Goal: Find specific page/section: Find specific page/section

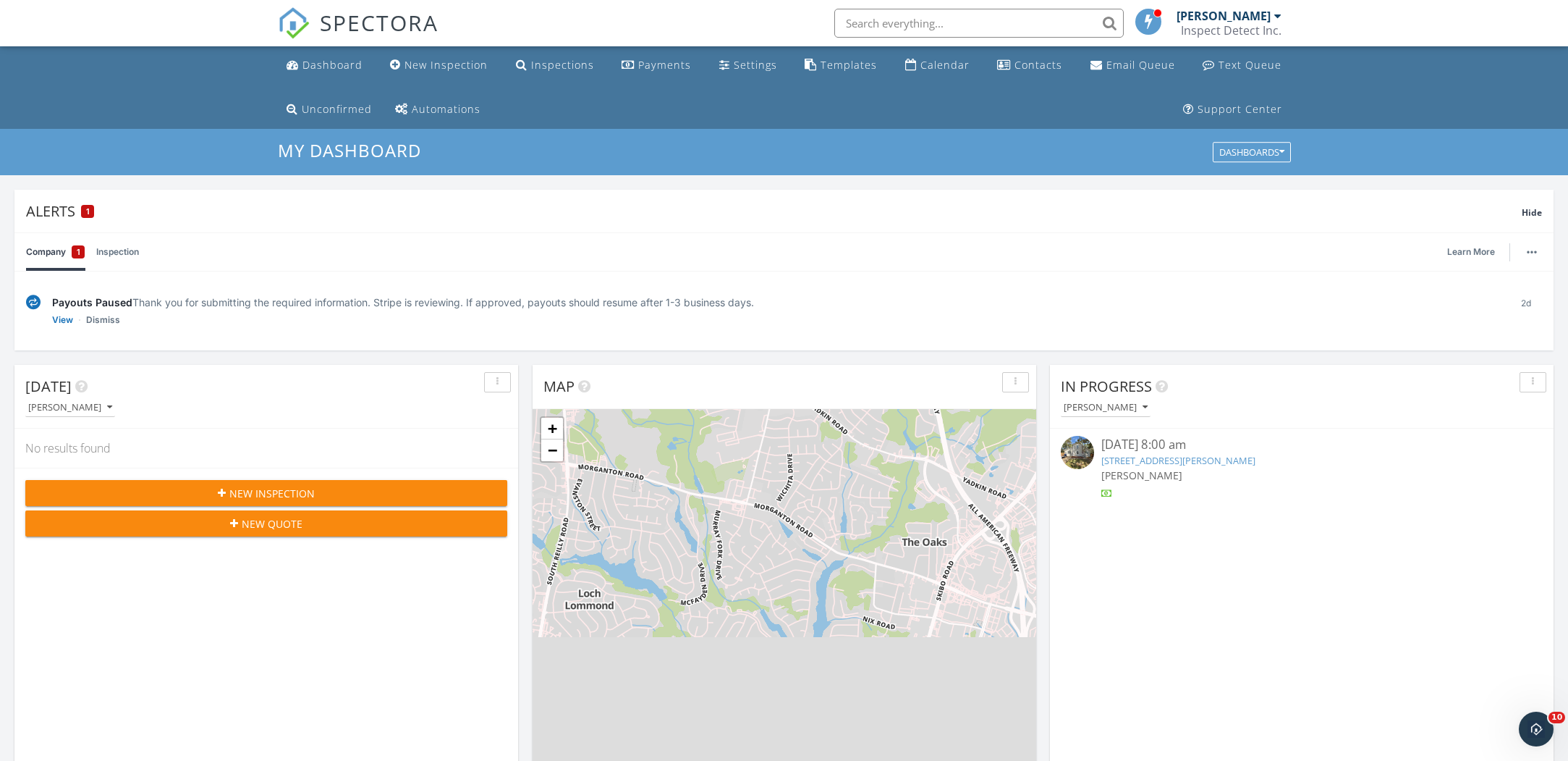
click at [939, 24] on input "text" at bounding box center [979, 23] width 289 height 29
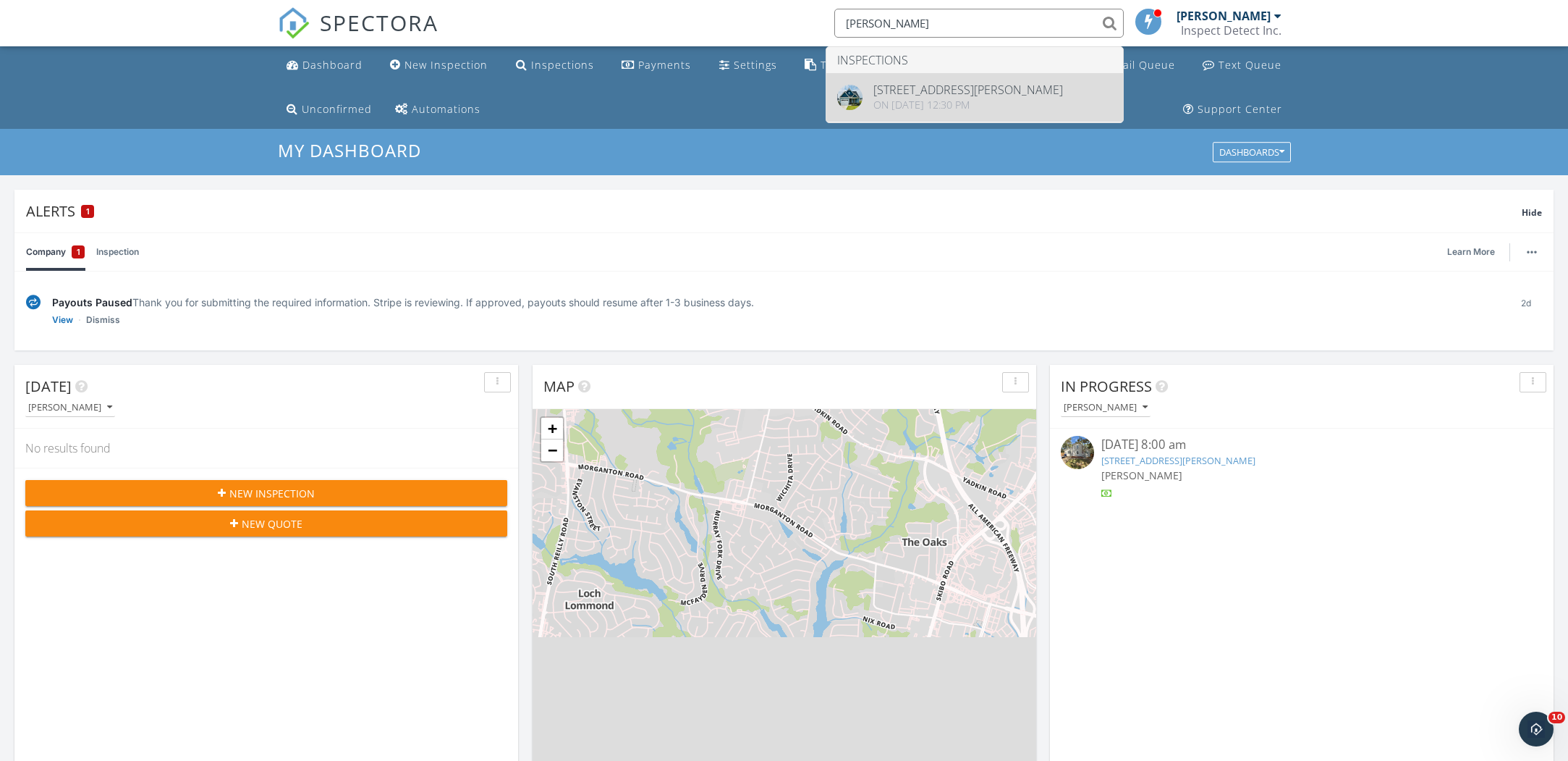
type input "rene"
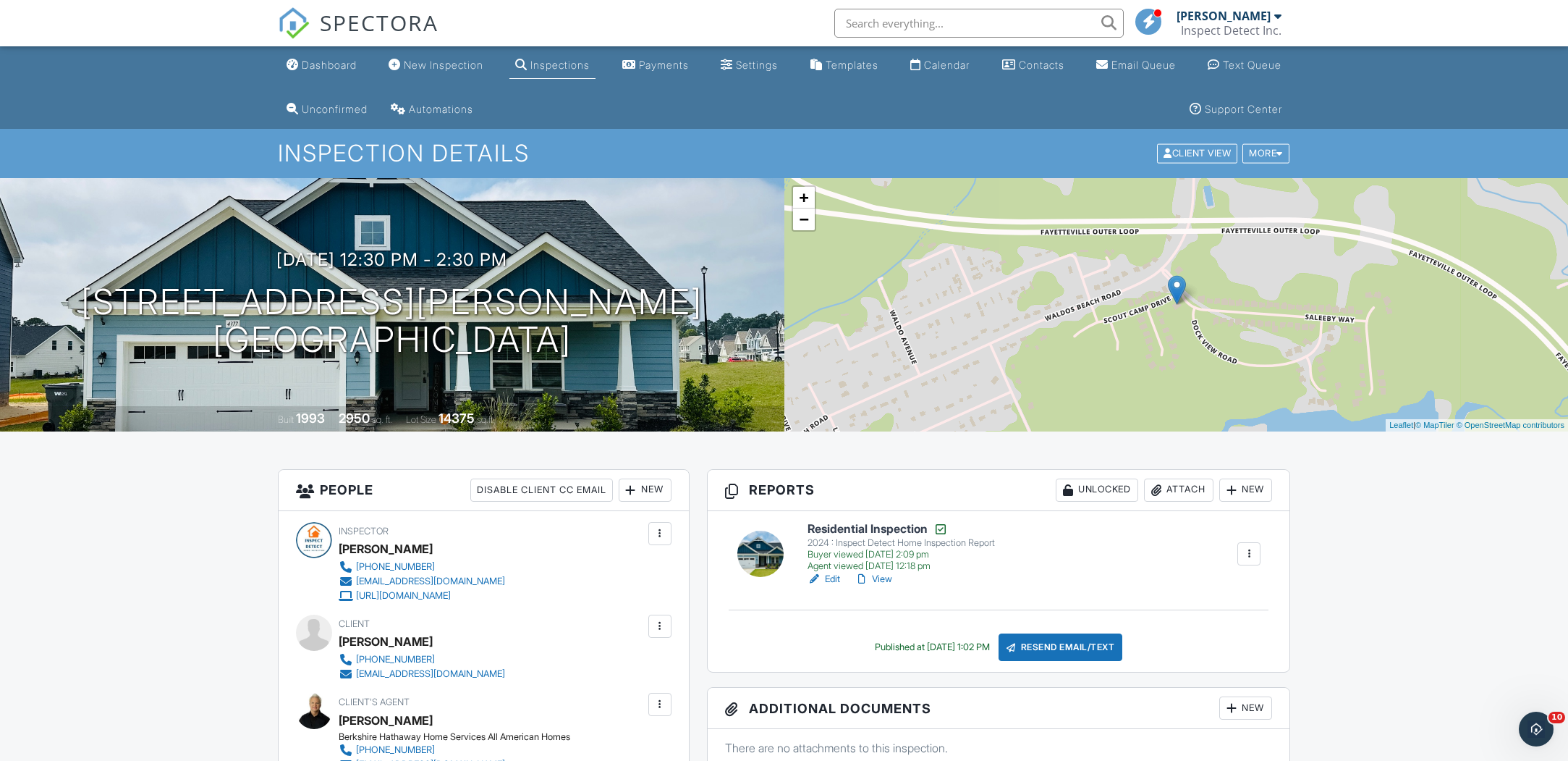
click at [905, 22] on input "text" at bounding box center [979, 23] width 289 height 29
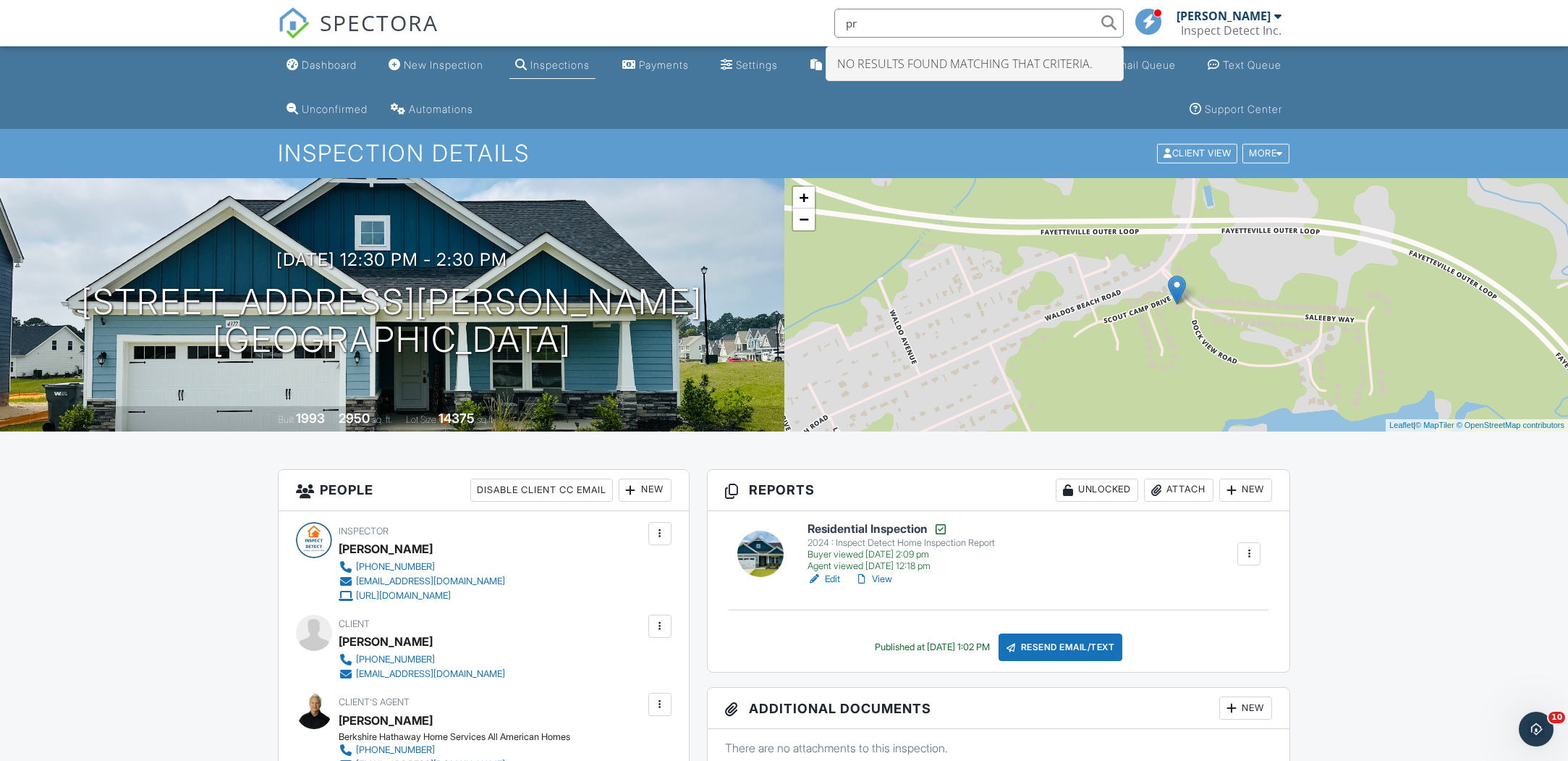
type input "p"
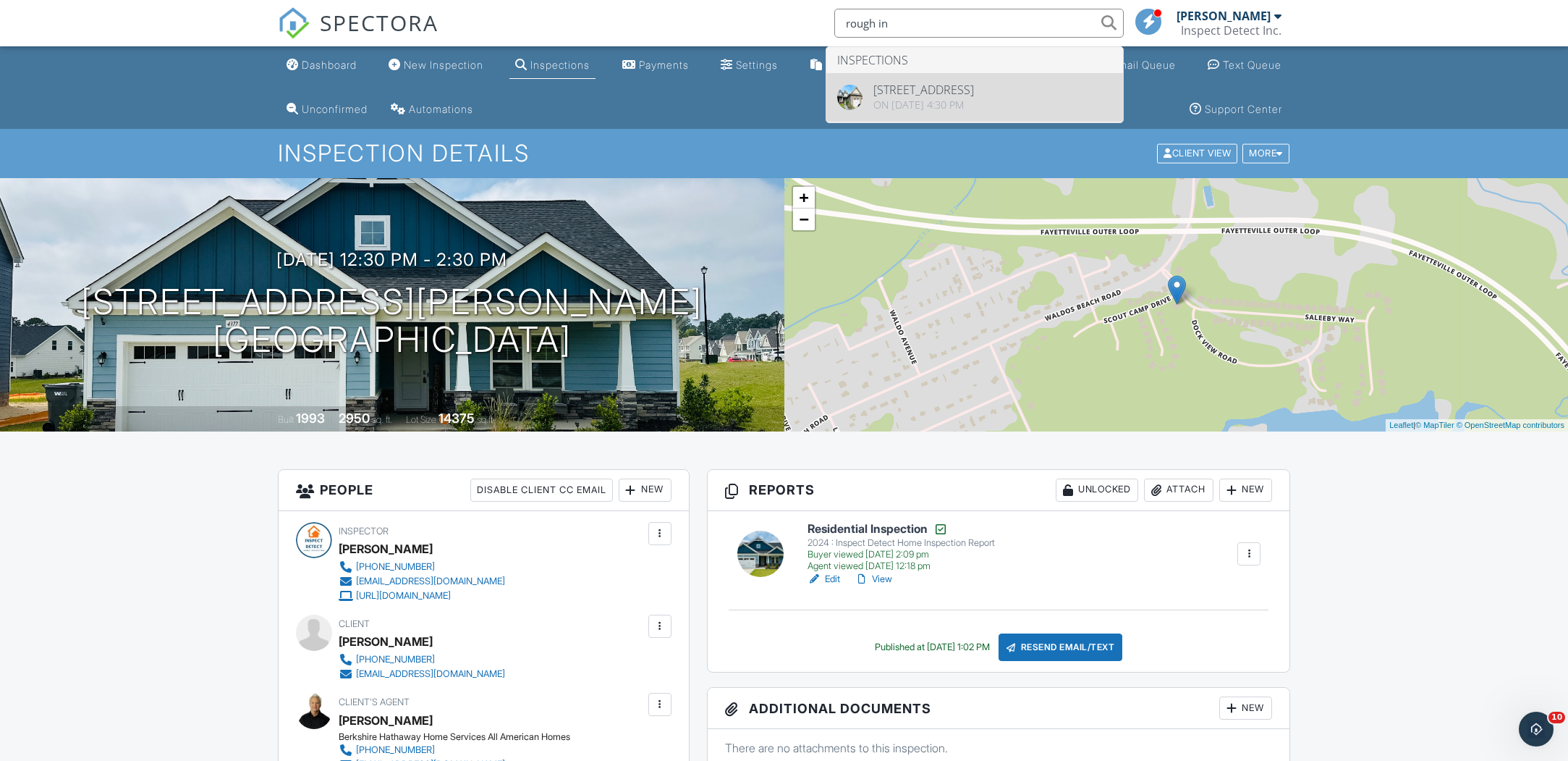
type input "rough in"
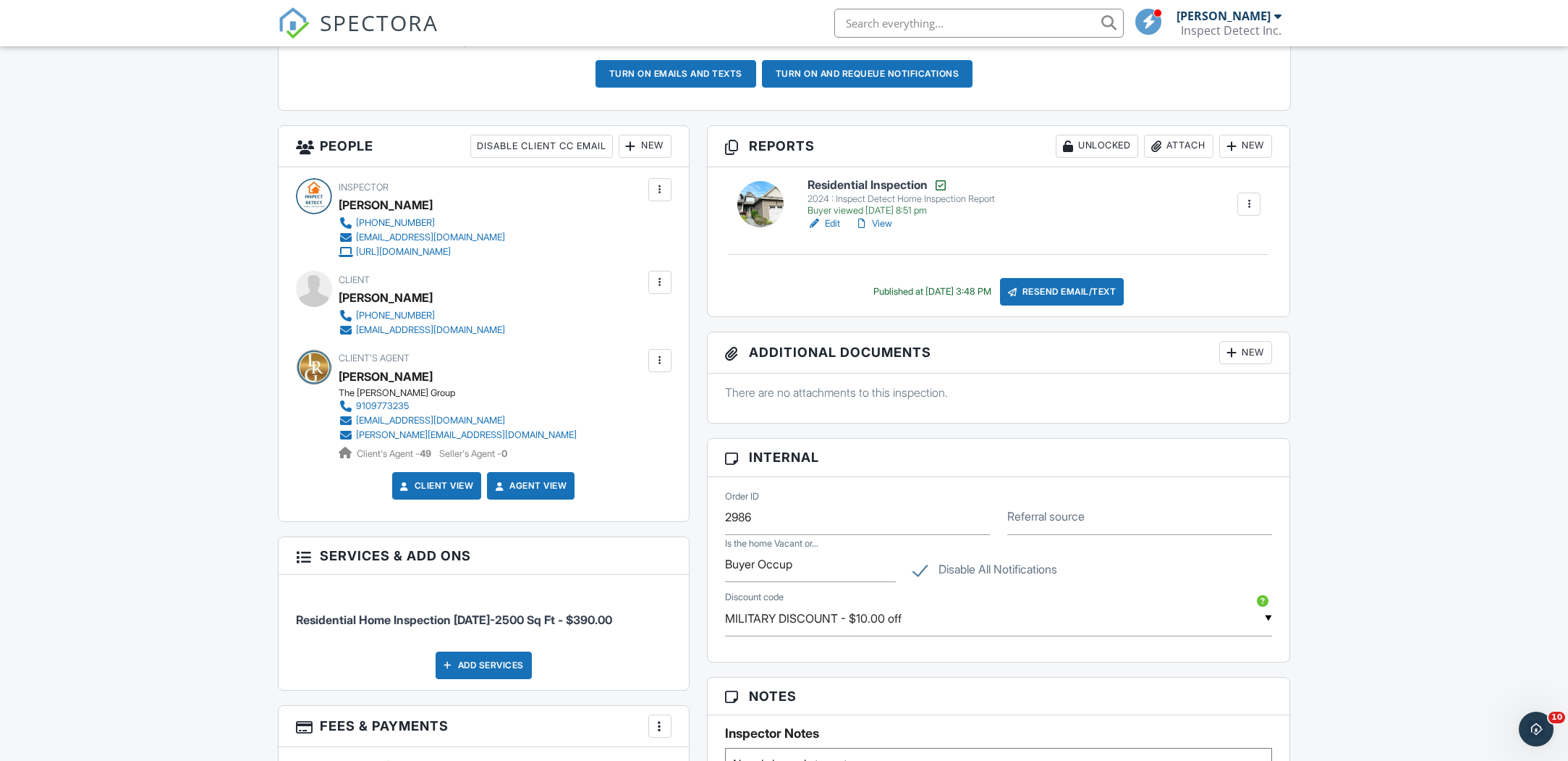
scroll to position [108, 0]
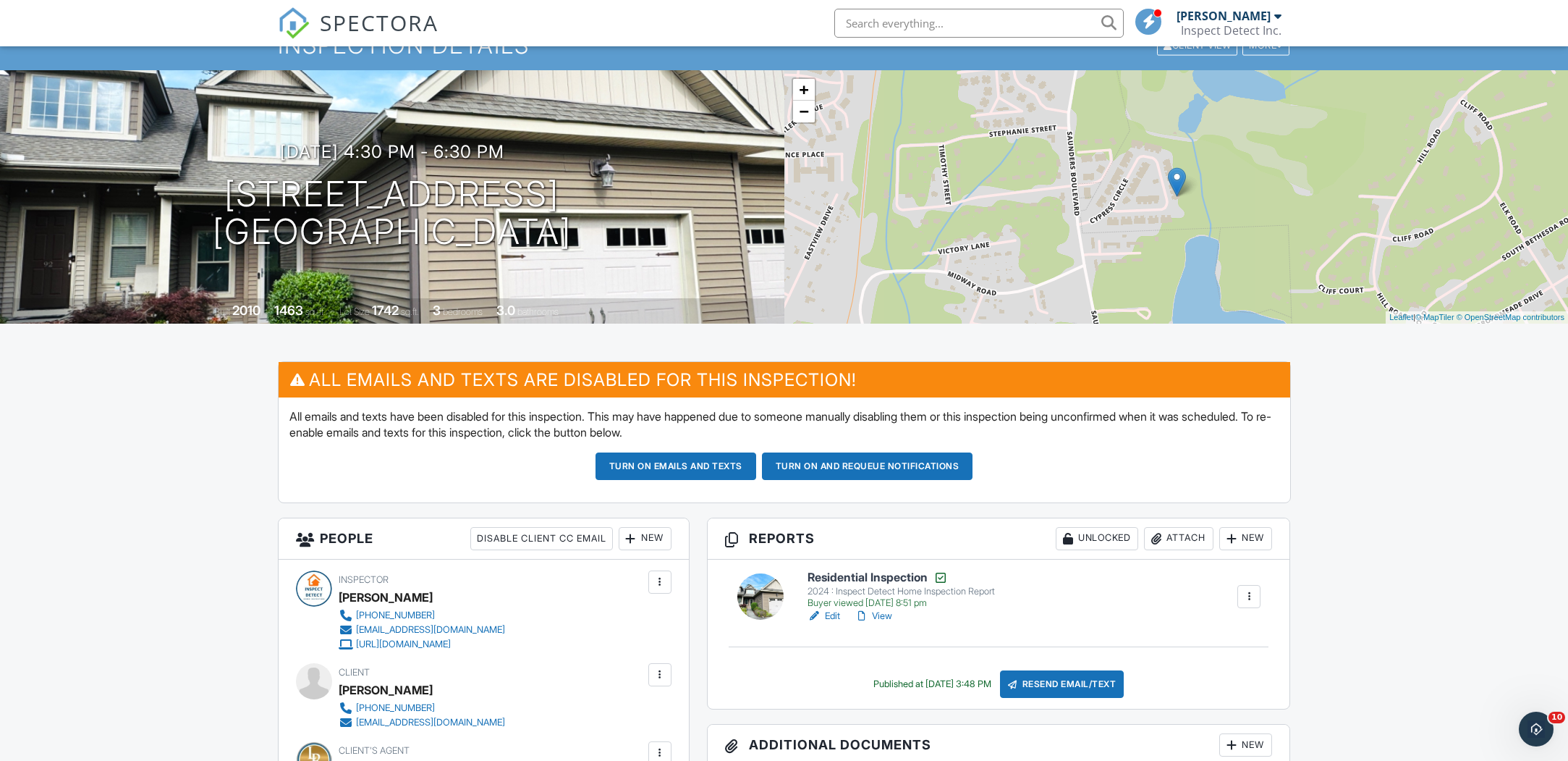
click at [936, 17] on input "text" at bounding box center [979, 23] width 289 height 29
drag, startPoint x: 945, startPoint y: 48, endPoint x: 1116, endPoint y: 20, distance: 173.3
click at [1116, 20] on input "[PERSON_NAME]" at bounding box center [979, 23] width 289 height 29
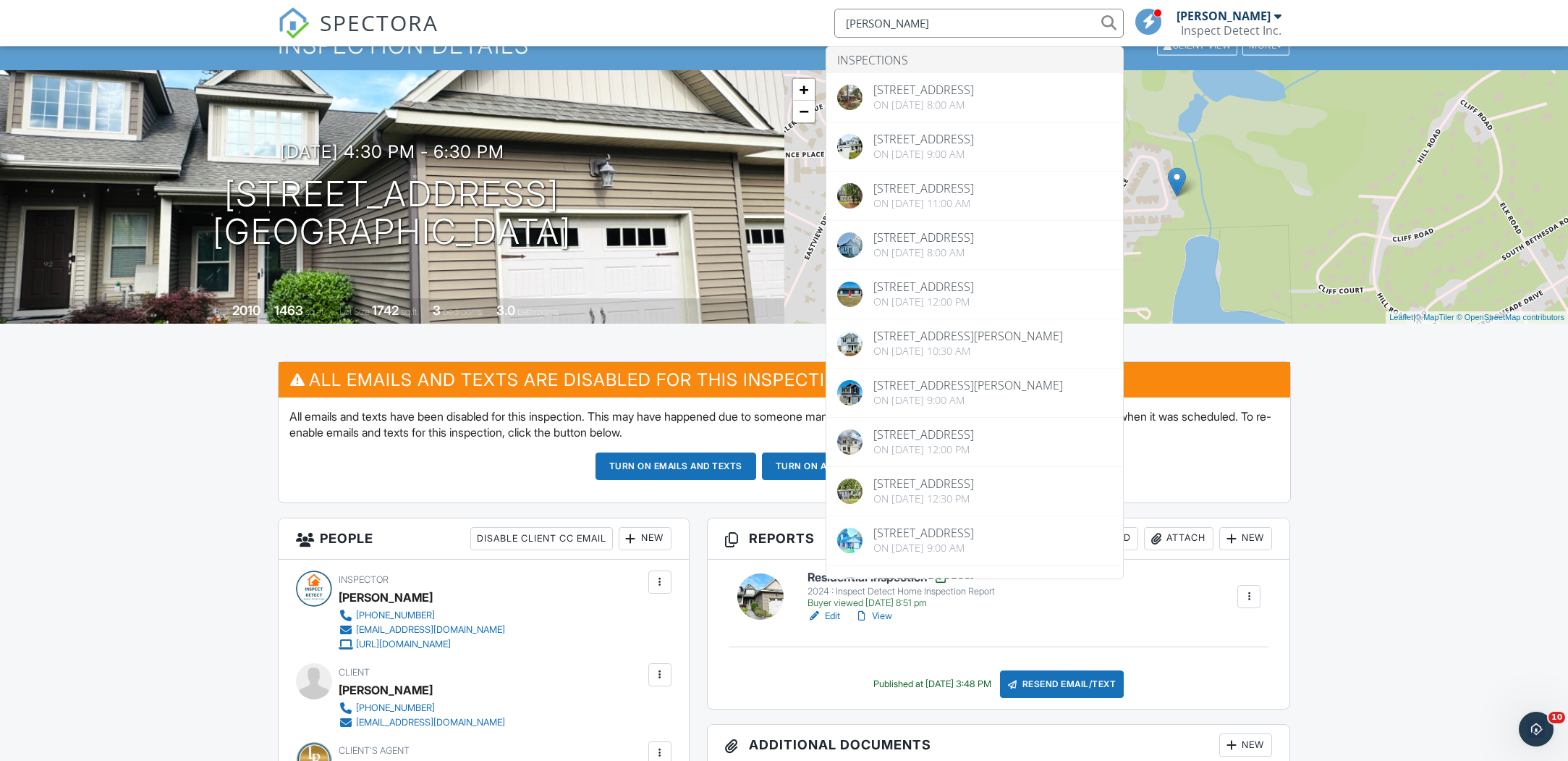
scroll to position [0, 0]
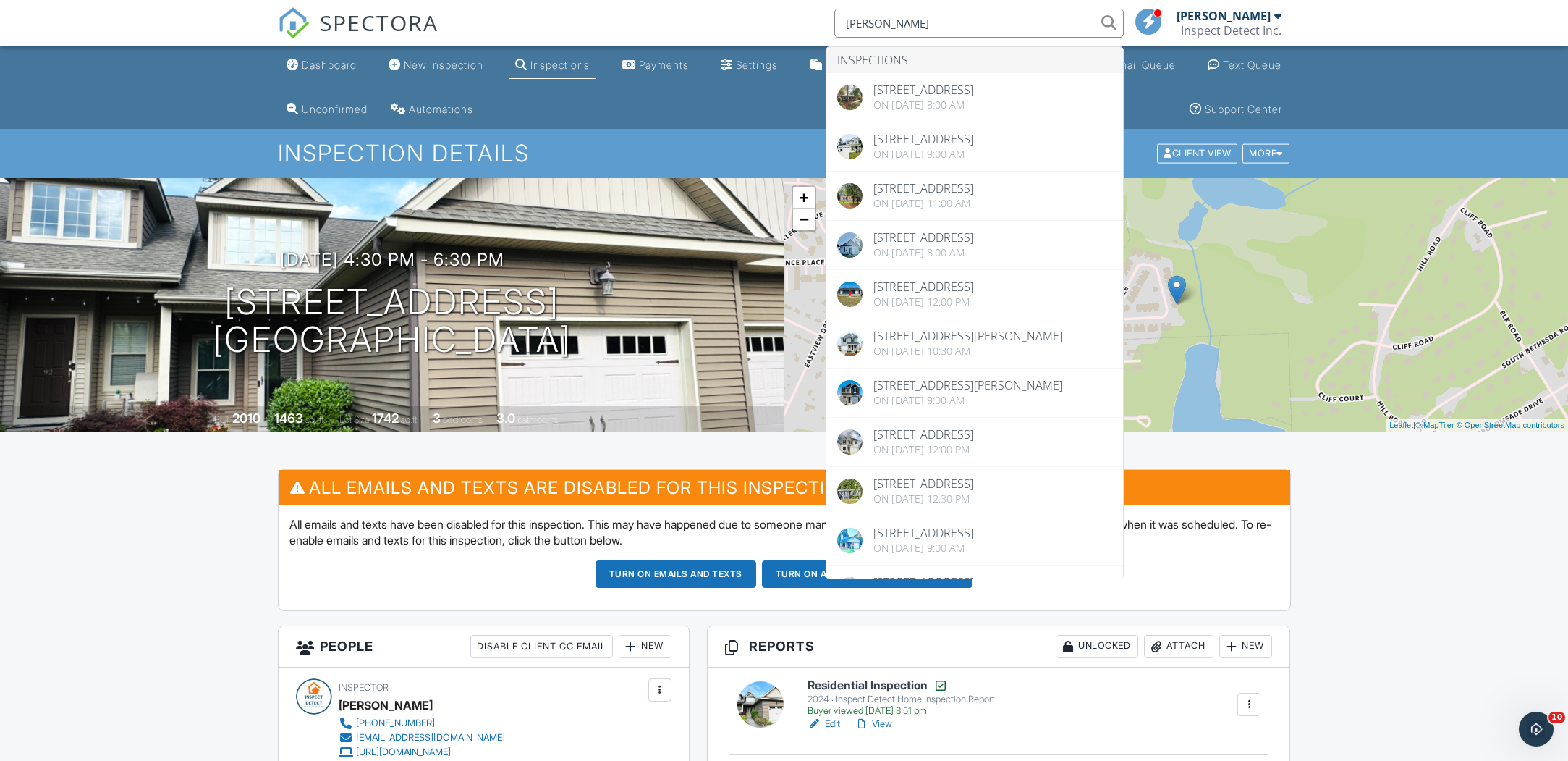
type input "[PERSON_NAME]"
click at [565, 67] on div "Inspections" at bounding box center [560, 65] width 59 height 12
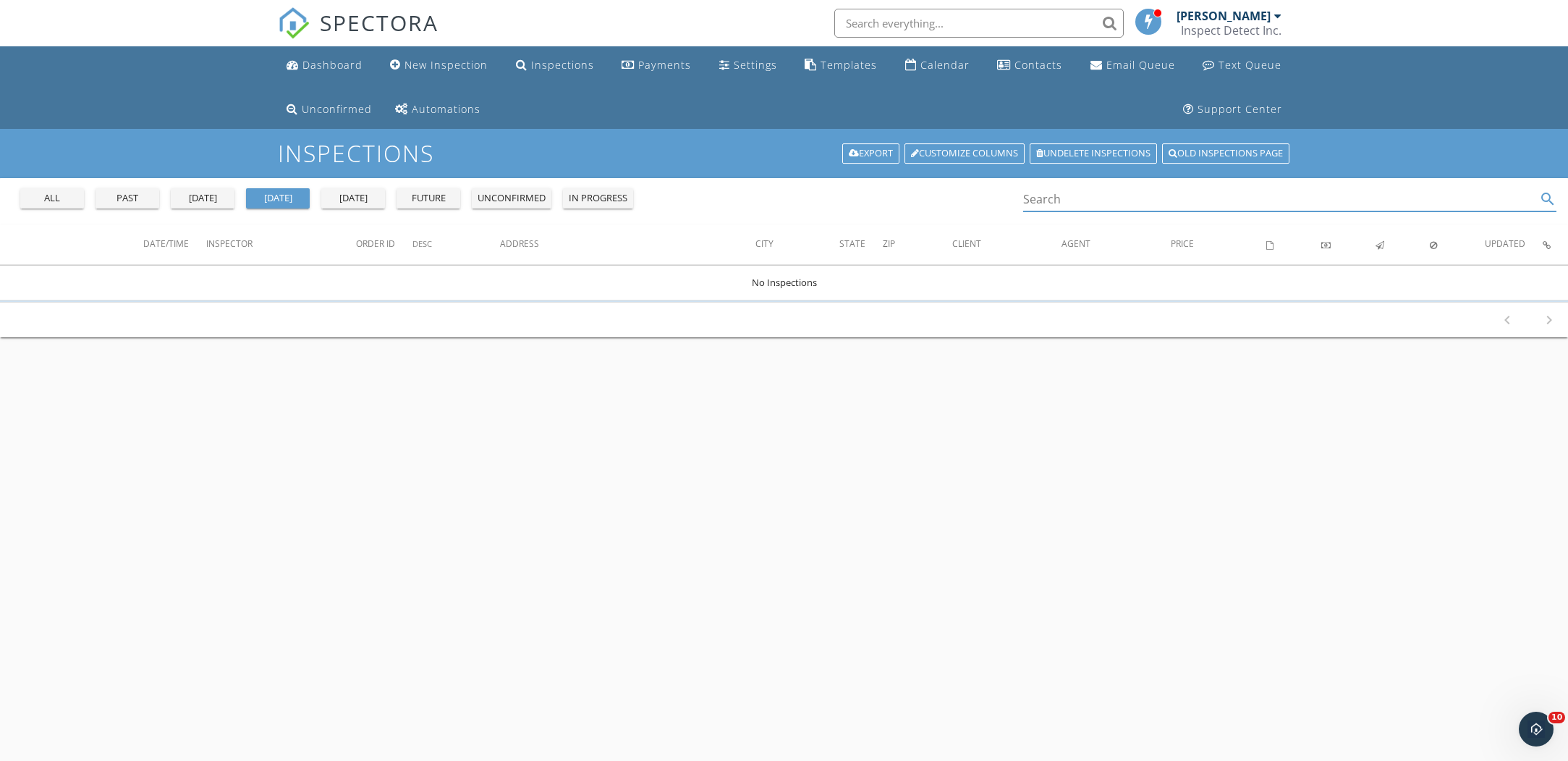
click at [1058, 193] on input "Search" at bounding box center [1279, 200] width 514 height 24
drag, startPoint x: 1054, startPoint y: 192, endPoint x: 121, endPoint y: 199, distance: 933.0
click at [121, 199] on div "past" at bounding box center [126, 198] width 52 height 14
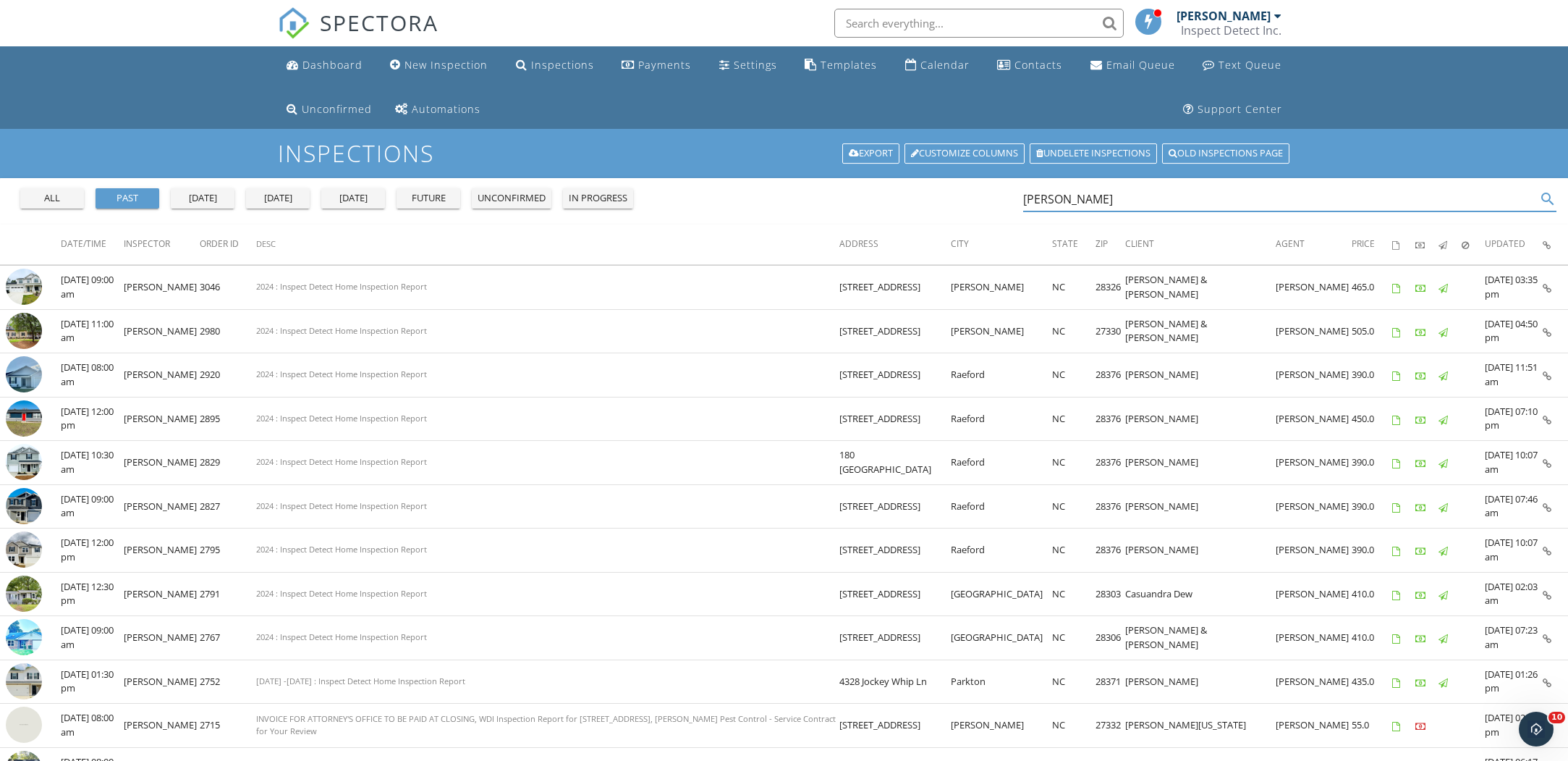
drag, startPoint x: 1127, startPoint y: 199, endPoint x: 986, endPoint y: 199, distance: 141.0
click at [986, 199] on div "all past yesterday today tomorrow future unconfirmed in progress margarita Scot…" at bounding box center [784, 201] width 1568 height 47
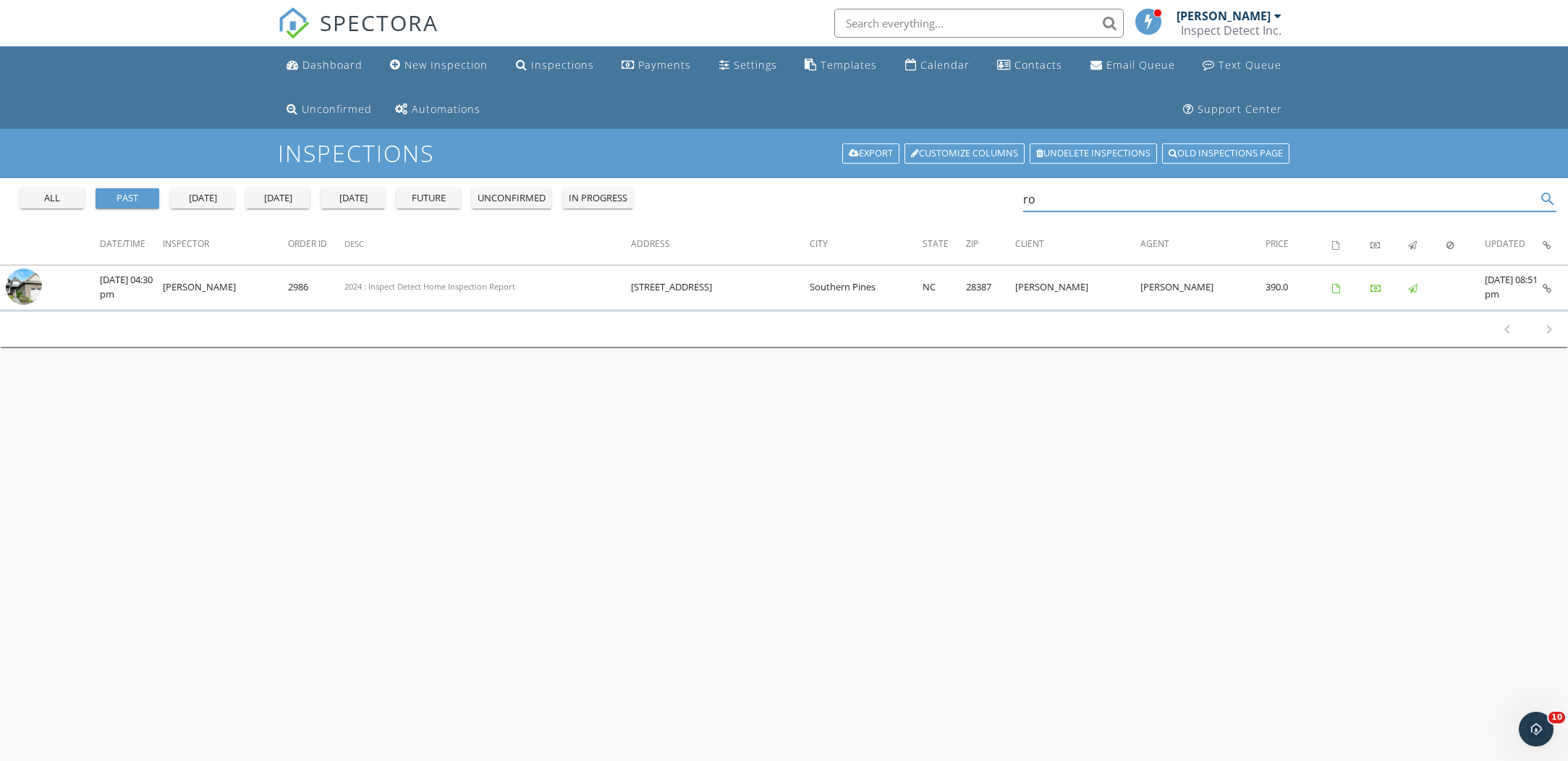
type input "r"
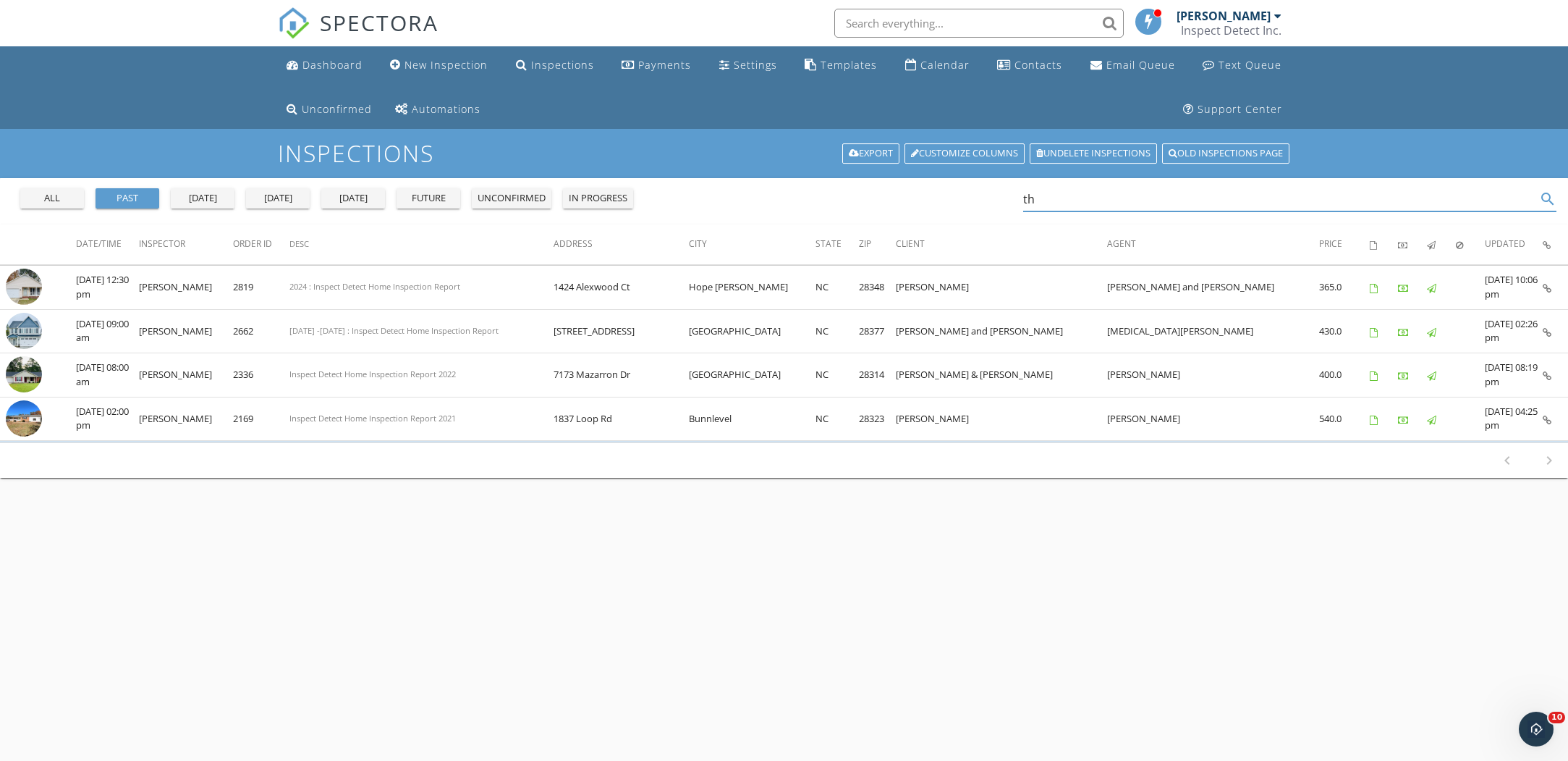
type input "t"
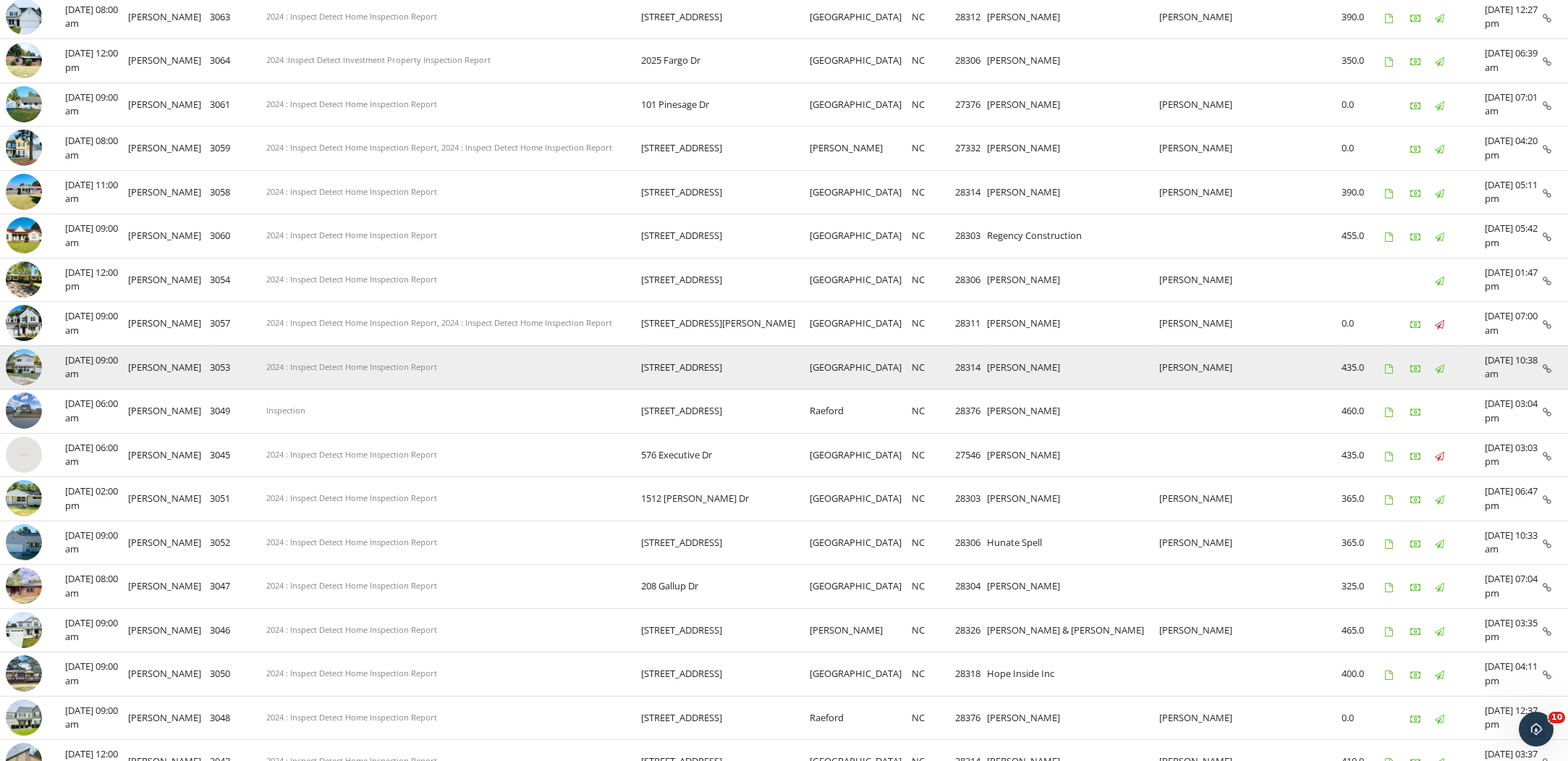
scroll to position [700, 0]
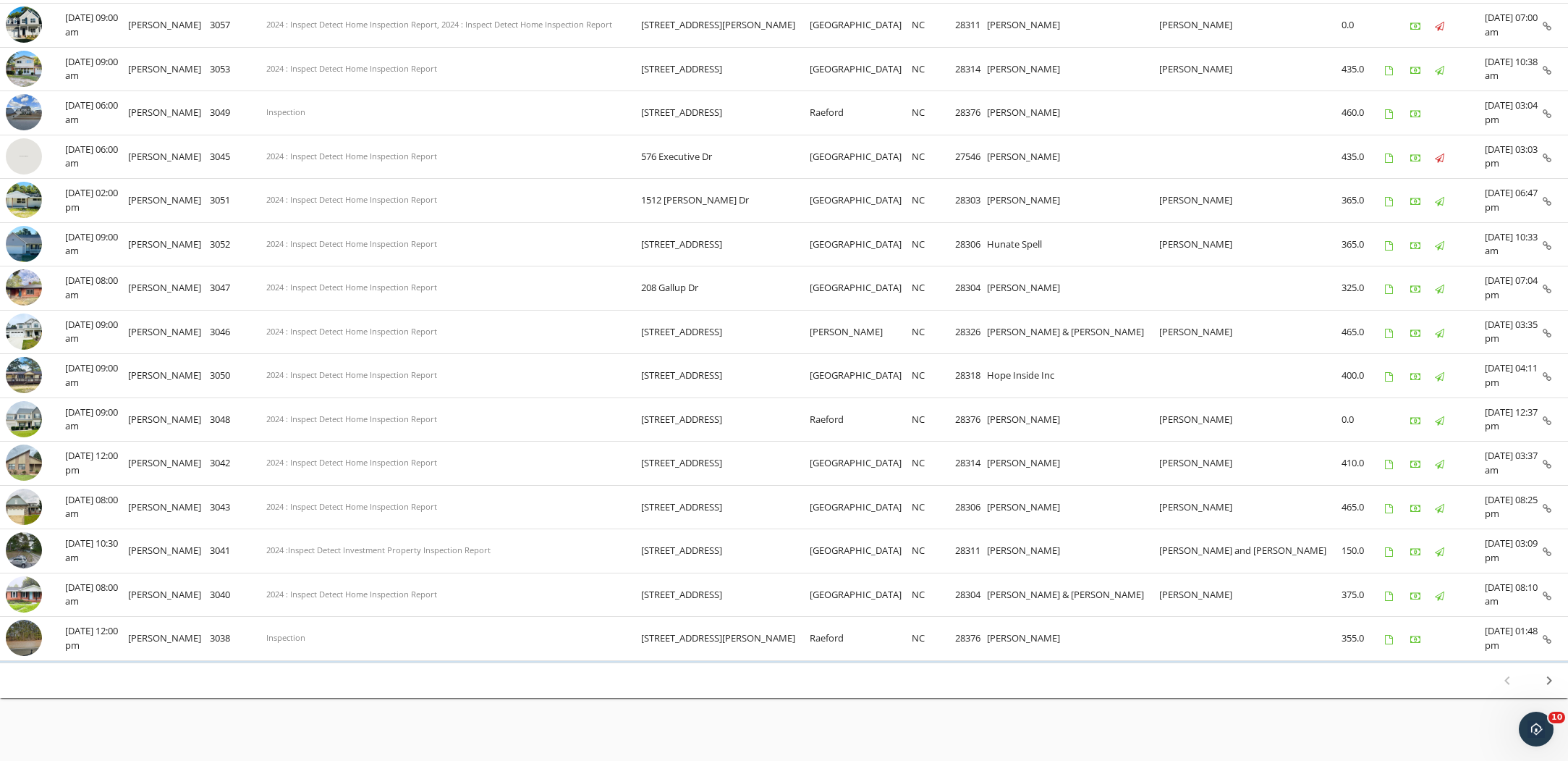
click at [1551, 672] on icon "chevron_right" at bounding box center [1549, 680] width 17 height 17
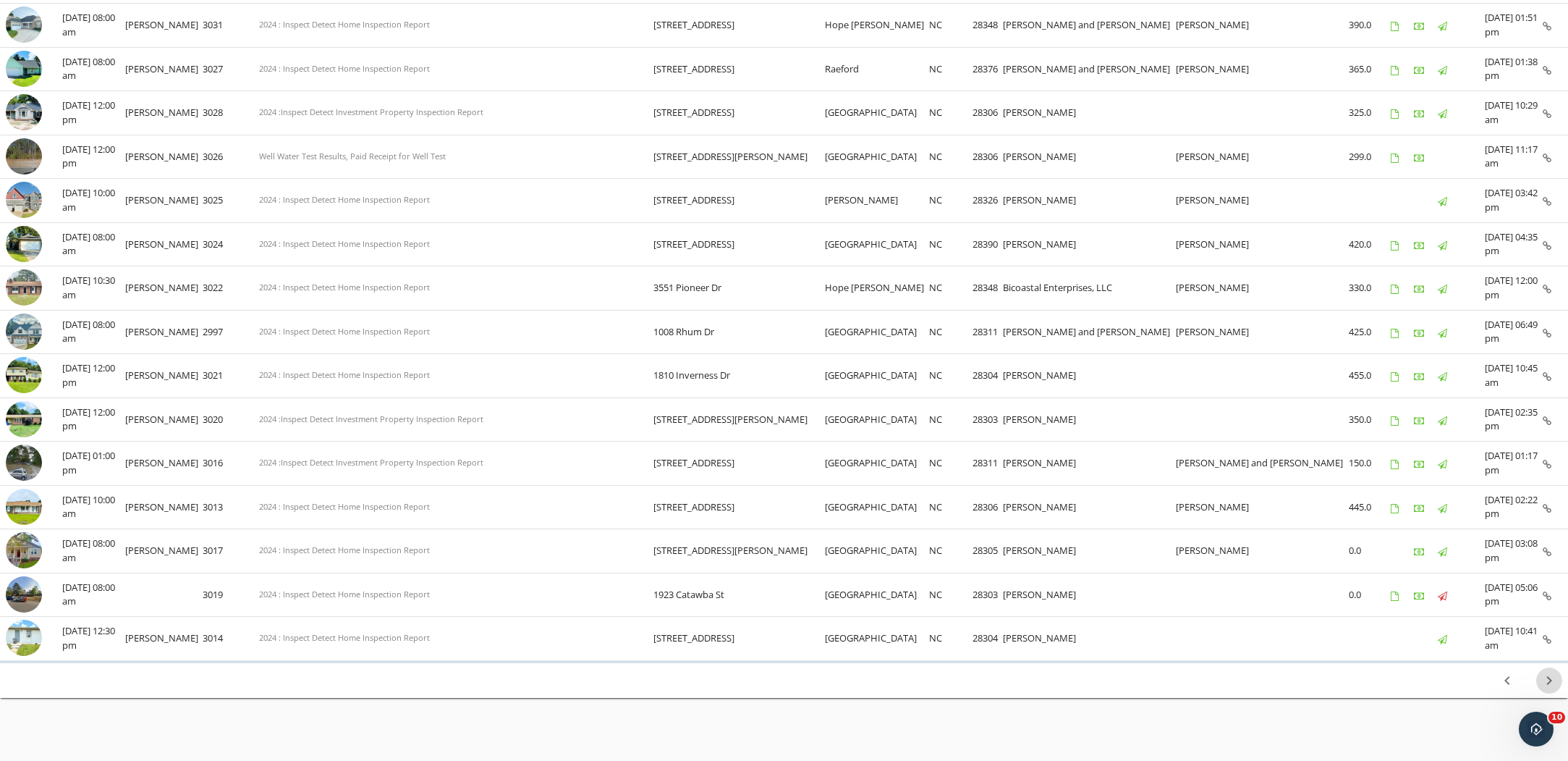
click at [1548, 672] on icon "chevron_right" at bounding box center [1549, 680] width 17 height 17
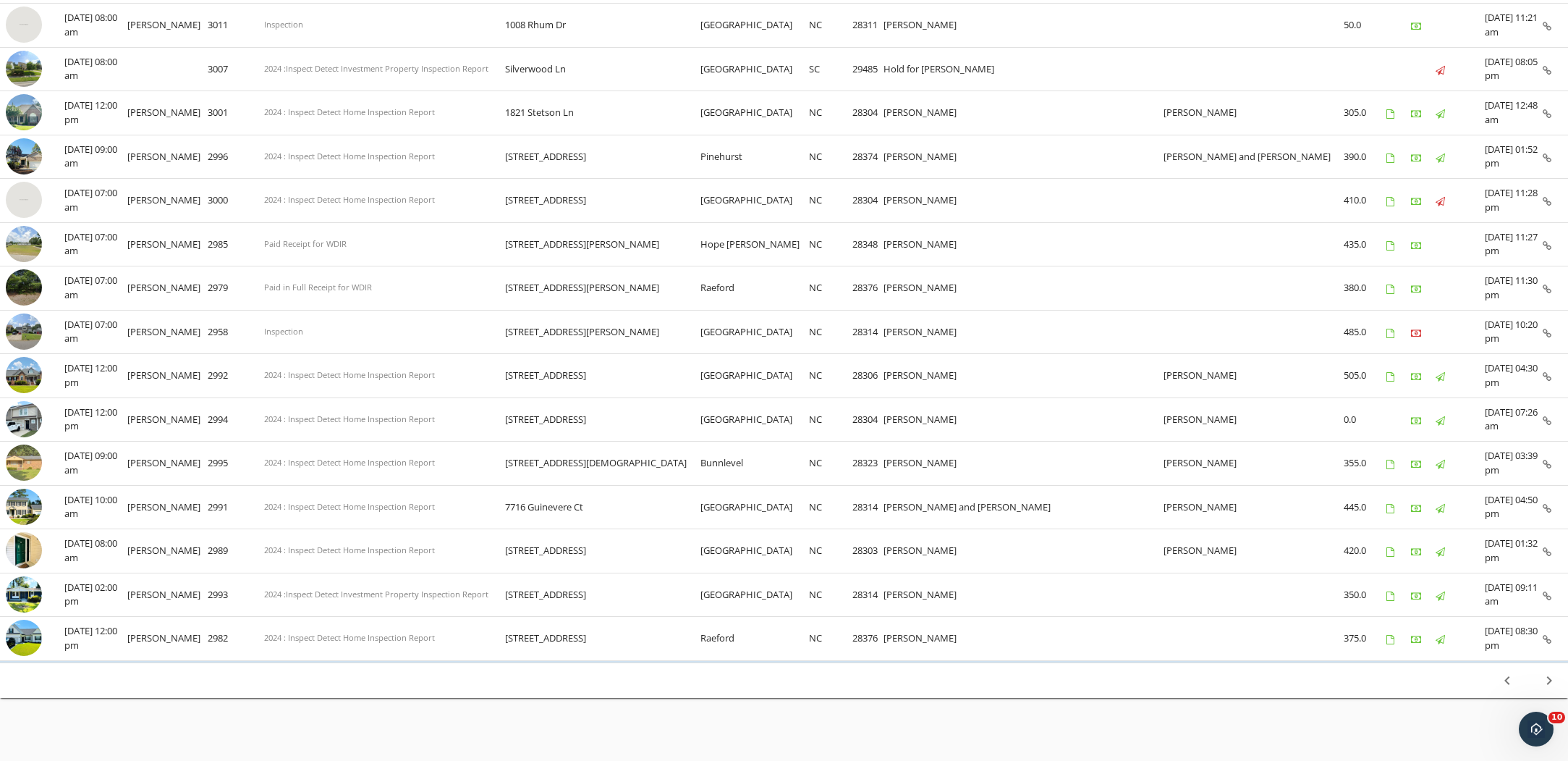
click at [1510, 672] on icon "chevron_left" at bounding box center [1508, 680] width 17 height 17
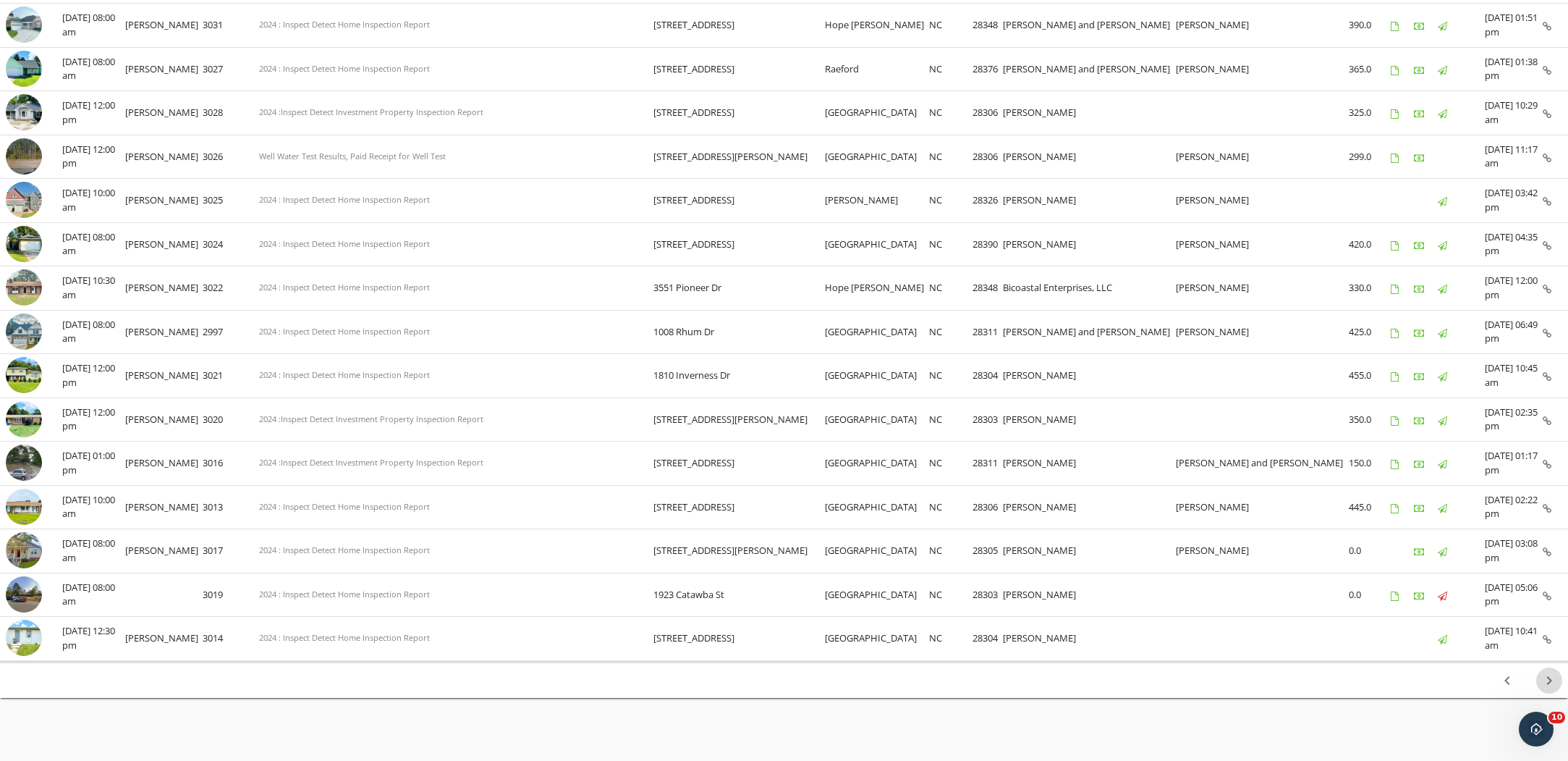
click at [1550, 672] on icon "chevron_right" at bounding box center [1549, 680] width 17 height 17
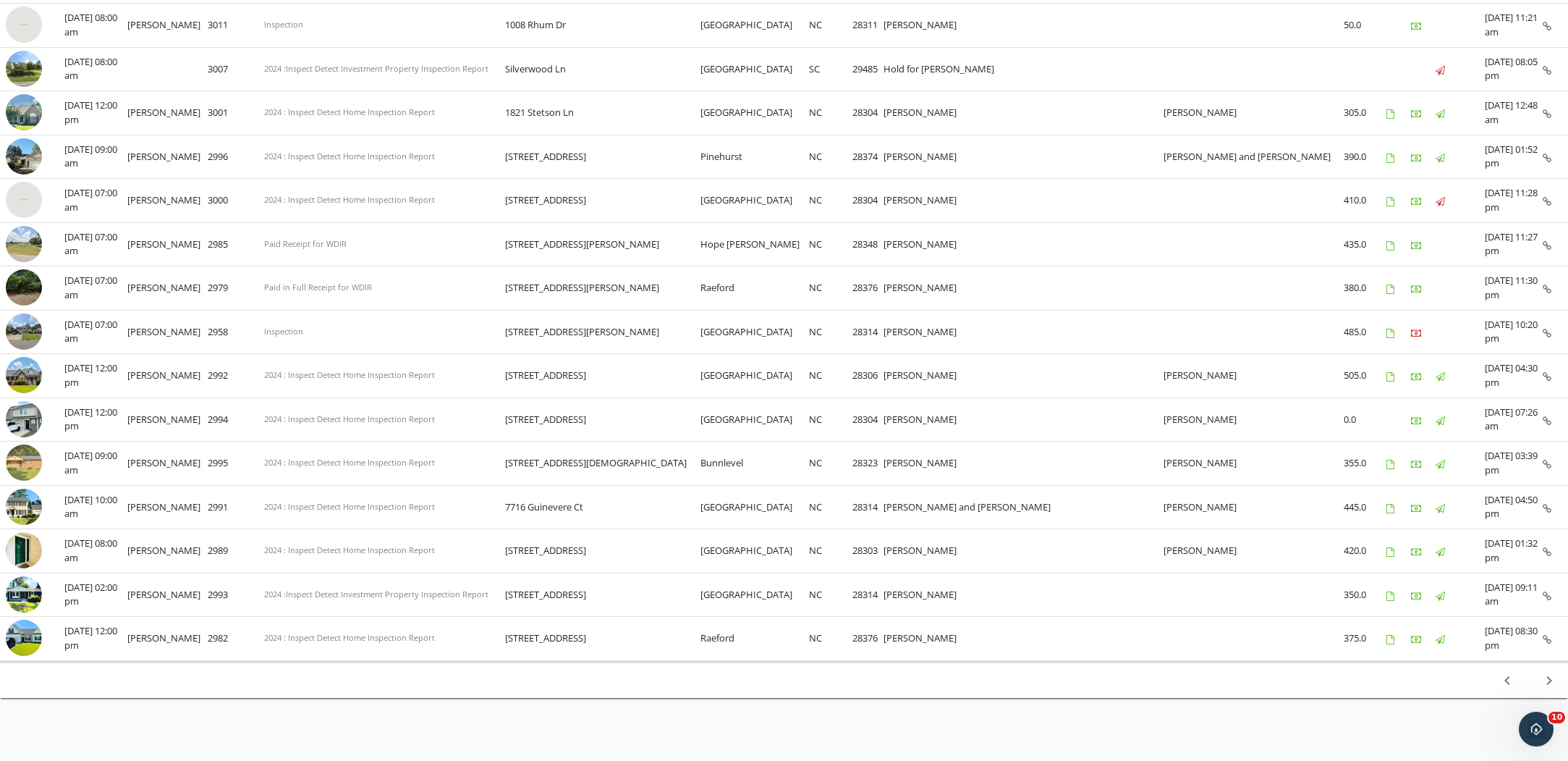
click at [1548, 674] on icon "chevron_right" at bounding box center [1549, 680] width 17 height 17
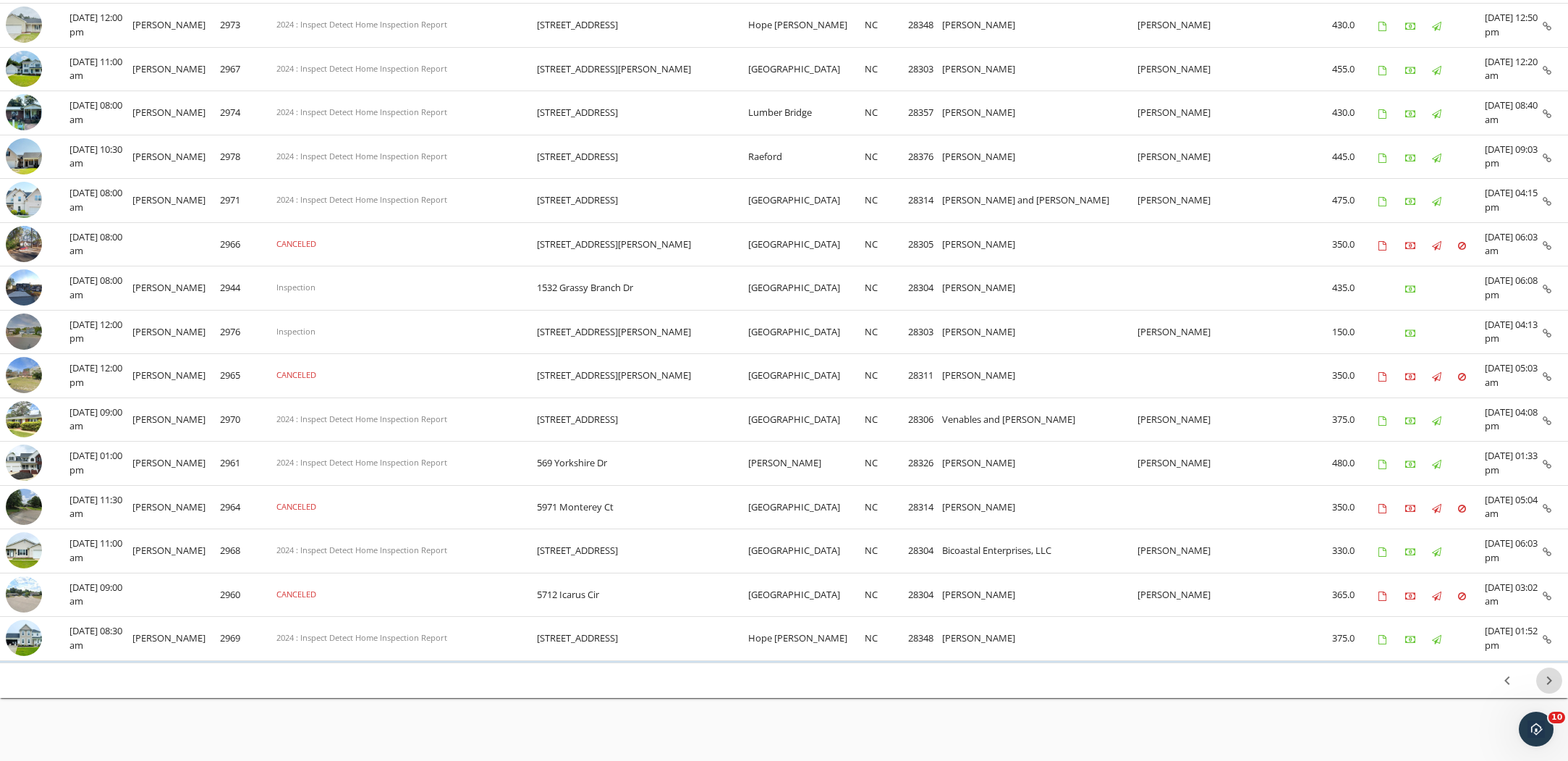
click at [1549, 672] on icon "chevron_right" at bounding box center [1549, 680] width 17 height 17
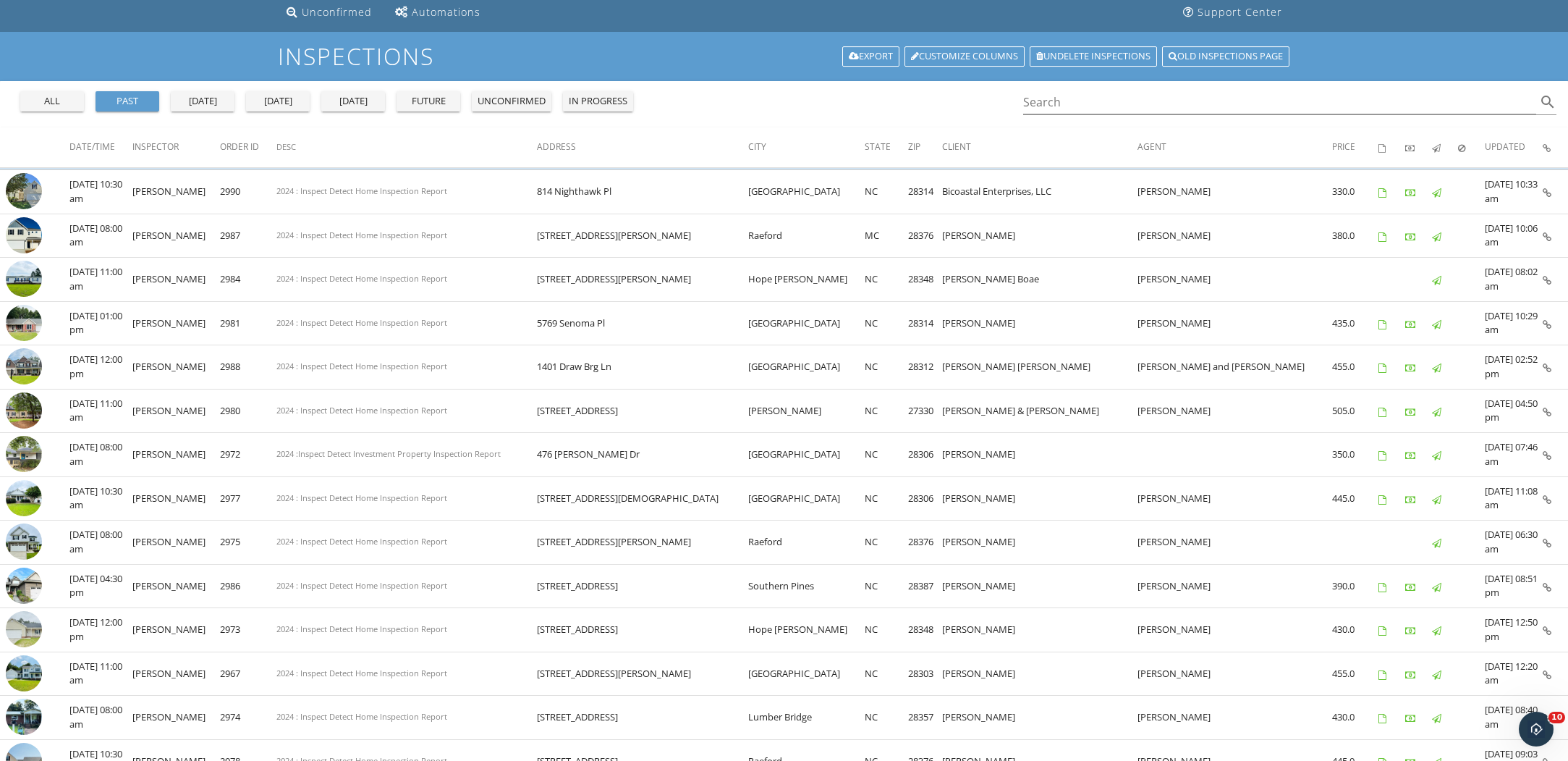
scroll to position [0, 0]
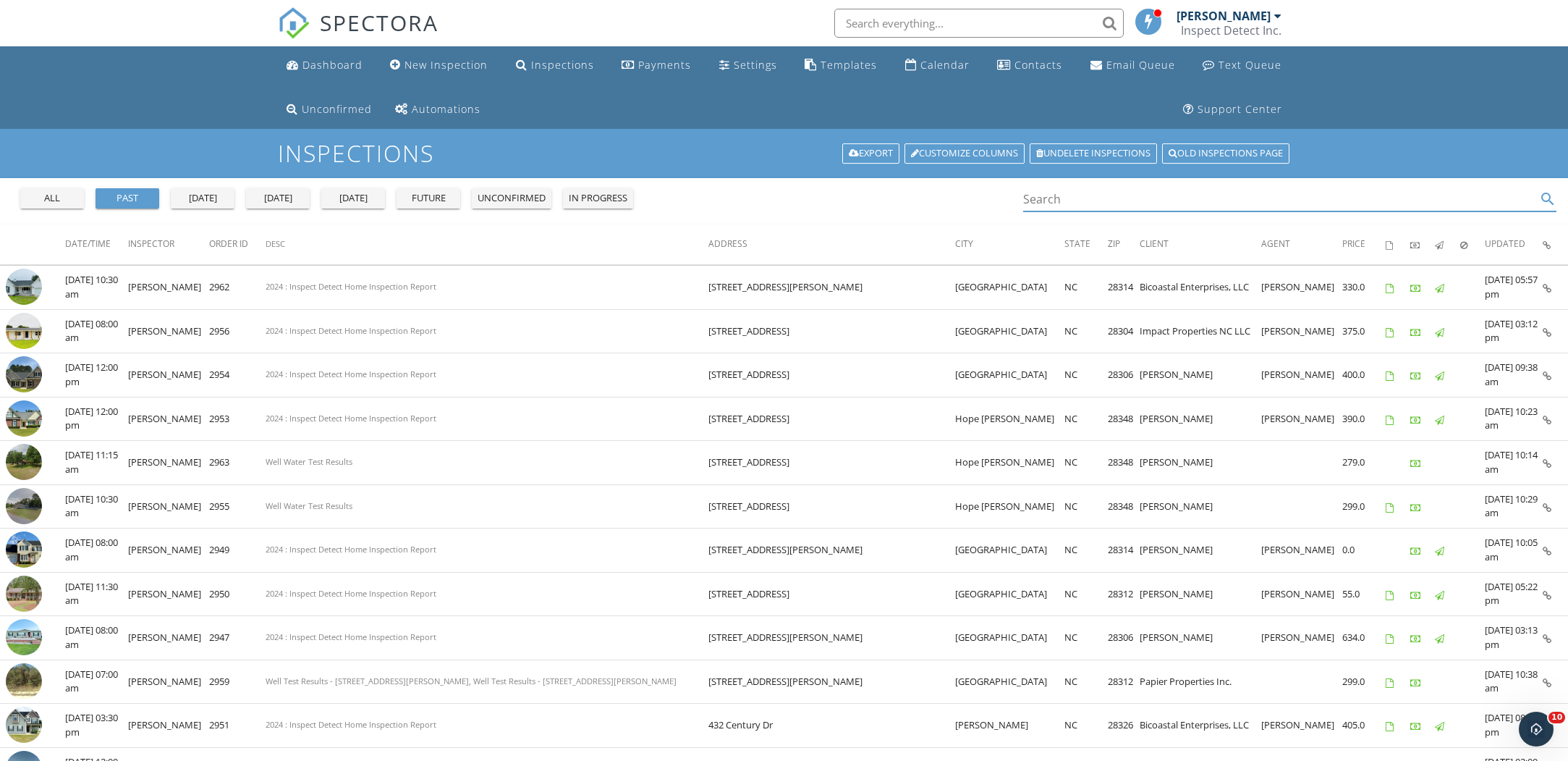
click at [1077, 201] on input "Search" at bounding box center [1279, 200] width 514 height 24
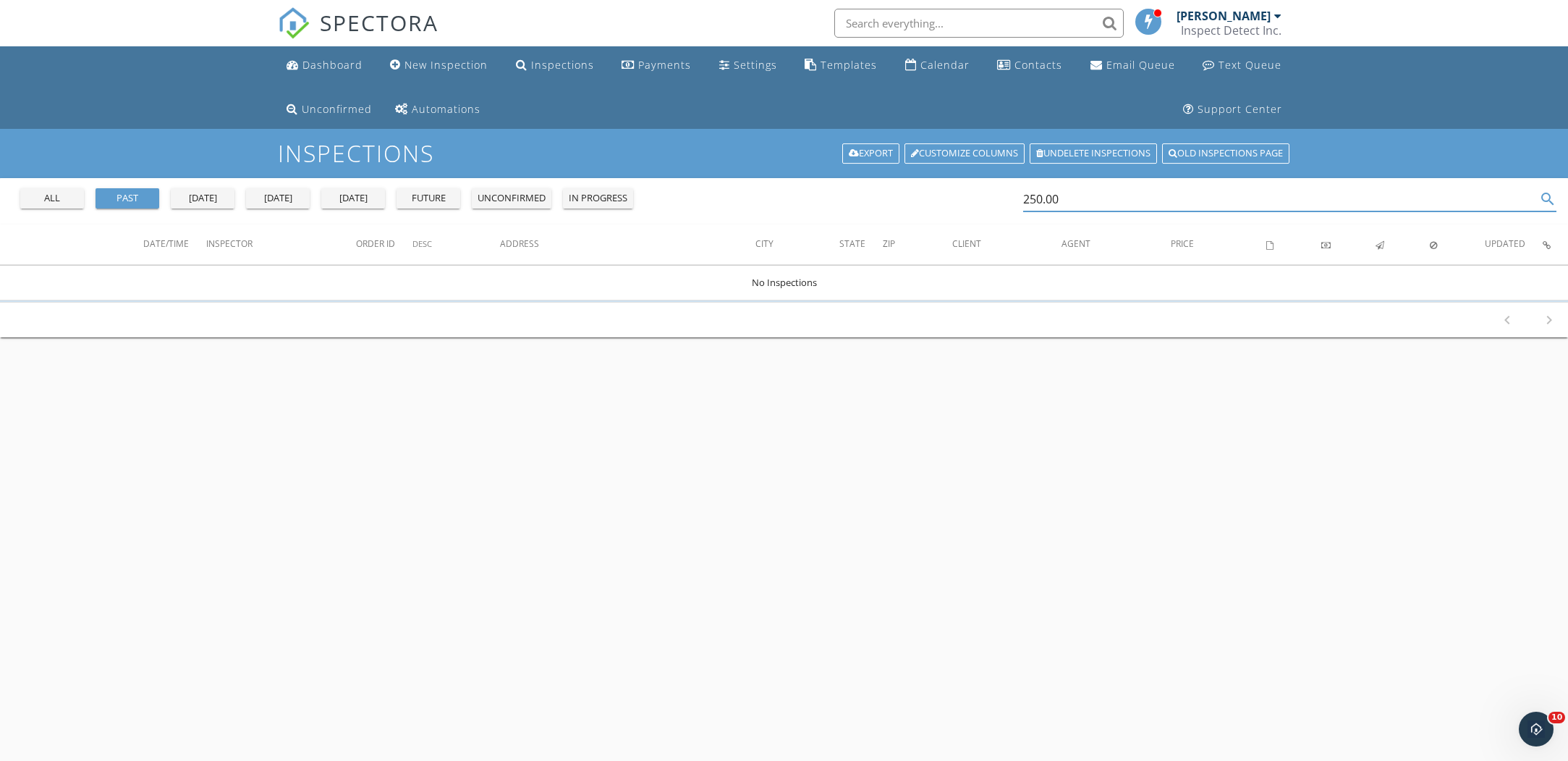
drag, startPoint x: 1067, startPoint y: 199, endPoint x: 1009, endPoint y: 194, distance: 58.2
click at [1009, 194] on div "all past yesterday today tomorrow future unconfirmed in progress 250.00 search" at bounding box center [784, 201] width 1568 height 47
drag, startPoint x: 1125, startPoint y: 199, endPoint x: 1009, endPoint y: 194, distance: 116.1
click at [1009, 194] on div "all past yesterday today tomorrow future unconfirmed in progress 300.00 search" at bounding box center [784, 201] width 1568 height 47
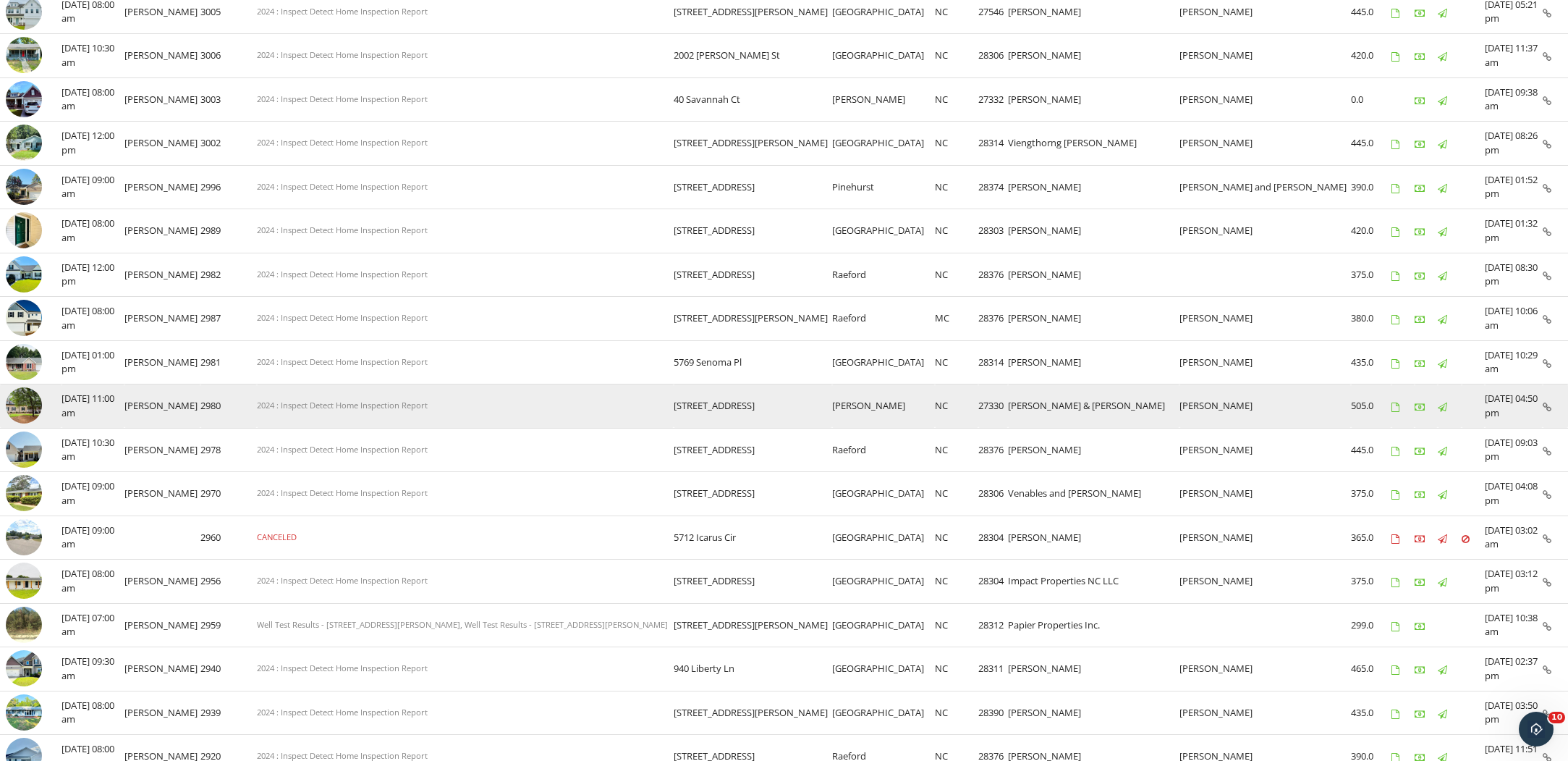
scroll to position [700, 0]
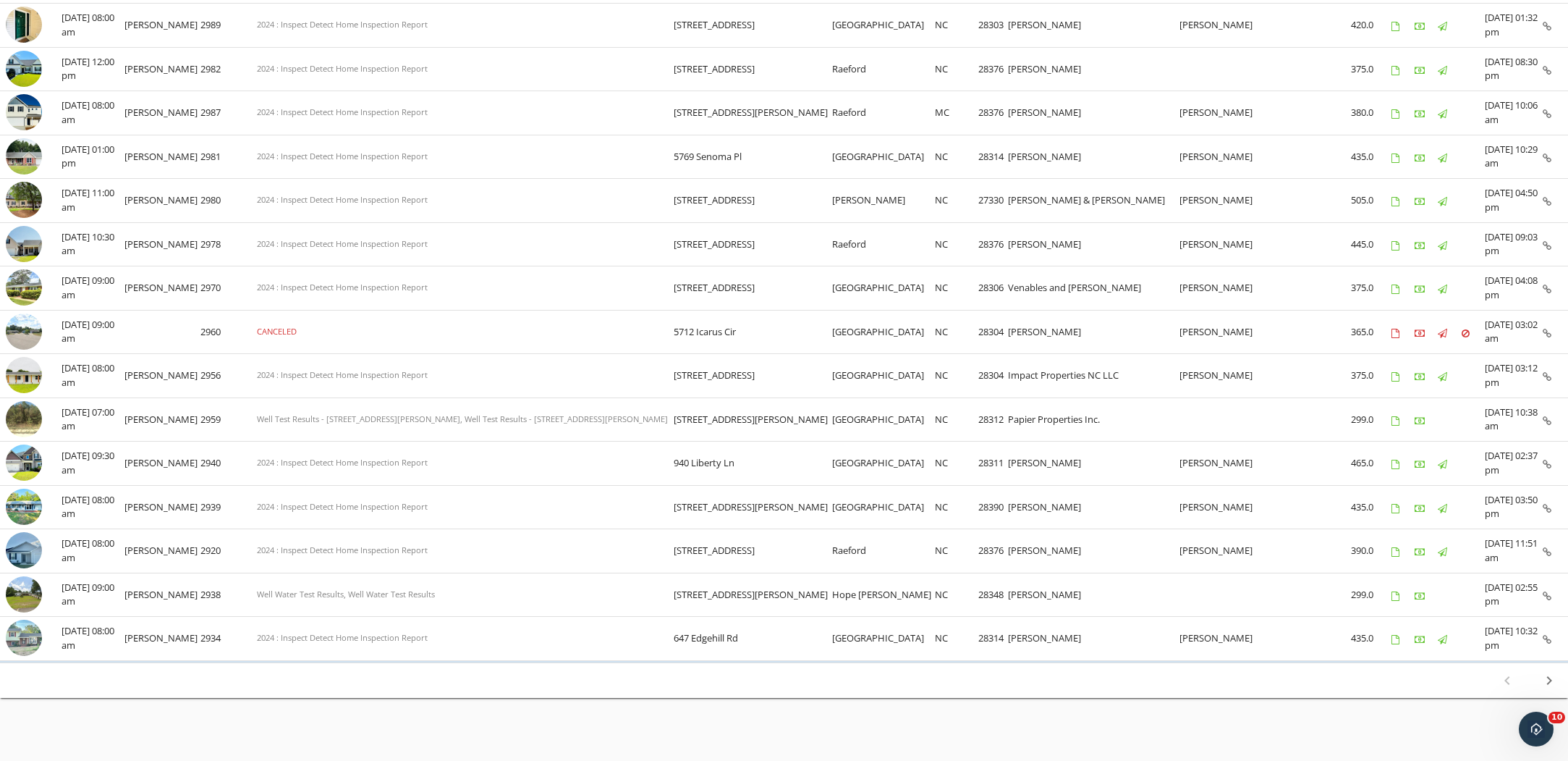
click at [1553, 672] on icon "chevron_right" at bounding box center [1549, 680] width 17 height 17
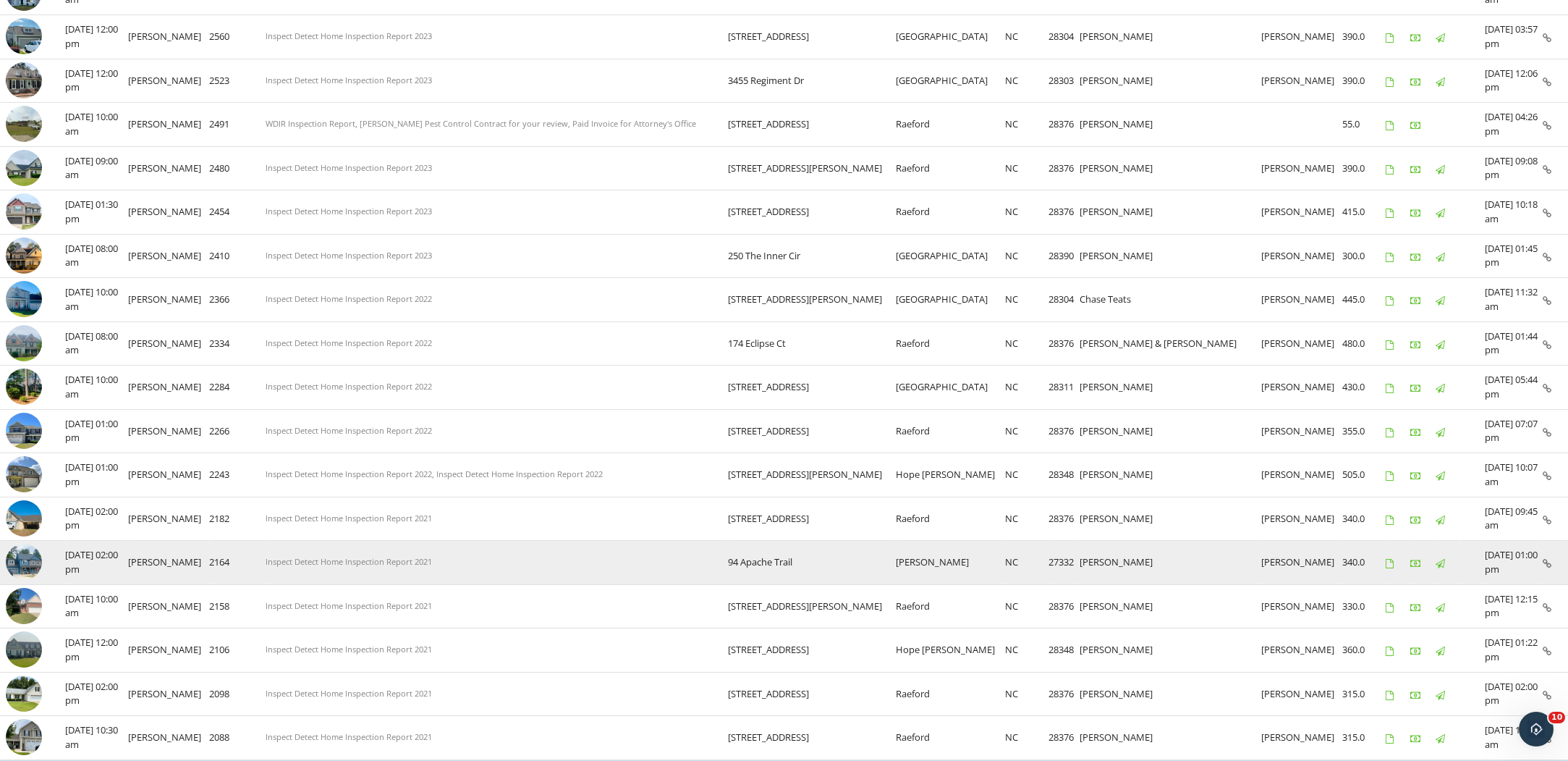
scroll to position [690, 0]
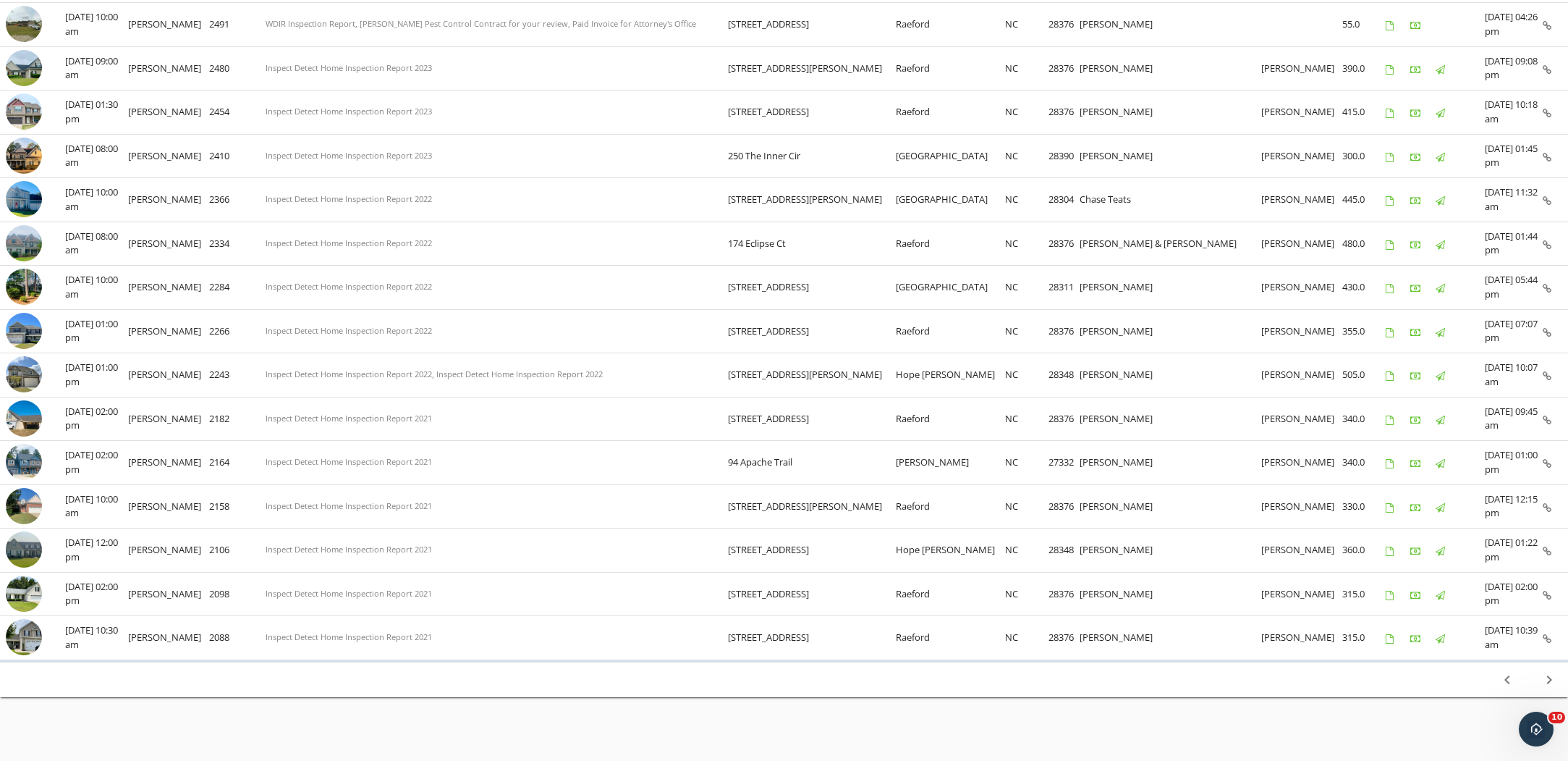
click at [1550, 674] on icon "chevron_right" at bounding box center [1549, 679] width 17 height 17
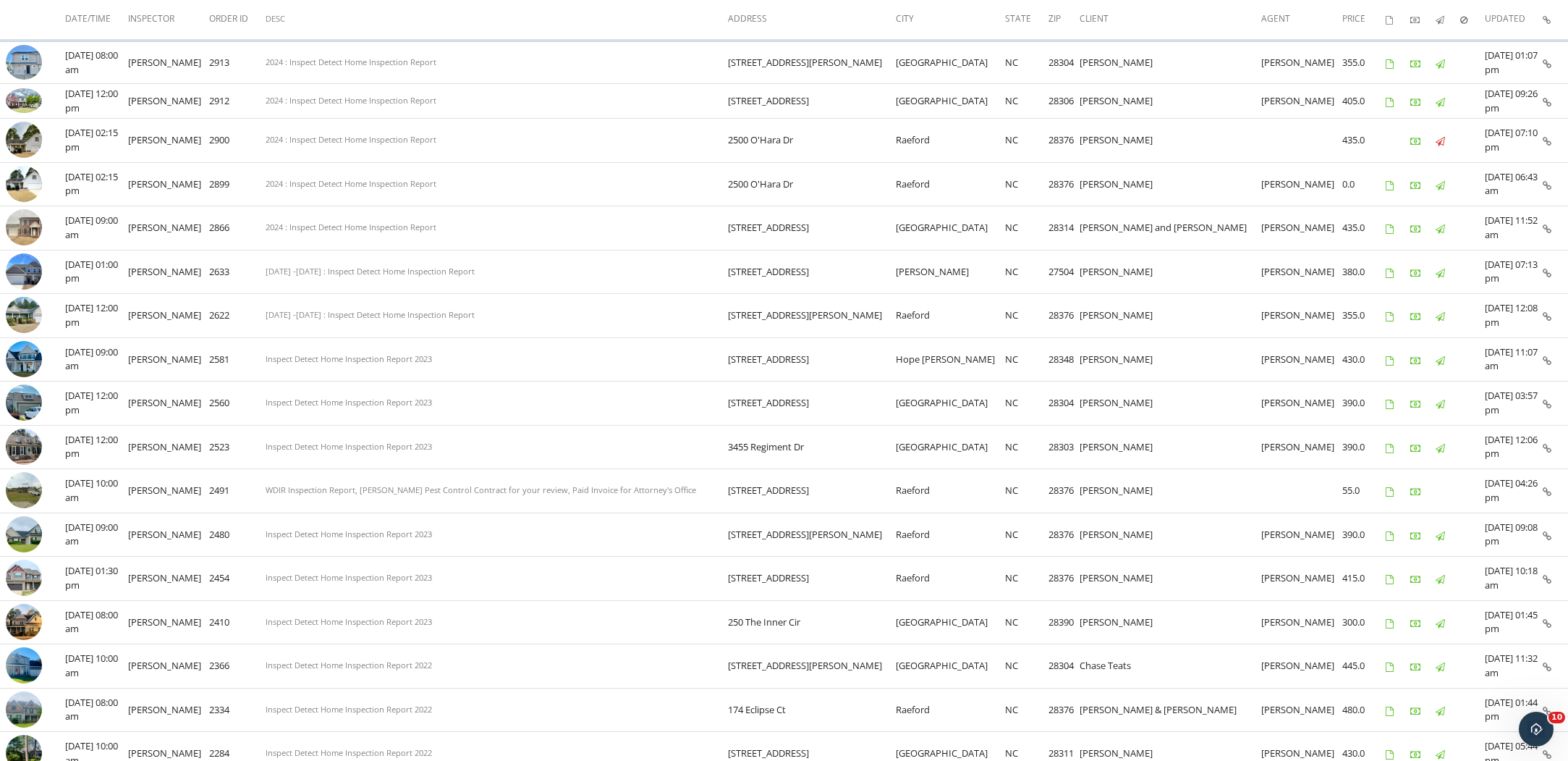
scroll to position [0, 0]
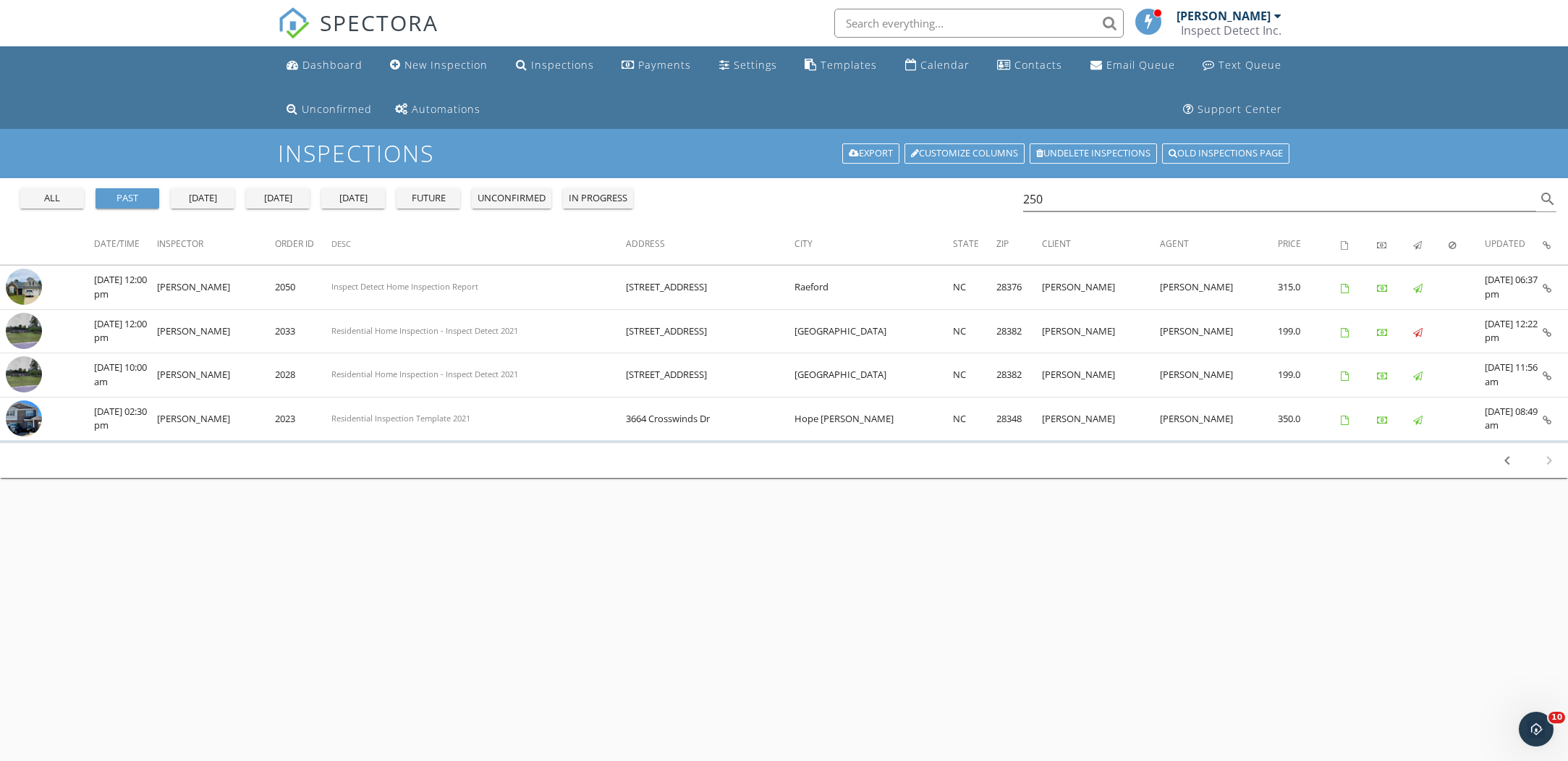
click at [52, 199] on div "all" at bounding box center [52, 198] width 52 height 14
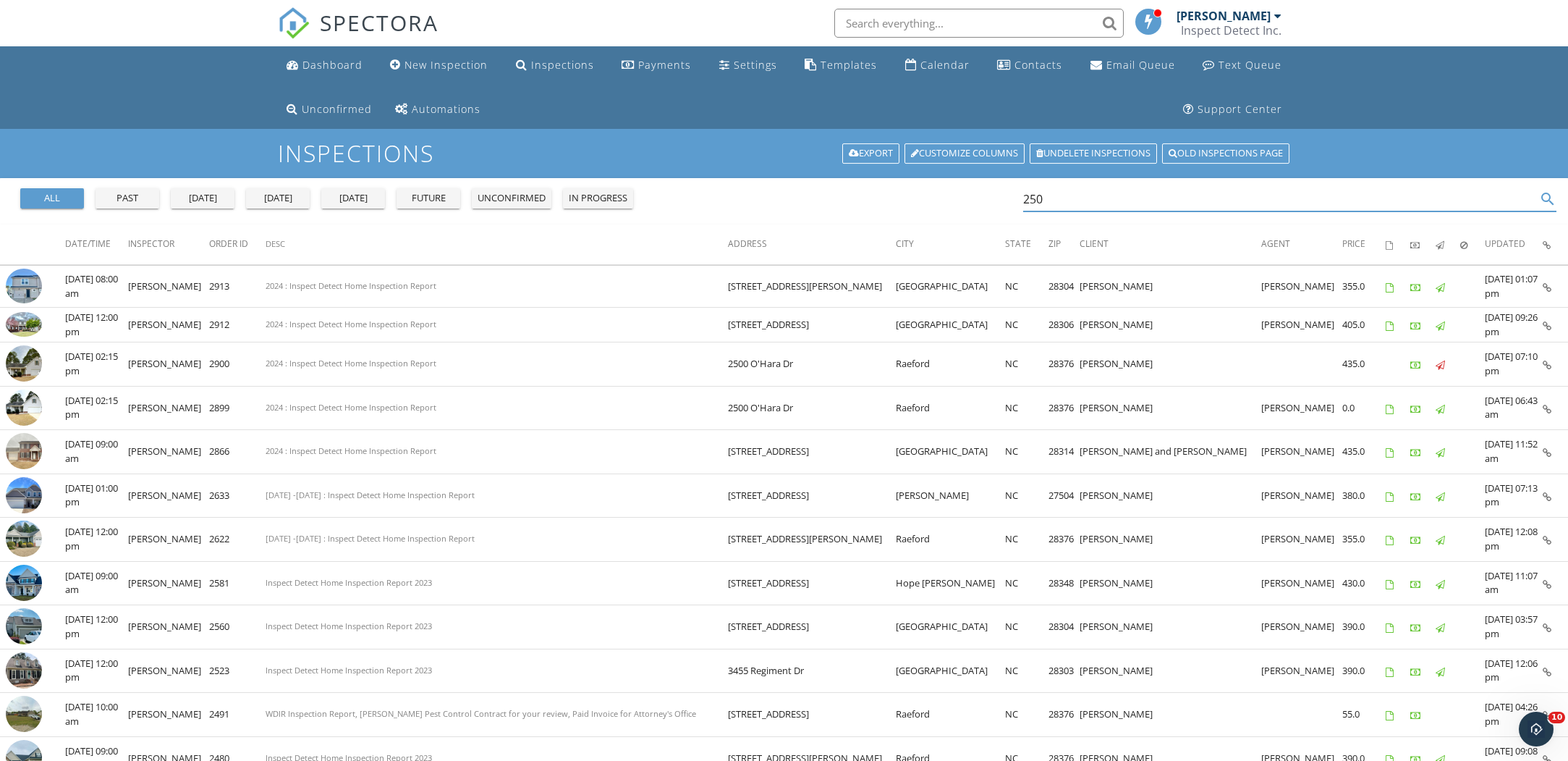
drag, startPoint x: 1058, startPoint y: 201, endPoint x: 1022, endPoint y: 200, distance: 36.0
click at [1022, 200] on div "all past yesterday today tomorrow future unconfirmed in progress 250 search" at bounding box center [784, 201] width 1568 height 47
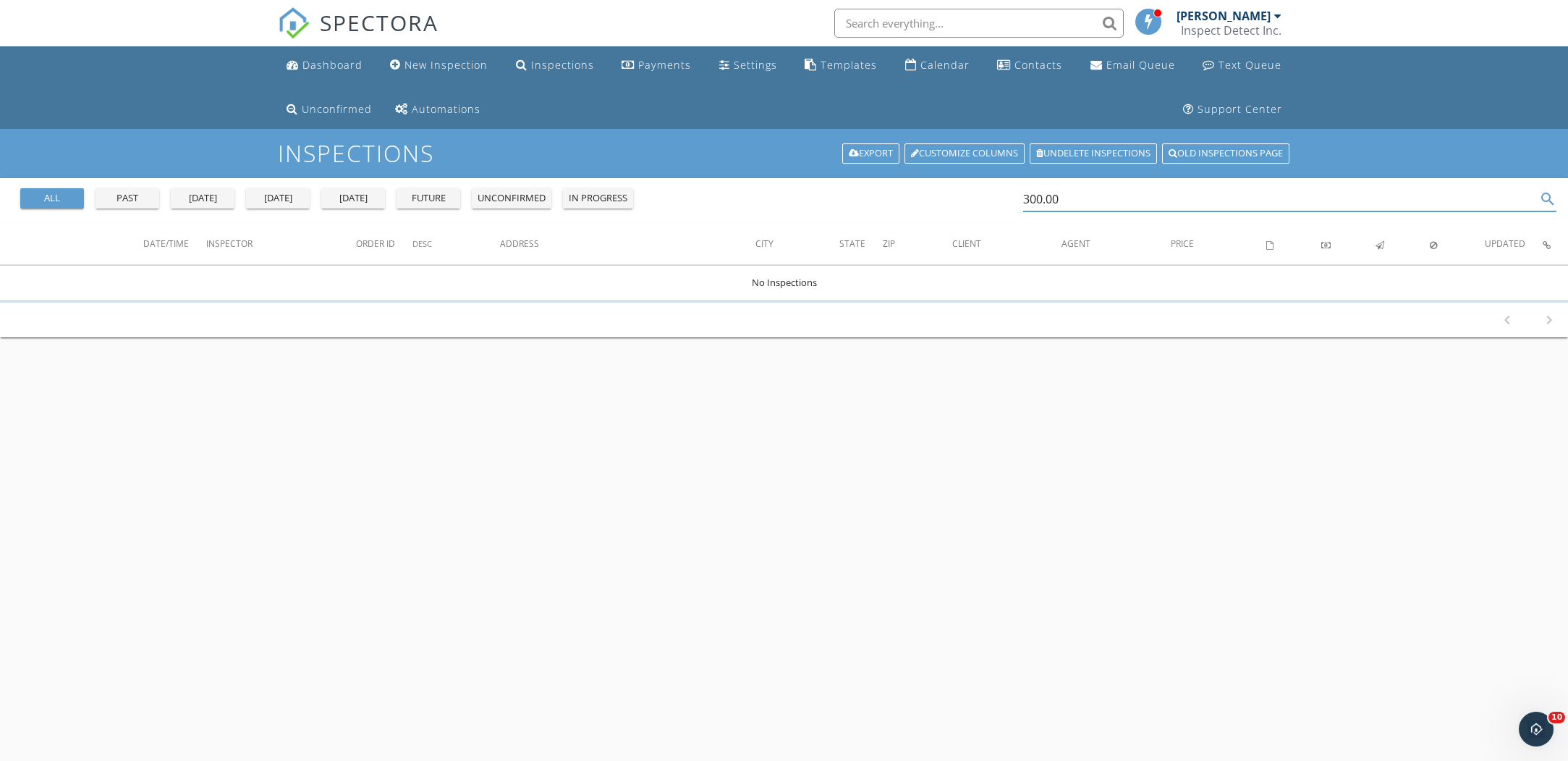
drag, startPoint x: 1082, startPoint y: 187, endPoint x: 1082, endPoint y: 197, distance: 10.0
click at [1081, 192] on input "300.00" at bounding box center [1279, 200] width 514 height 24
click at [1082, 197] on input "300.00" at bounding box center [1279, 200] width 514 height 24
drag, startPoint x: 1082, startPoint y: 198, endPoint x: 1007, endPoint y: 190, distance: 75.4
click at [1007, 190] on div "all past yesterday today tomorrow future unconfirmed in progress 300.00 search" at bounding box center [784, 201] width 1568 height 47
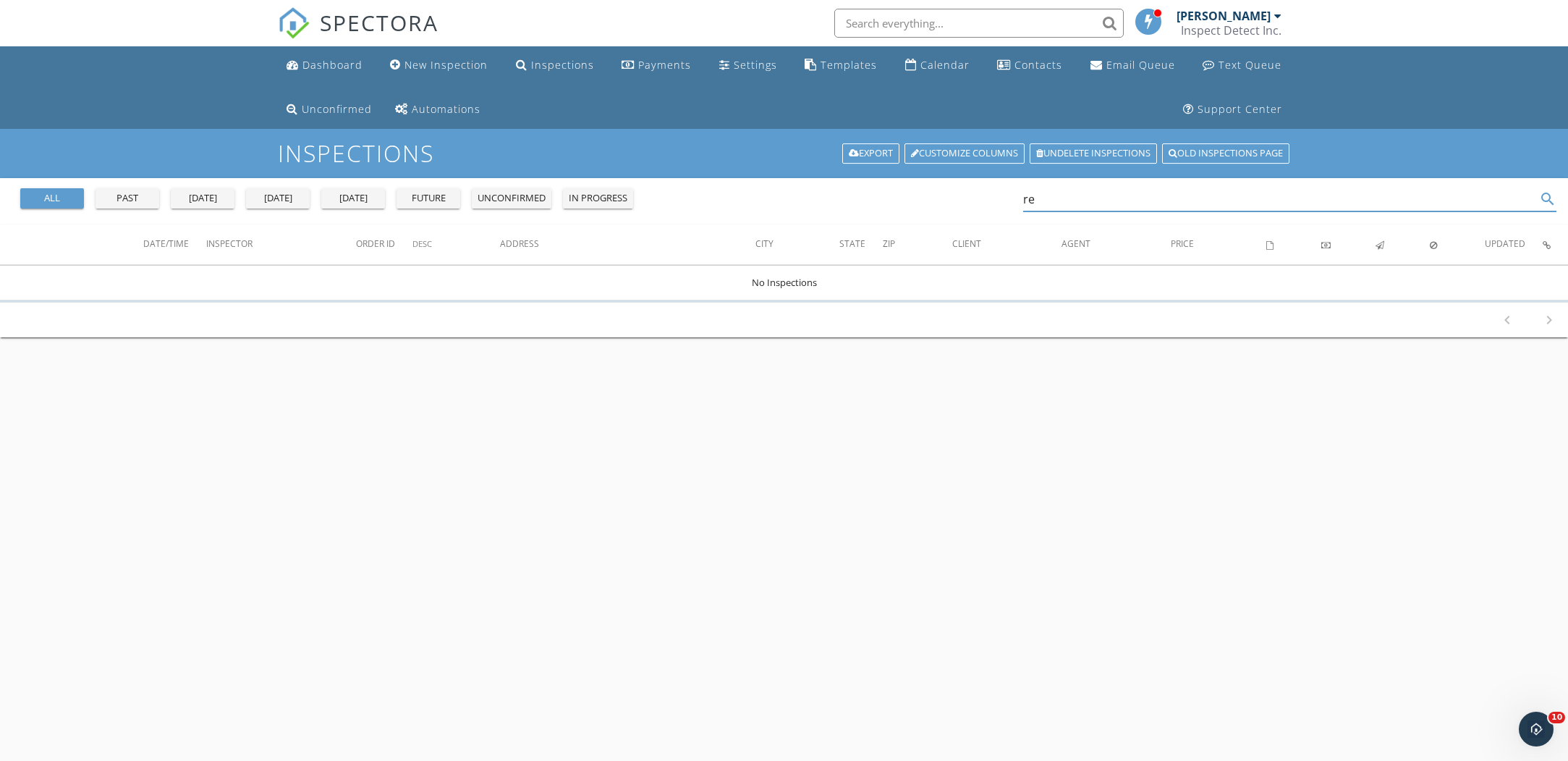
type input "r"
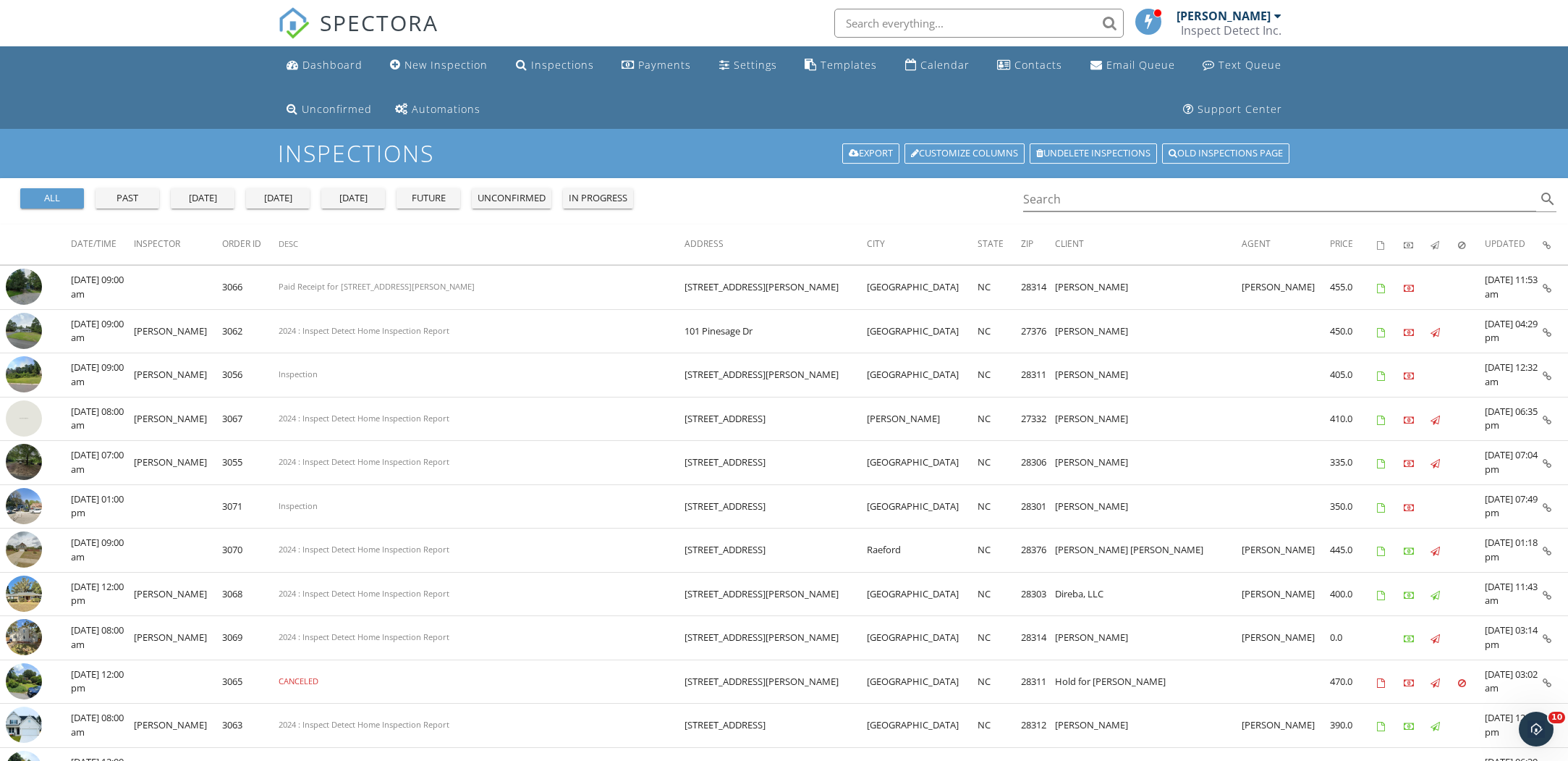
click at [864, 27] on input "text" at bounding box center [979, 23] width 289 height 29
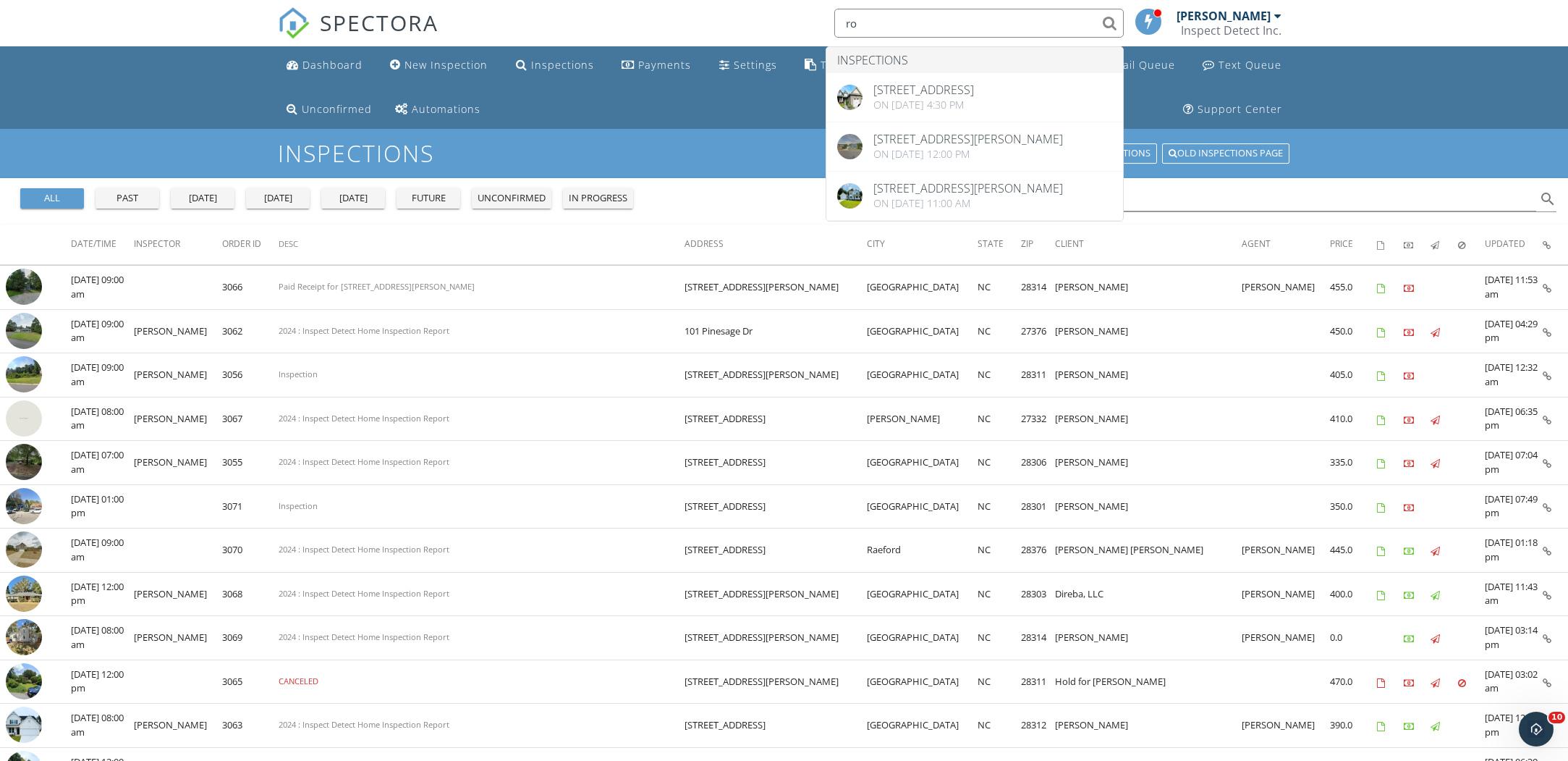
type input "r"
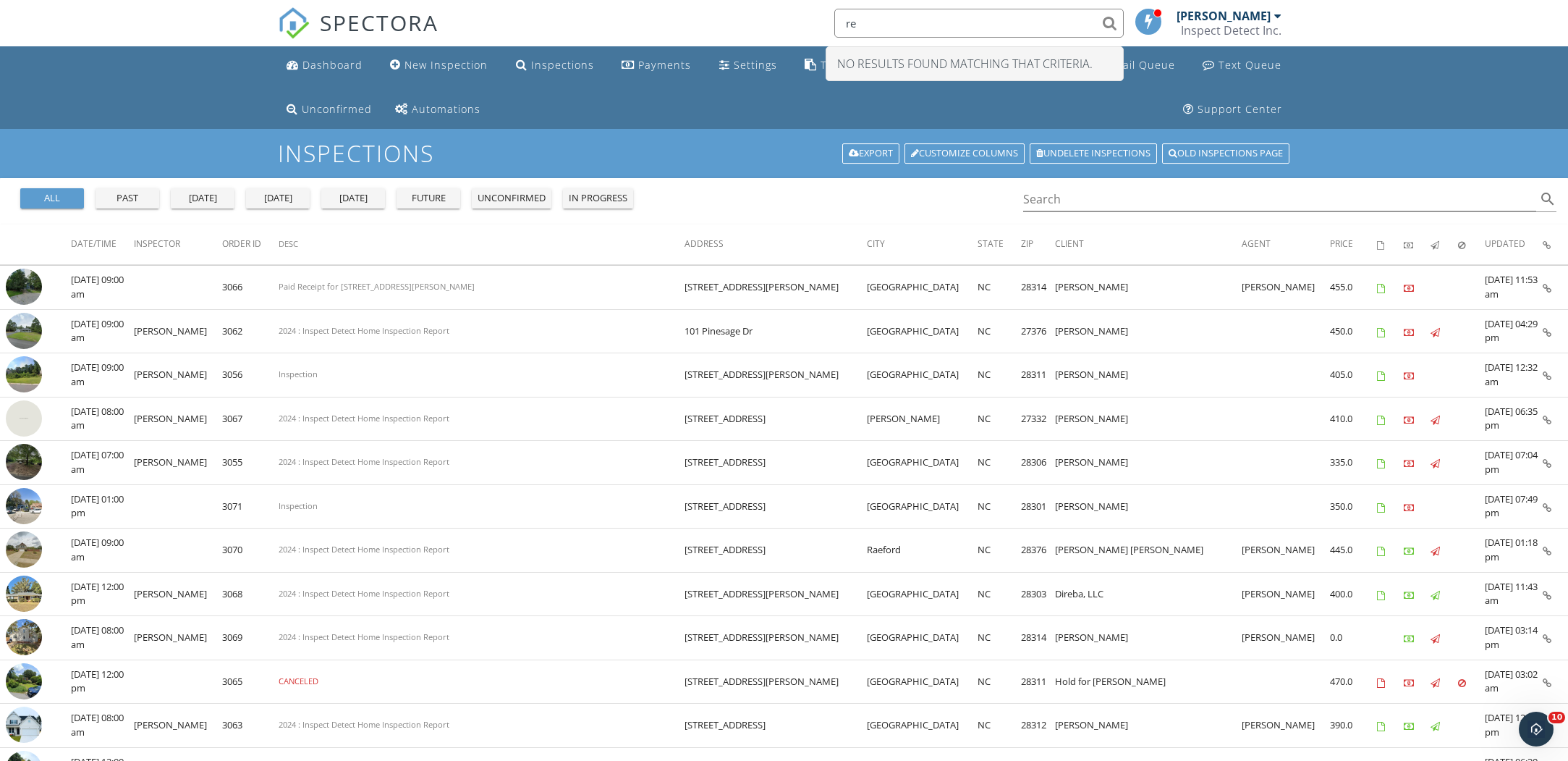
type input "r"
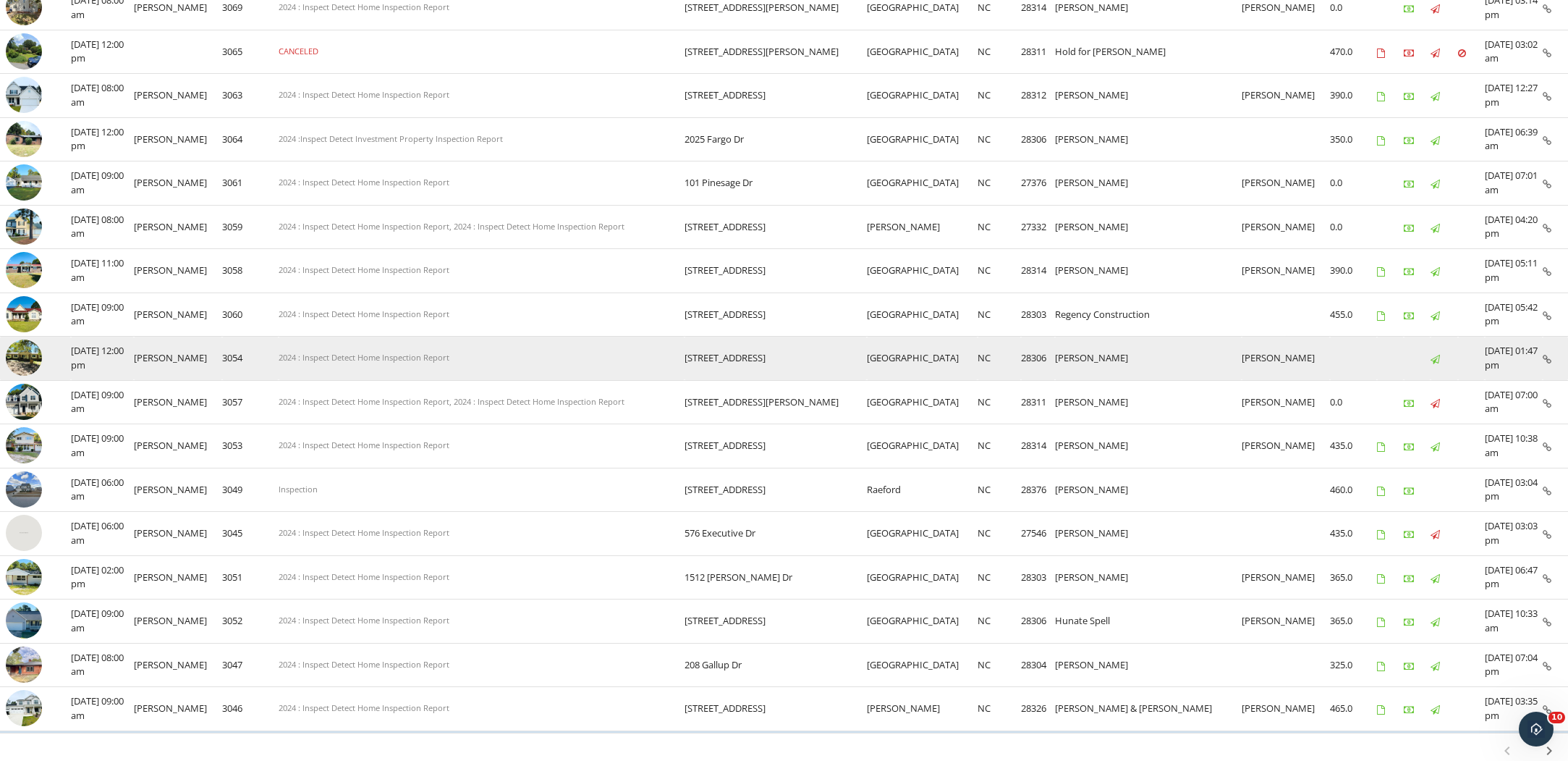
scroll to position [700, 0]
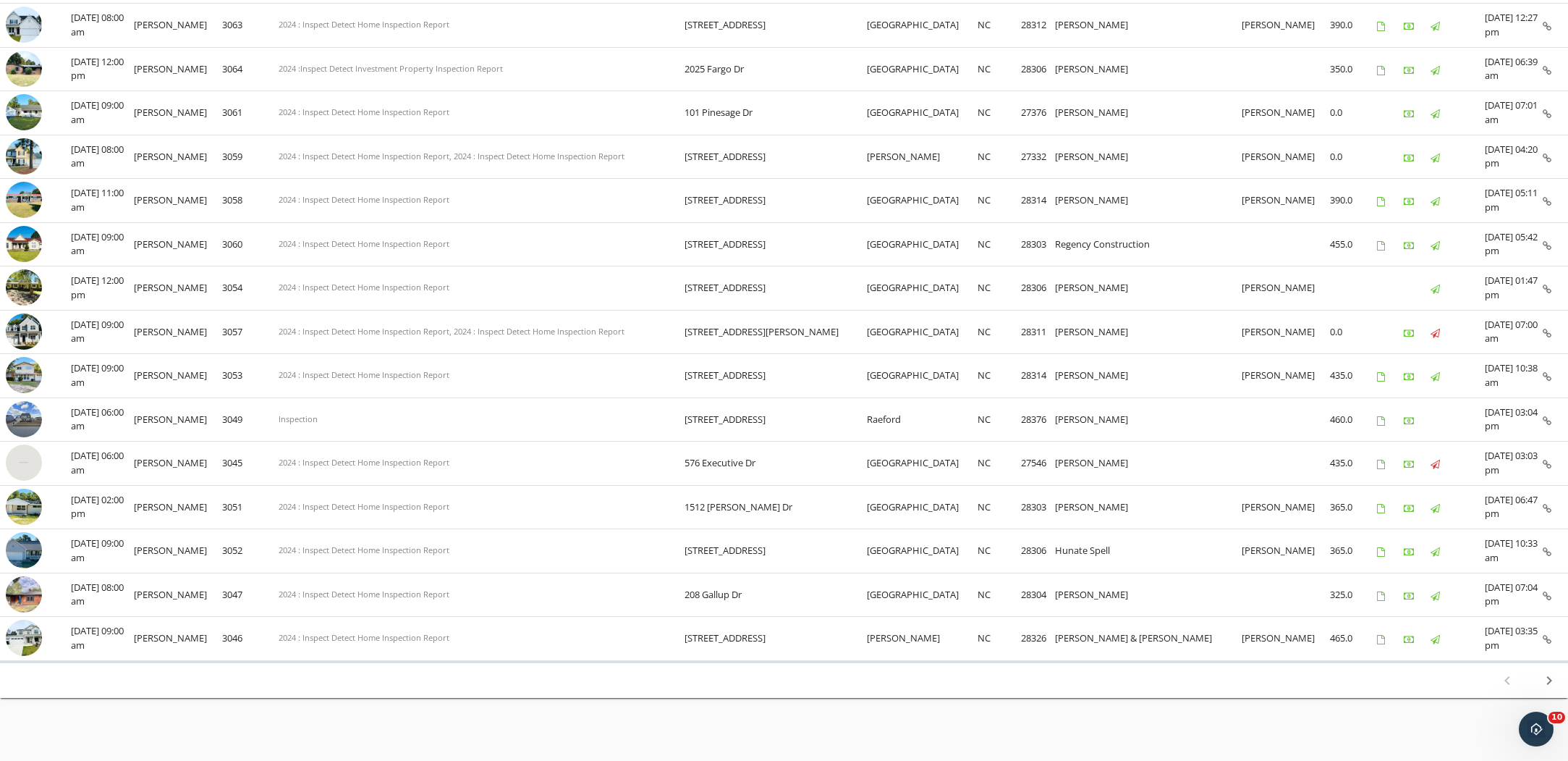
type input "general contractor"
click at [1552, 672] on icon "chevron_right" at bounding box center [1549, 680] width 17 height 17
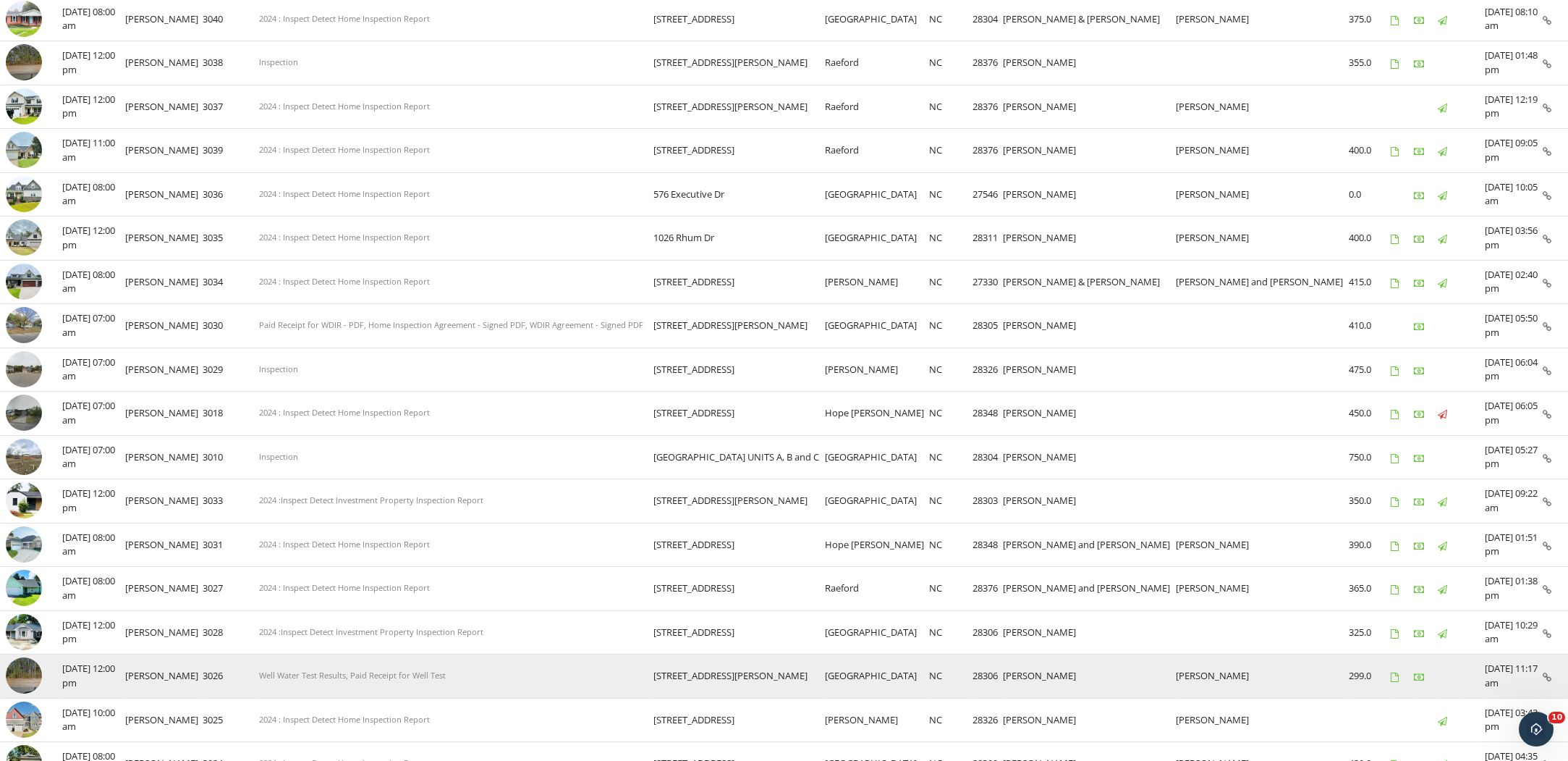
scroll to position [690, 0]
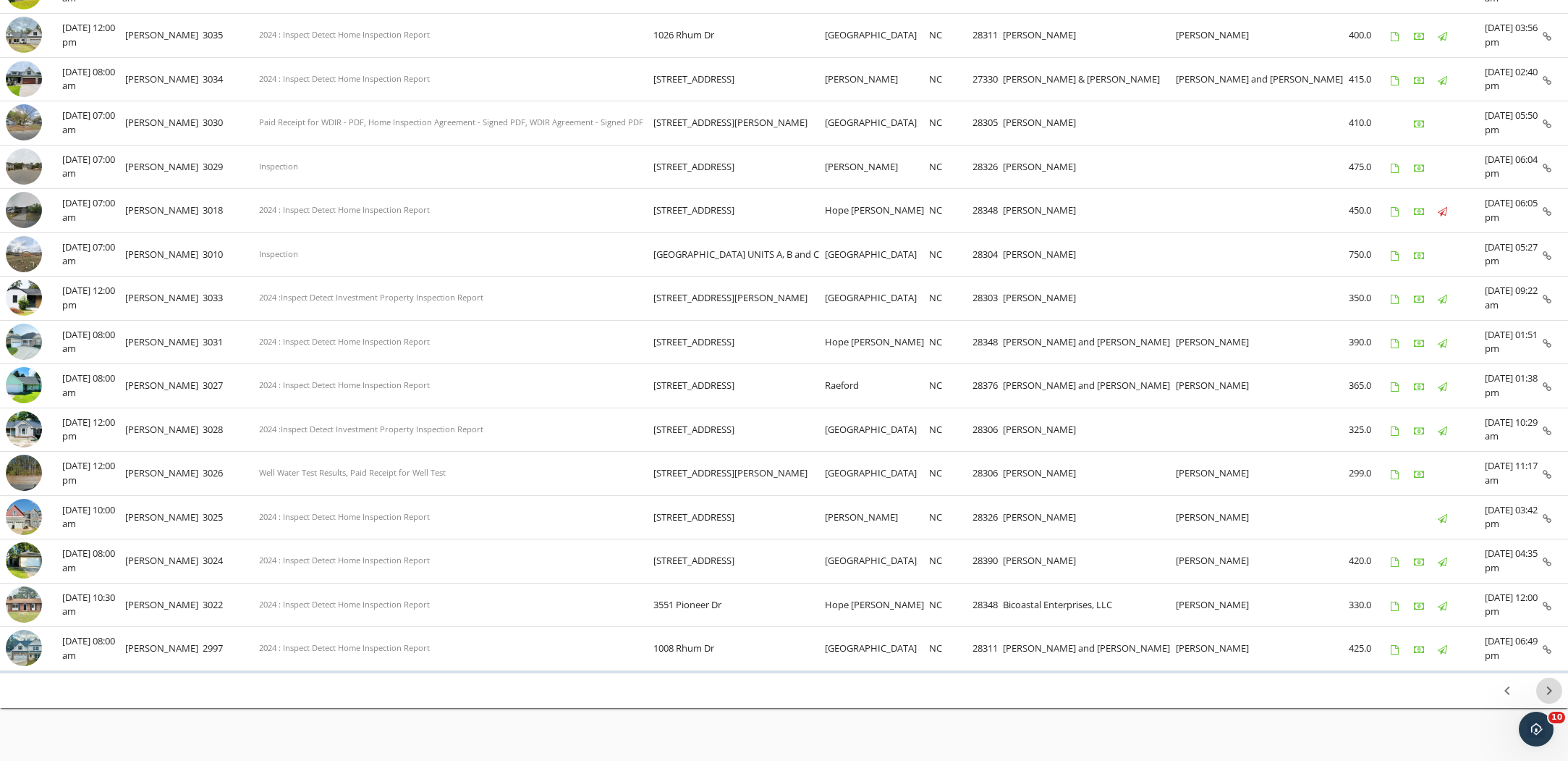
click at [1551, 685] on icon "chevron_right" at bounding box center [1549, 691] width 17 height 17
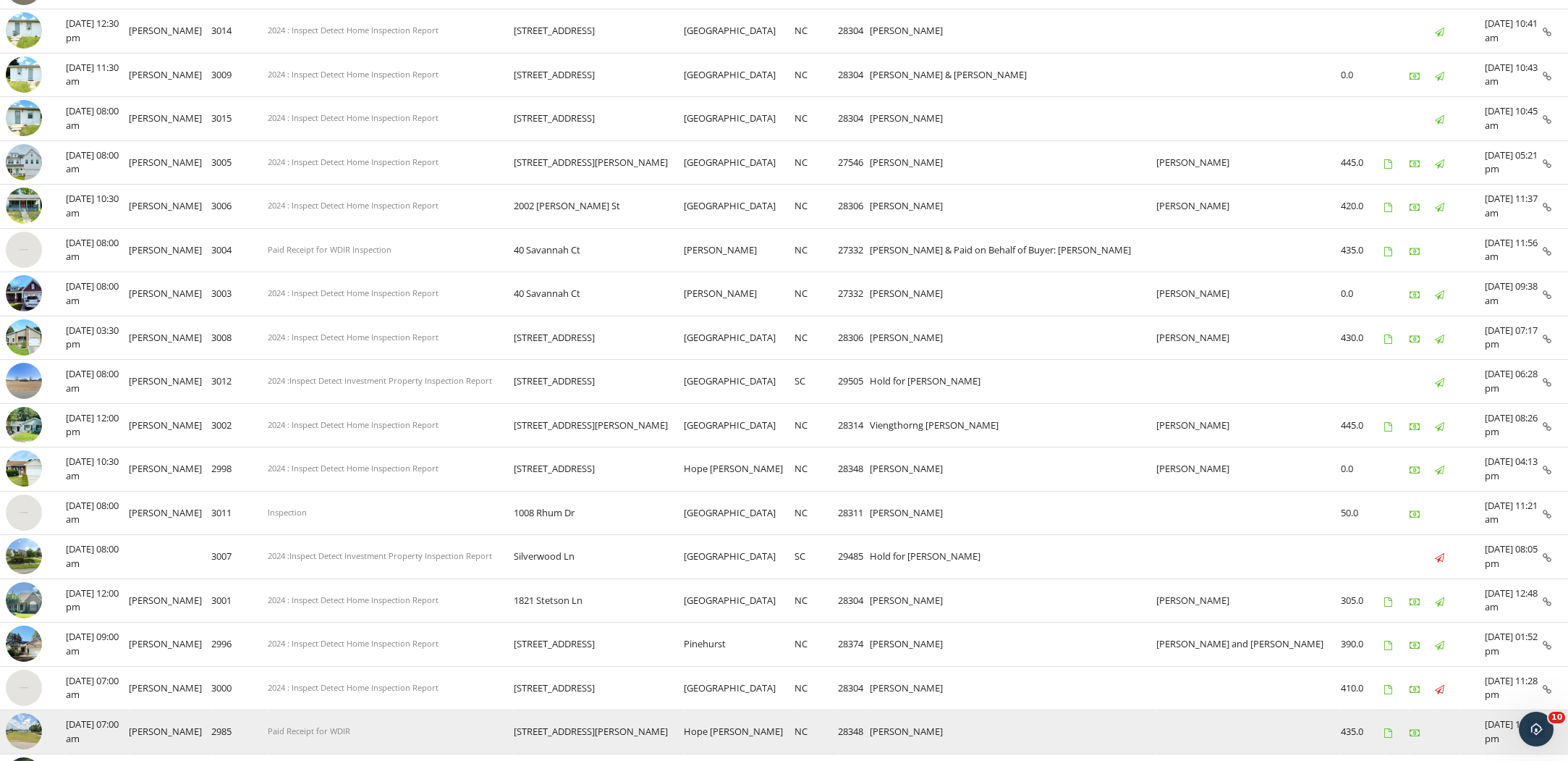
scroll to position [700, 0]
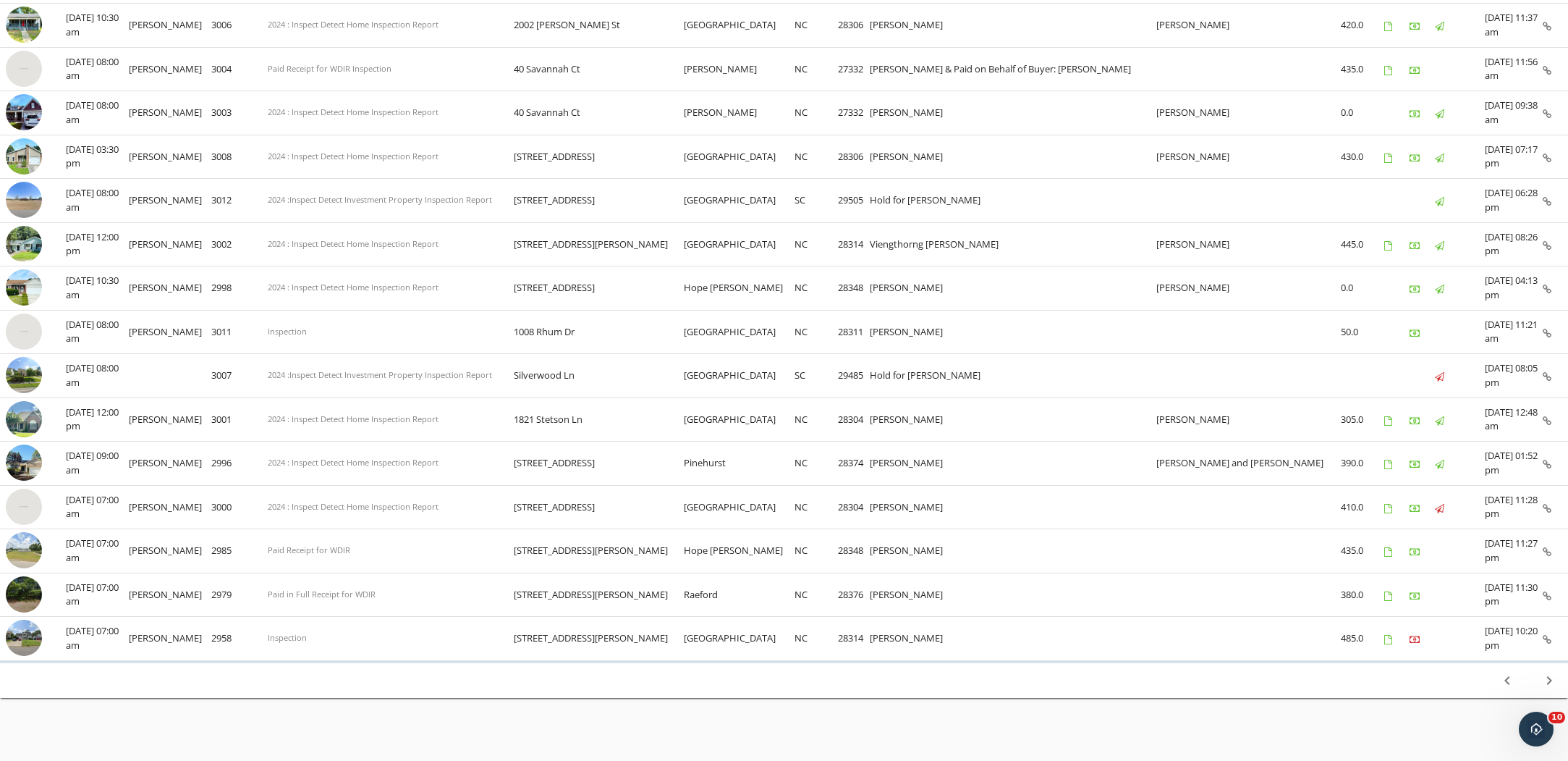
click at [1551, 672] on icon "chevron_right" at bounding box center [1549, 680] width 17 height 17
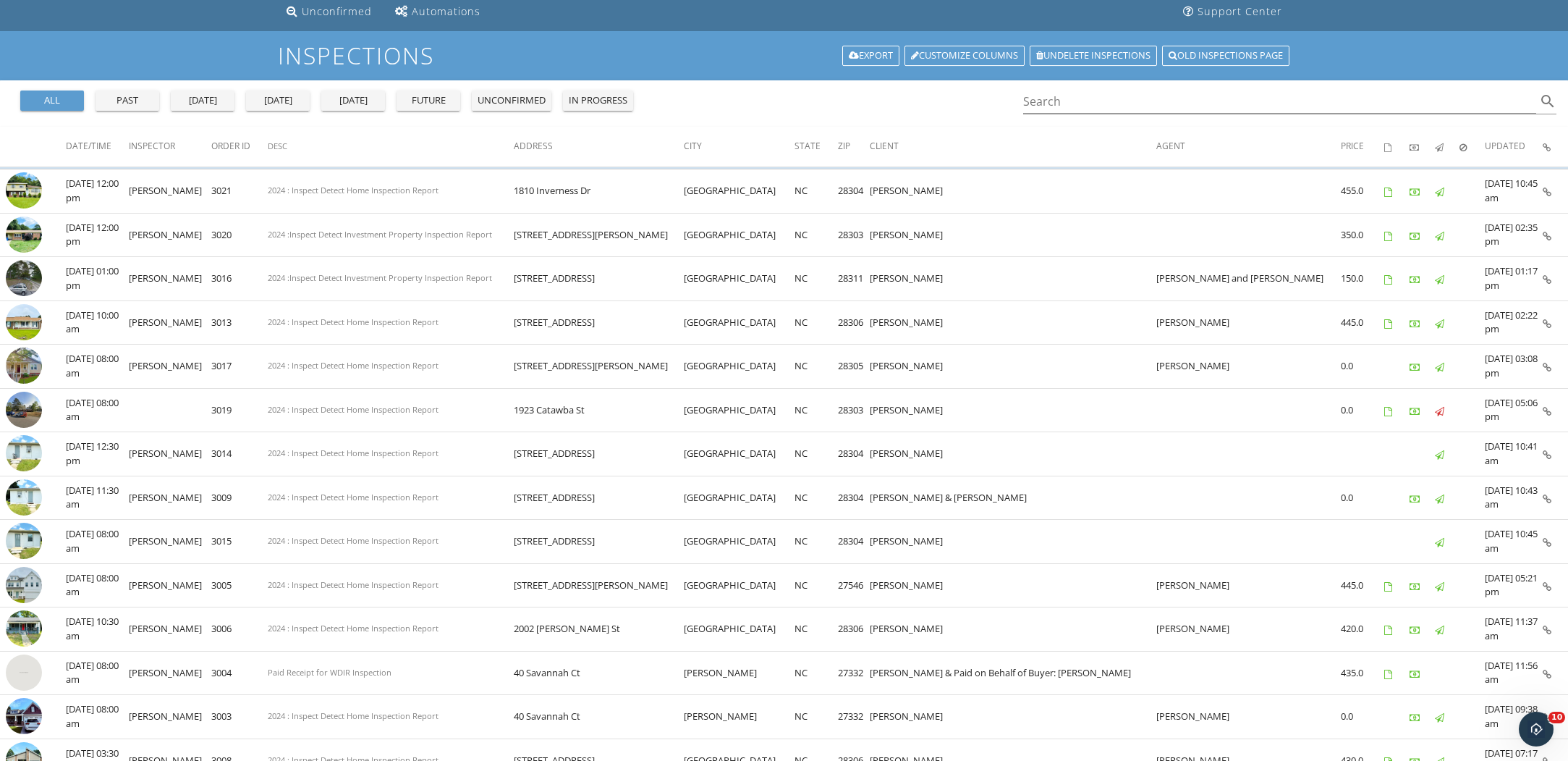
scroll to position [0, 0]
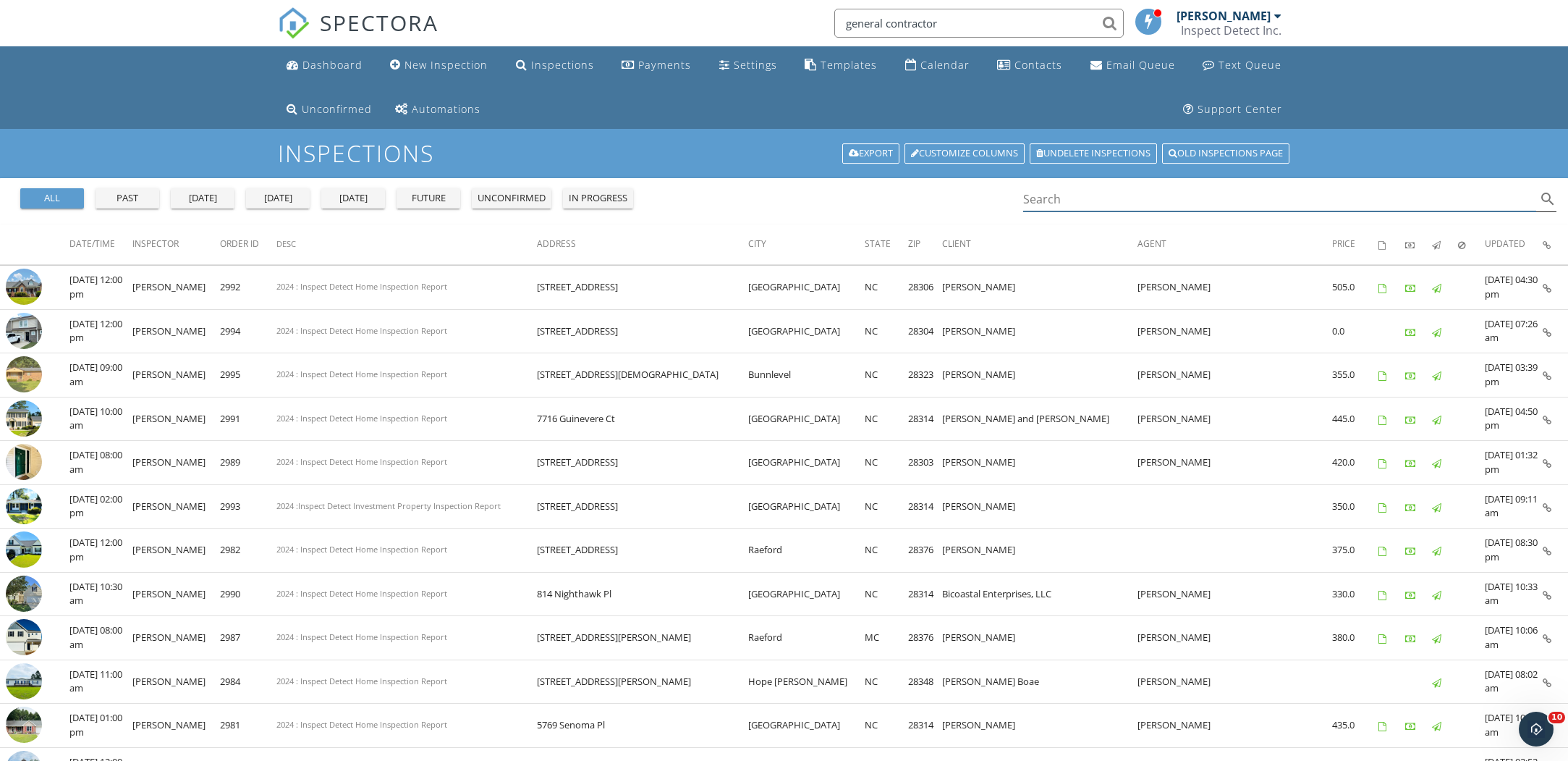
click at [1101, 204] on input "Search" at bounding box center [1279, 200] width 514 height 24
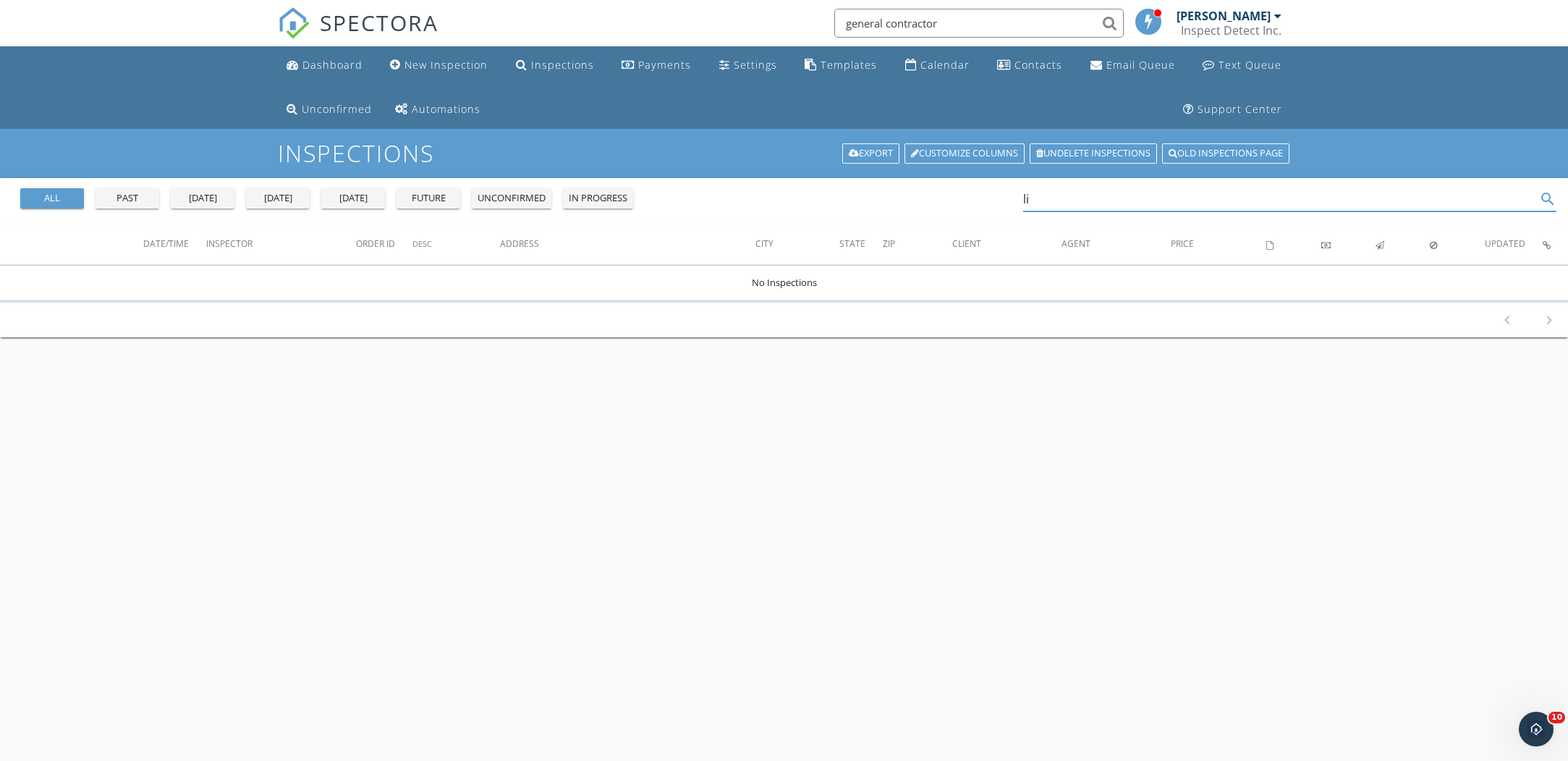
type input "l"
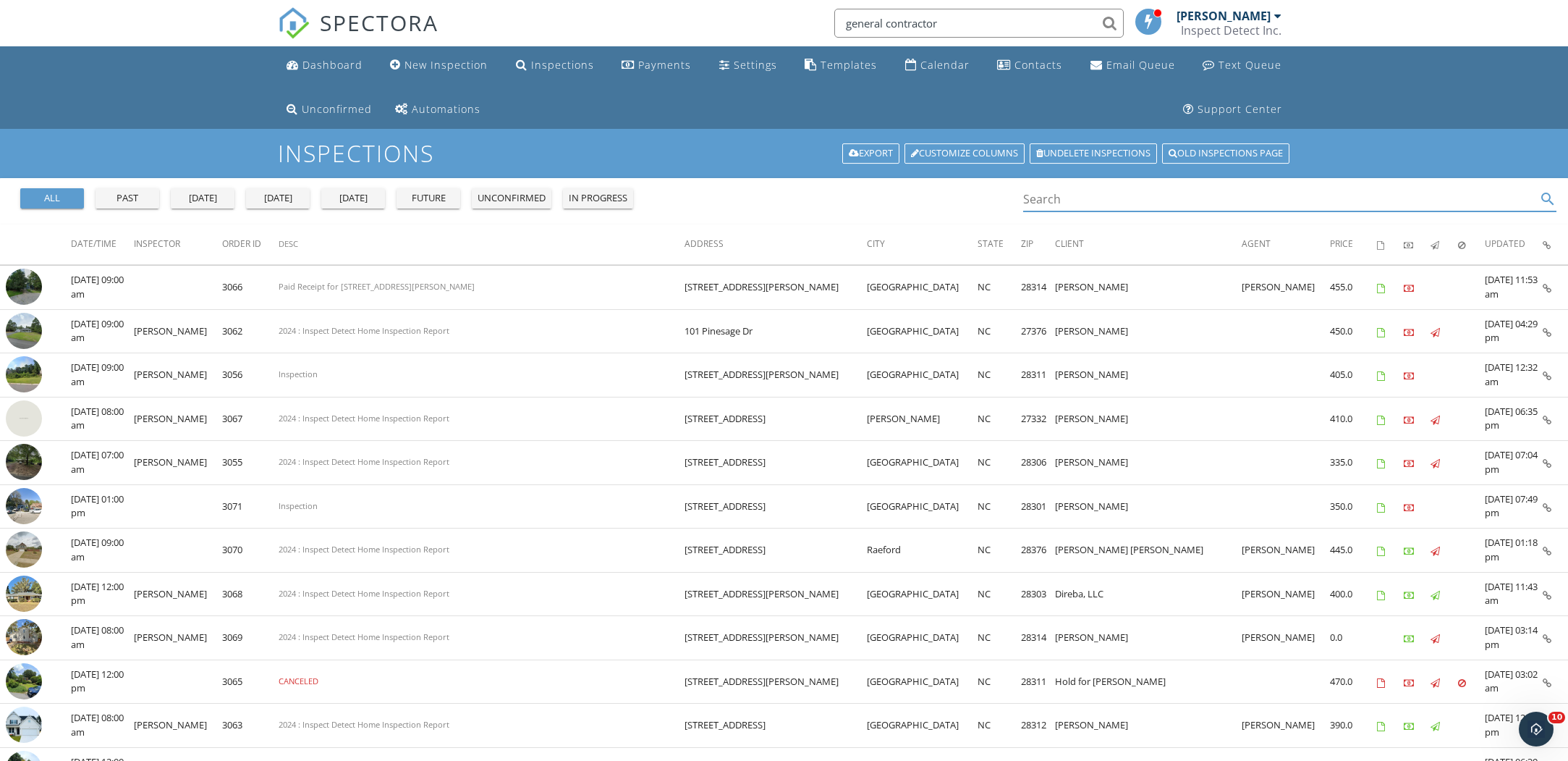
click at [1020, 16] on input "general contractor" at bounding box center [979, 23] width 289 height 29
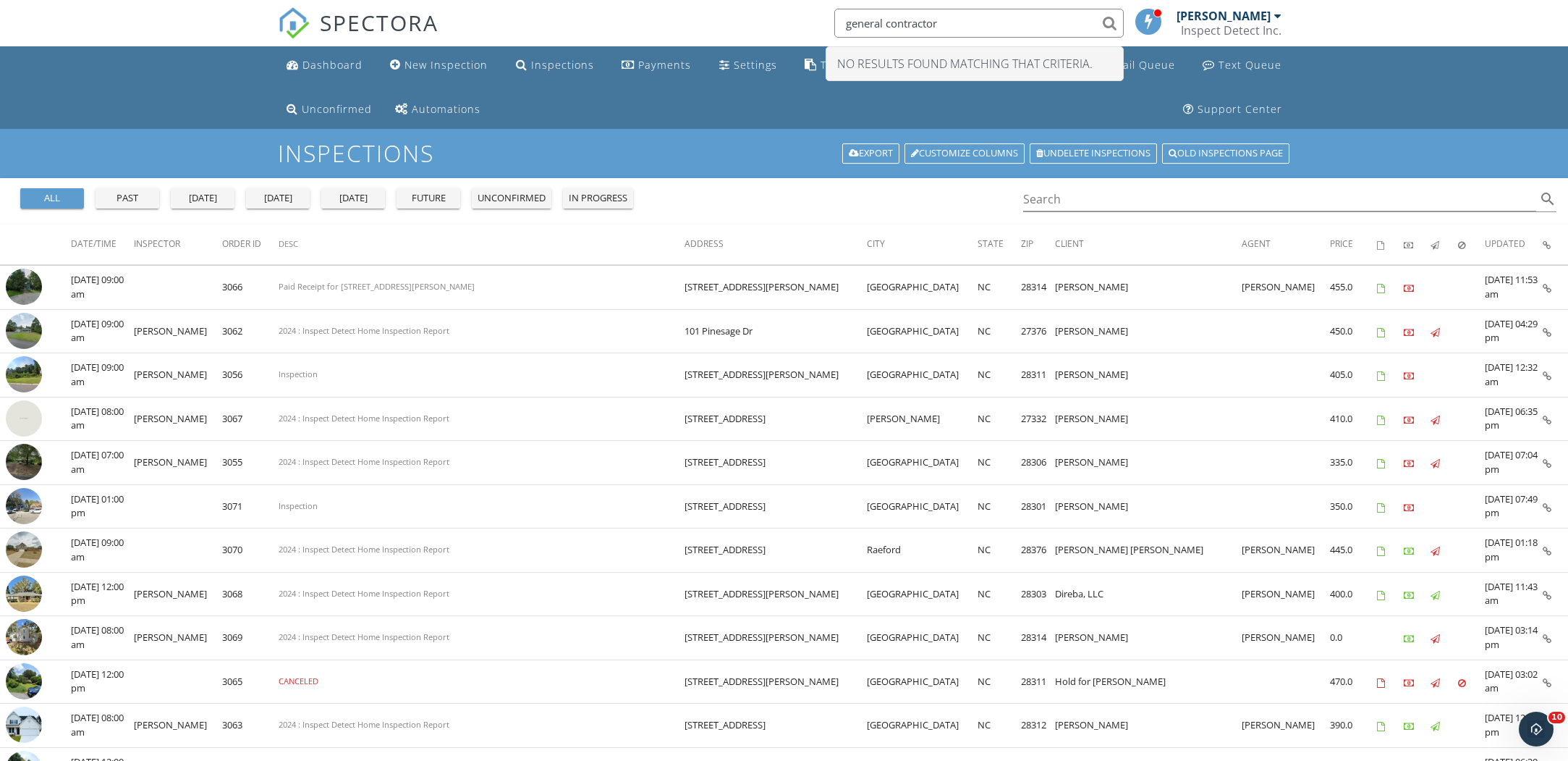
drag, startPoint x: 1020, startPoint y: 19, endPoint x: 822, endPoint y: 15, distance: 198.0
click at [822, 15] on div "SPECTORA general contractor No results found matching that criteria. Glenn Full…" at bounding box center [784, 23] width 1014 height 47
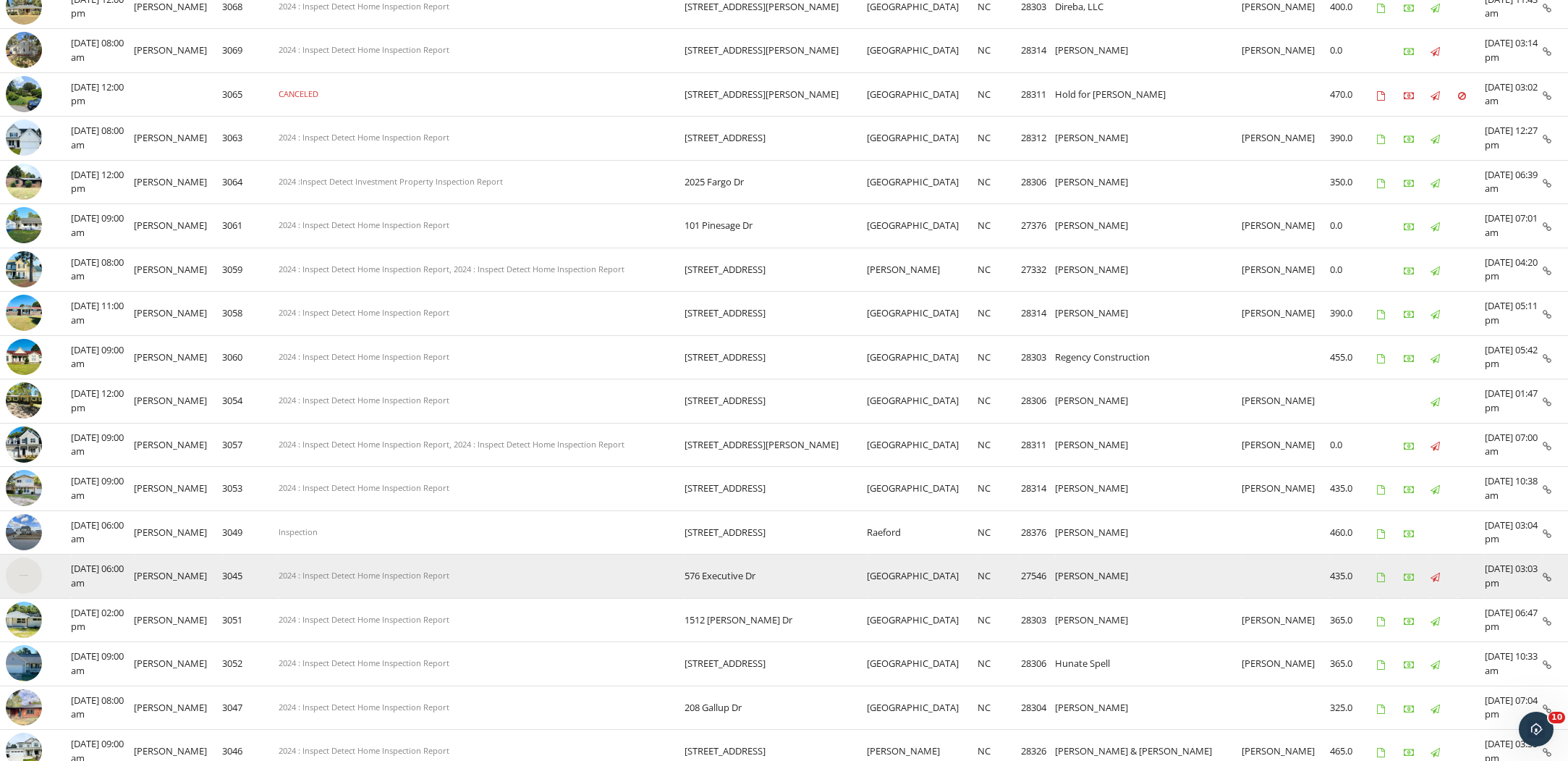
scroll to position [700, 0]
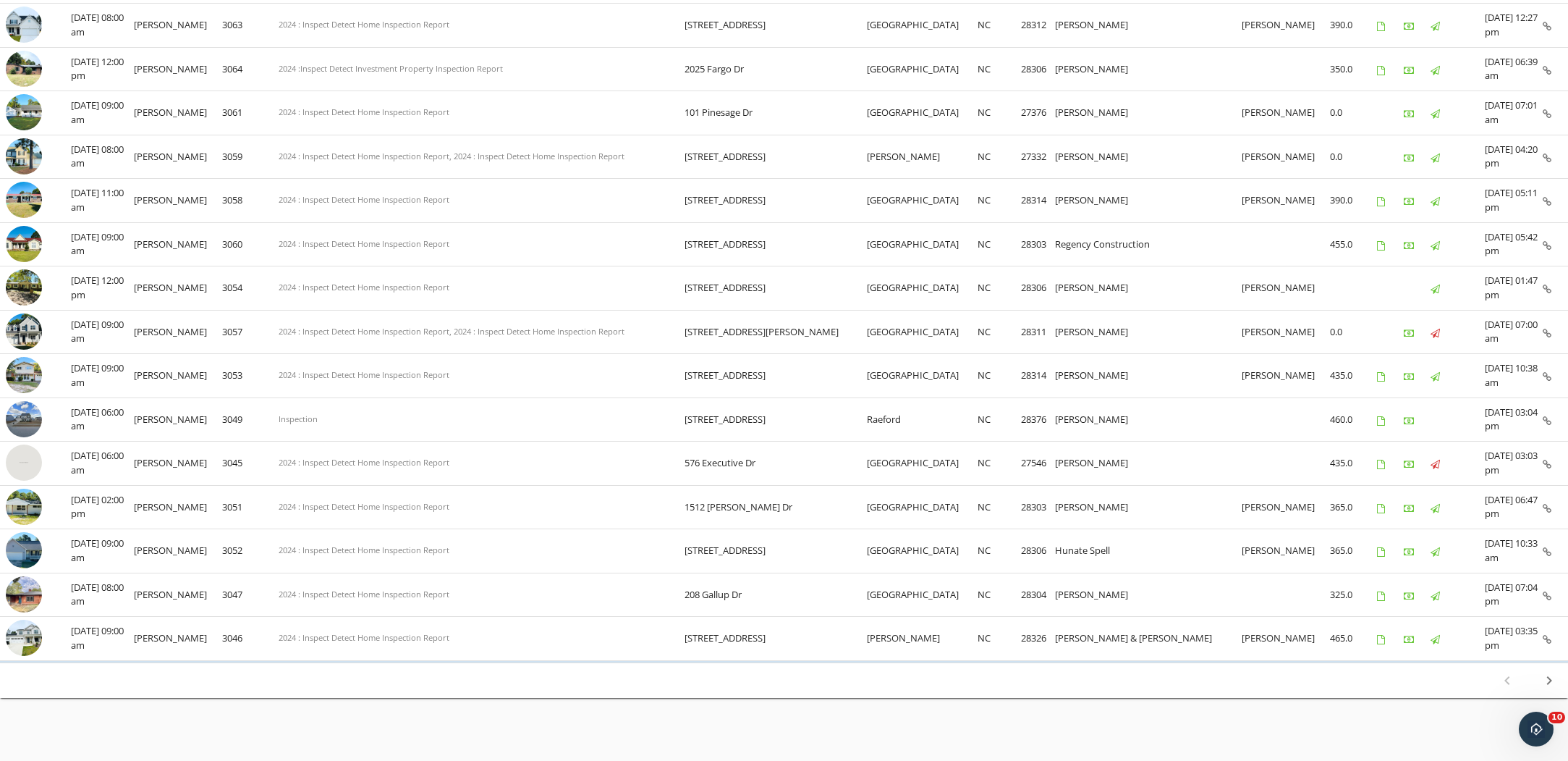
type input "limited inspection"
click at [1551, 673] on icon "chevron_right" at bounding box center [1549, 680] width 17 height 17
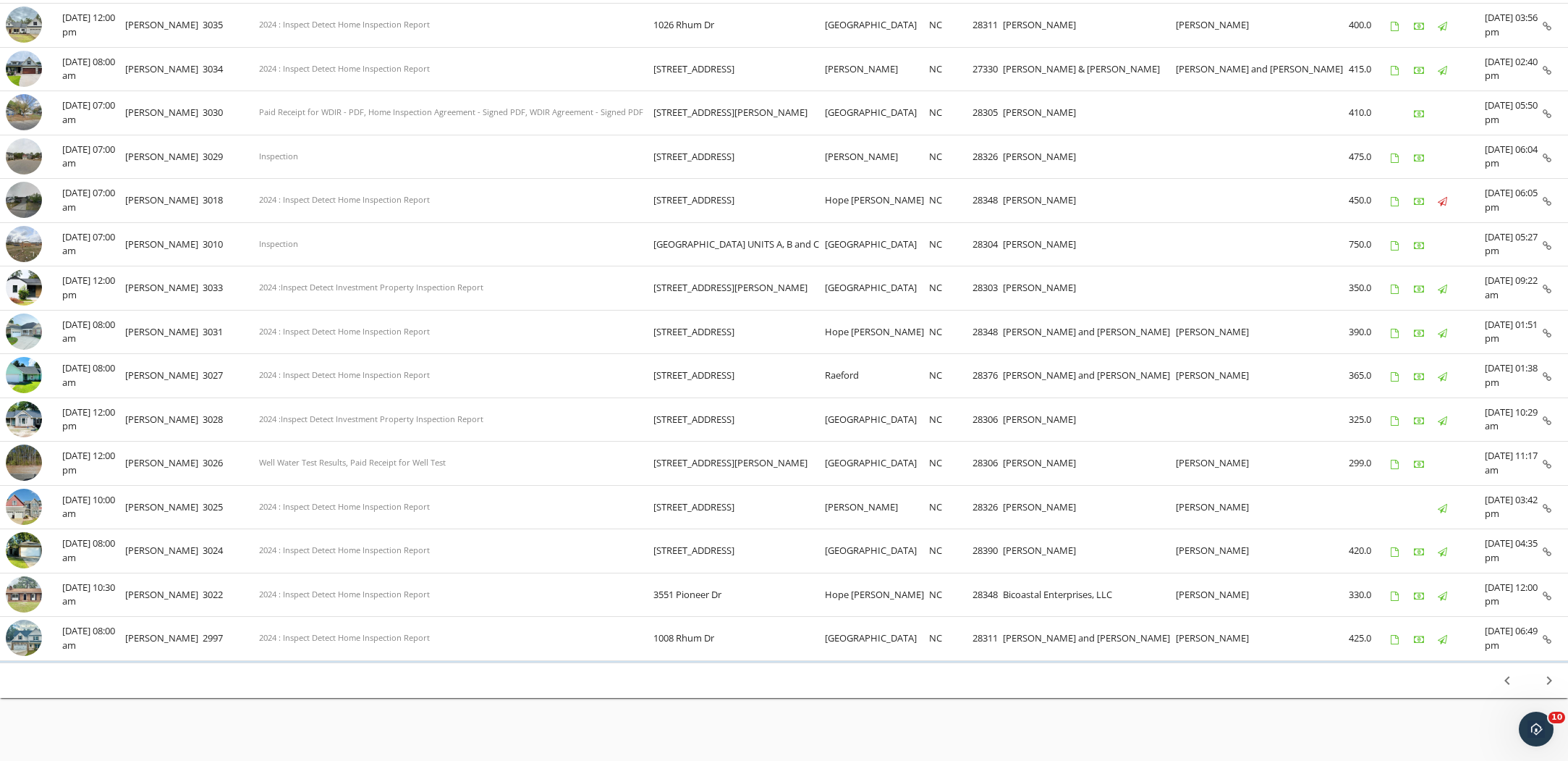
click at [1552, 672] on icon "chevron_right" at bounding box center [1549, 680] width 17 height 17
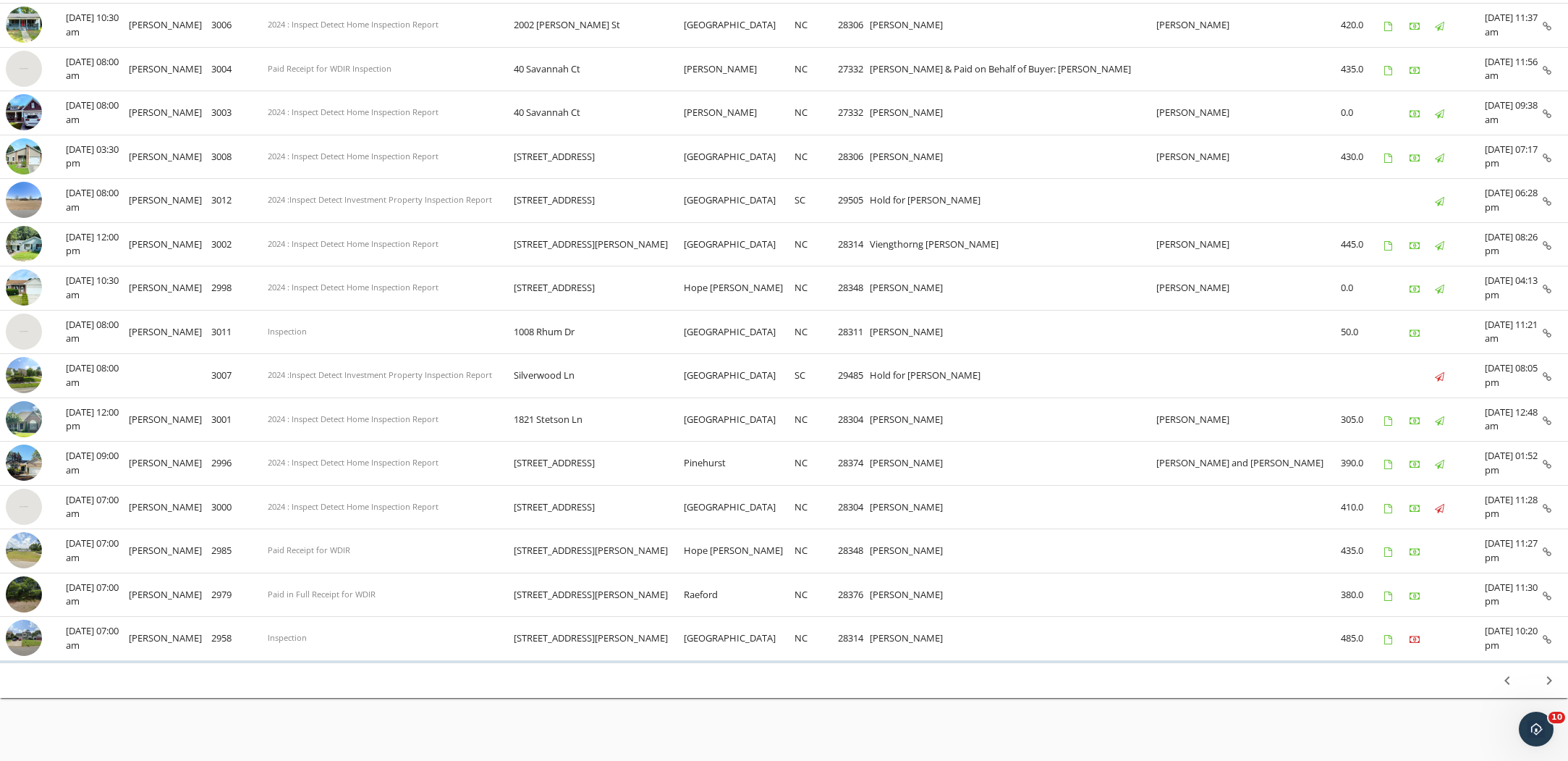
click at [1551, 672] on icon "chevron_right" at bounding box center [1549, 680] width 17 height 17
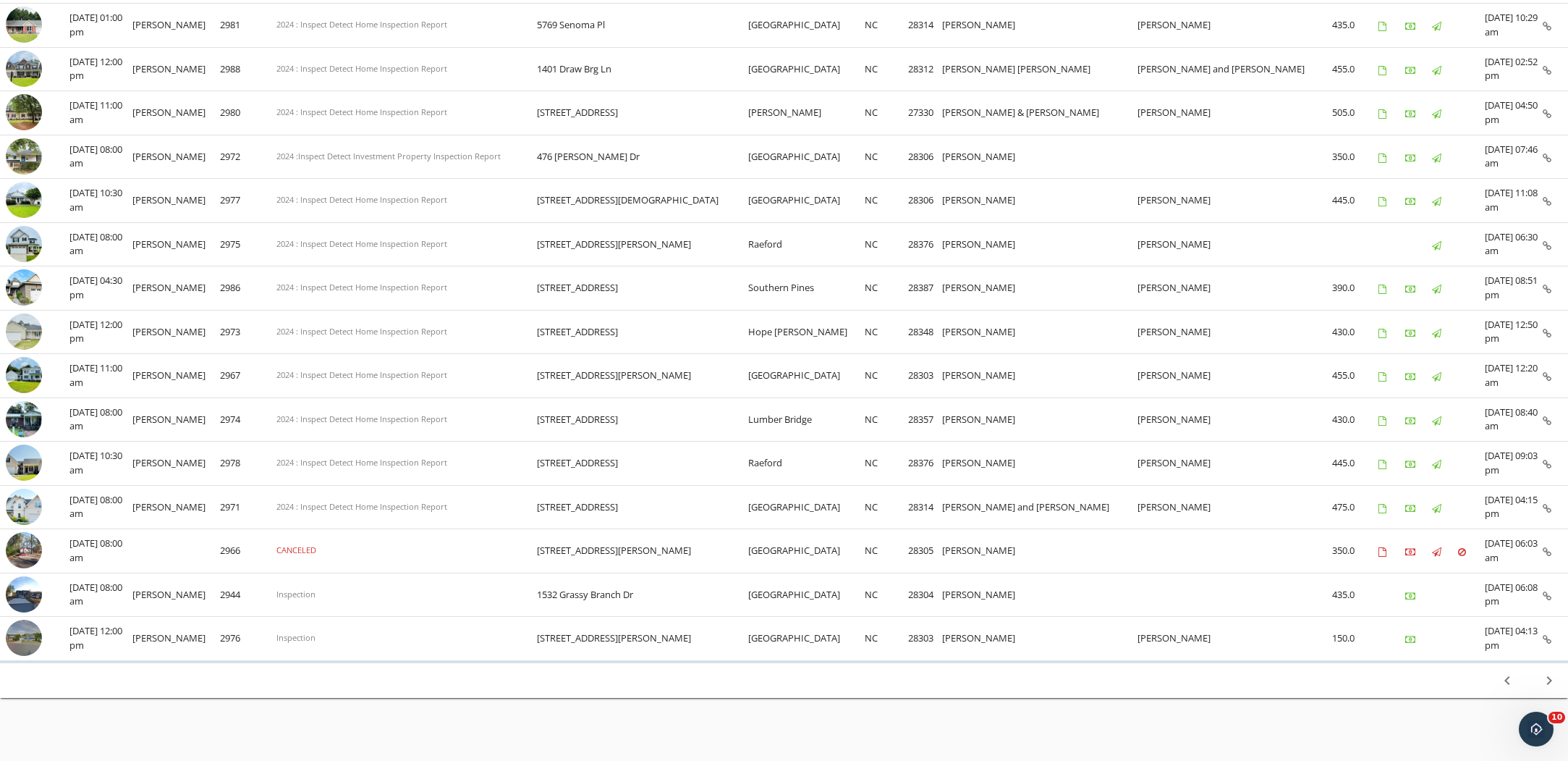
click at [1549, 672] on icon "chevron_right" at bounding box center [1549, 680] width 17 height 17
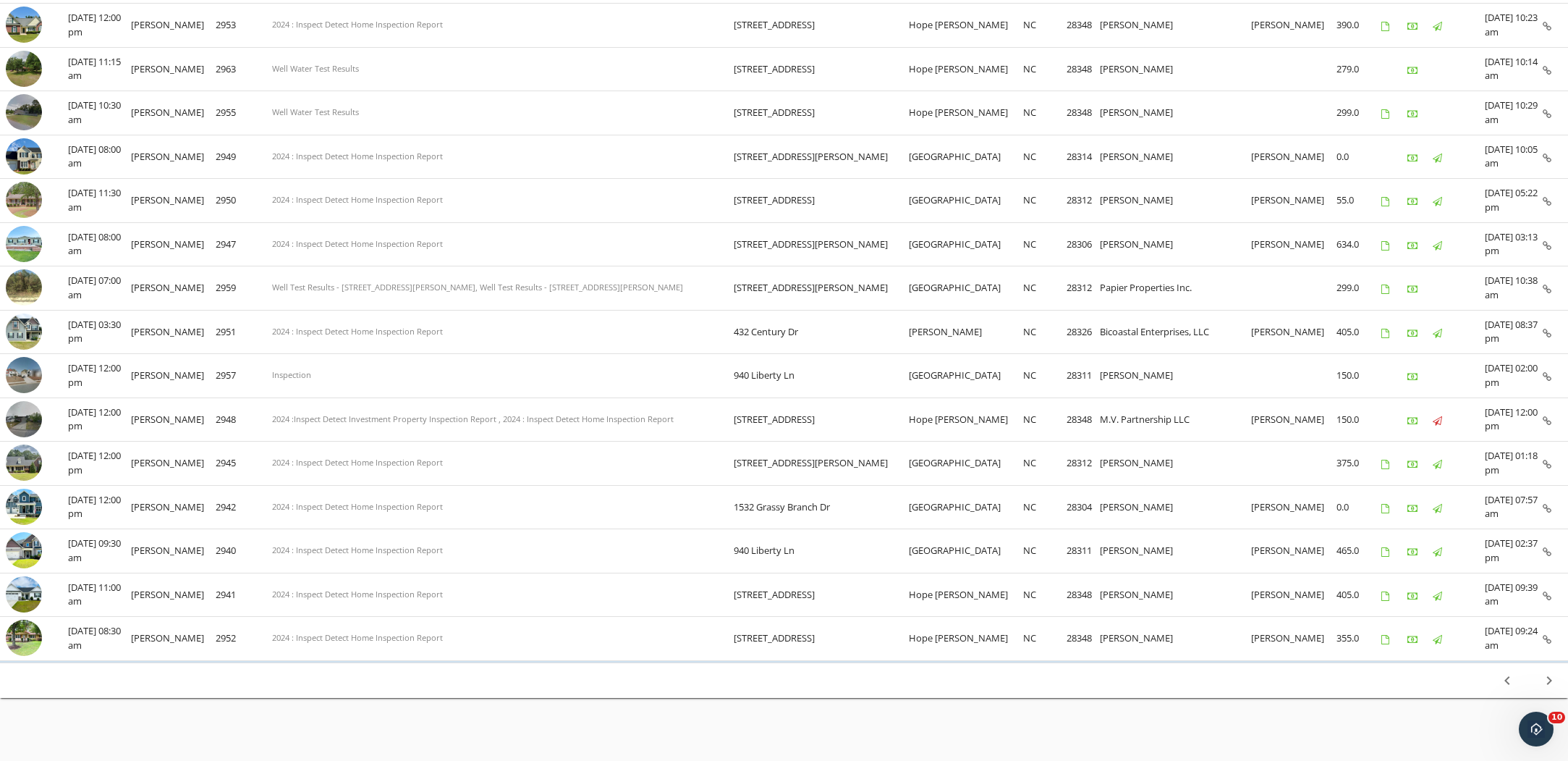
click at [1553, 672] on icon "chevron_right" at bounding box center [1549, 680] width 17 height 17
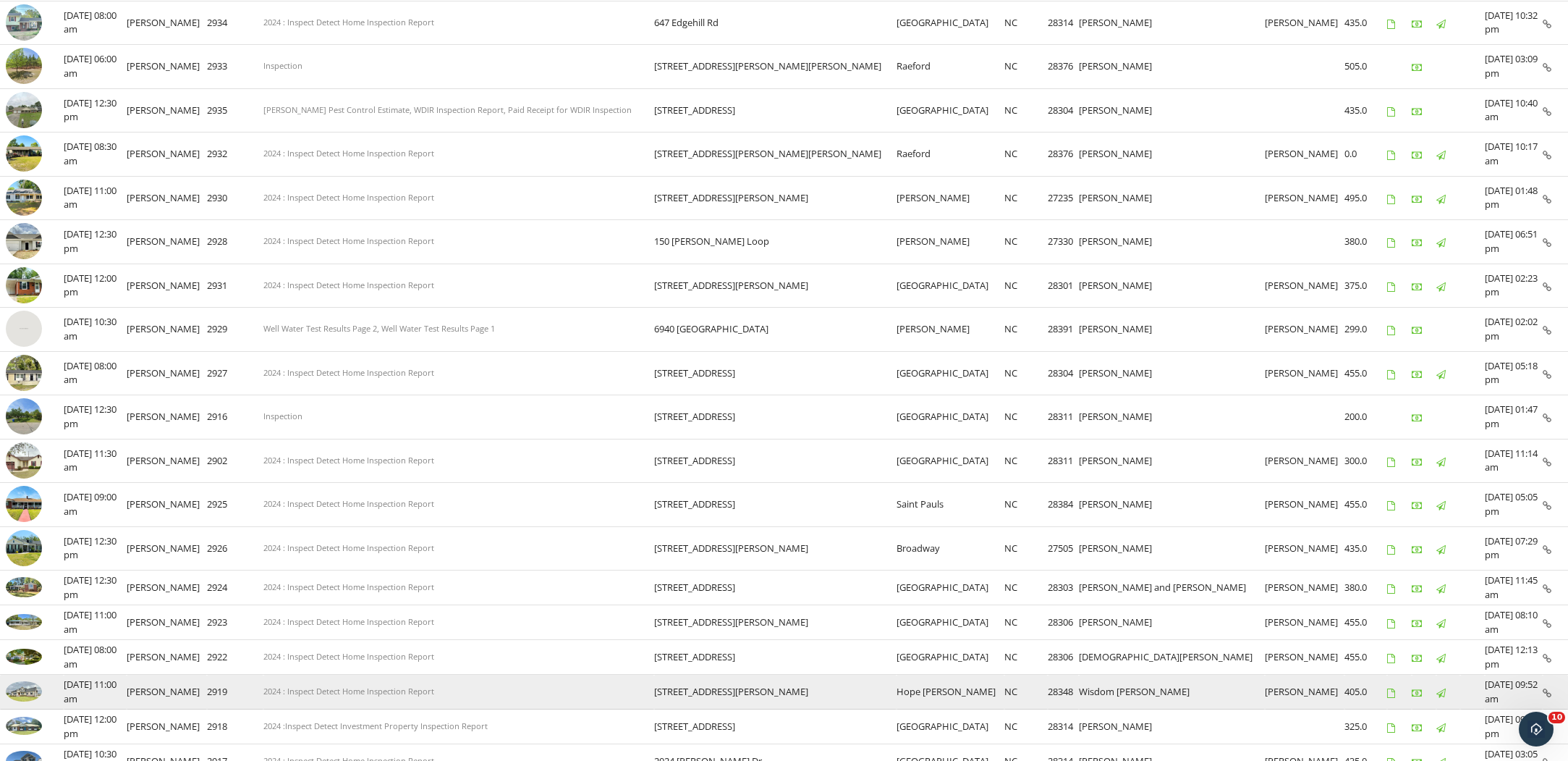
scroll to position [648, 0]
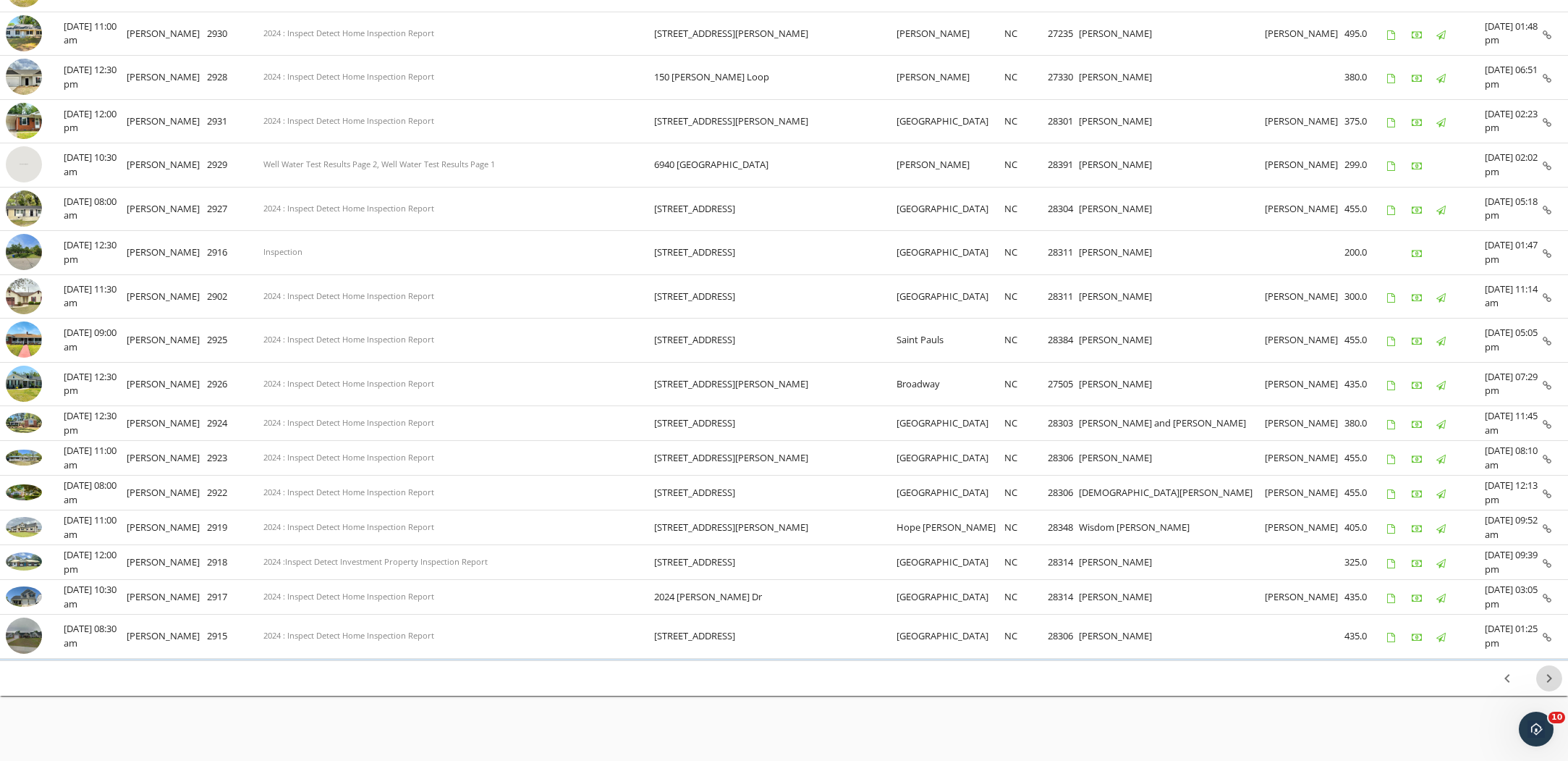
click at [1549, 673] on icon "chevron_right" at bounding box center [1549, 679] width 17 height 17
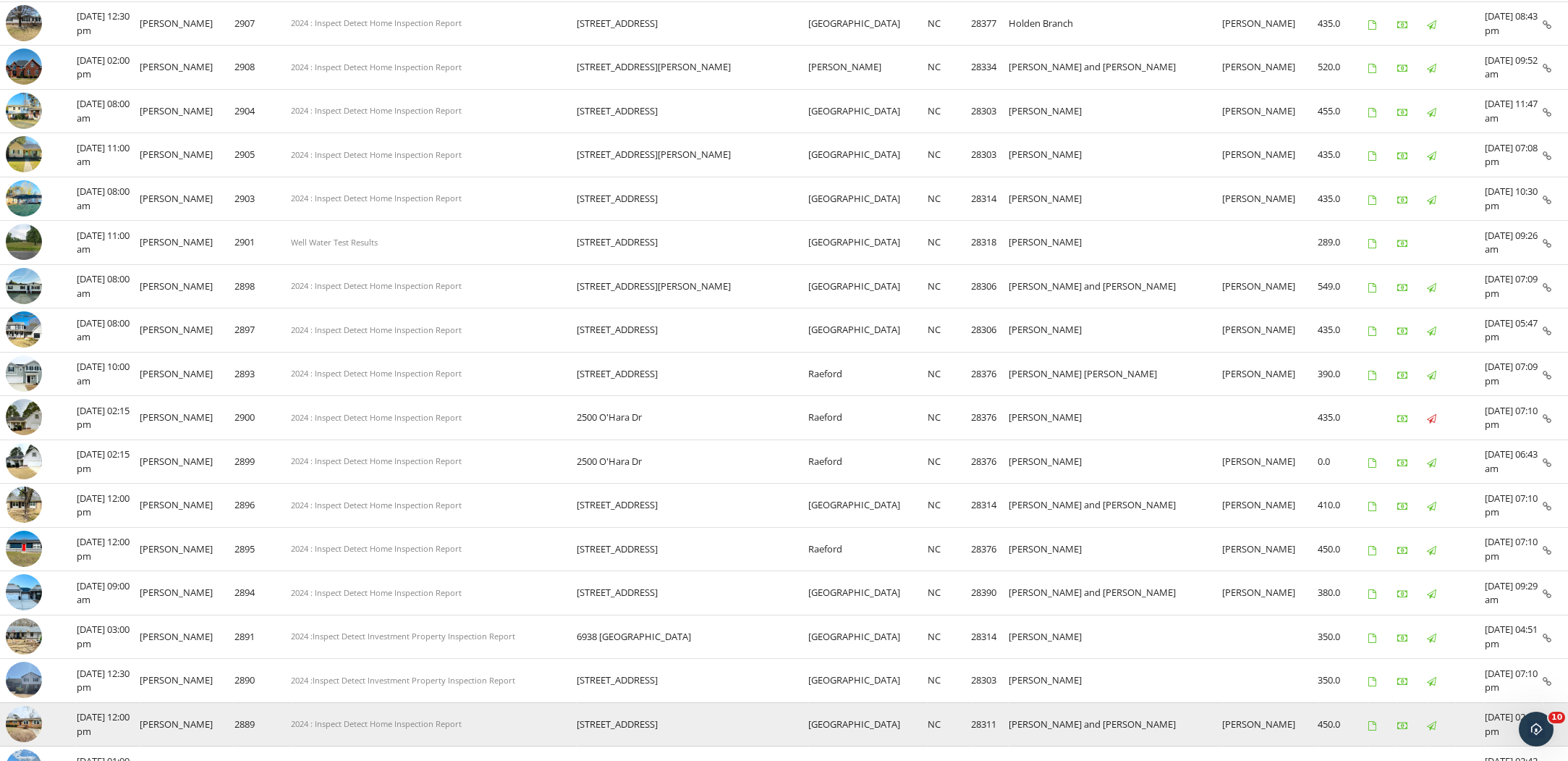
scroll to position [674, 0]
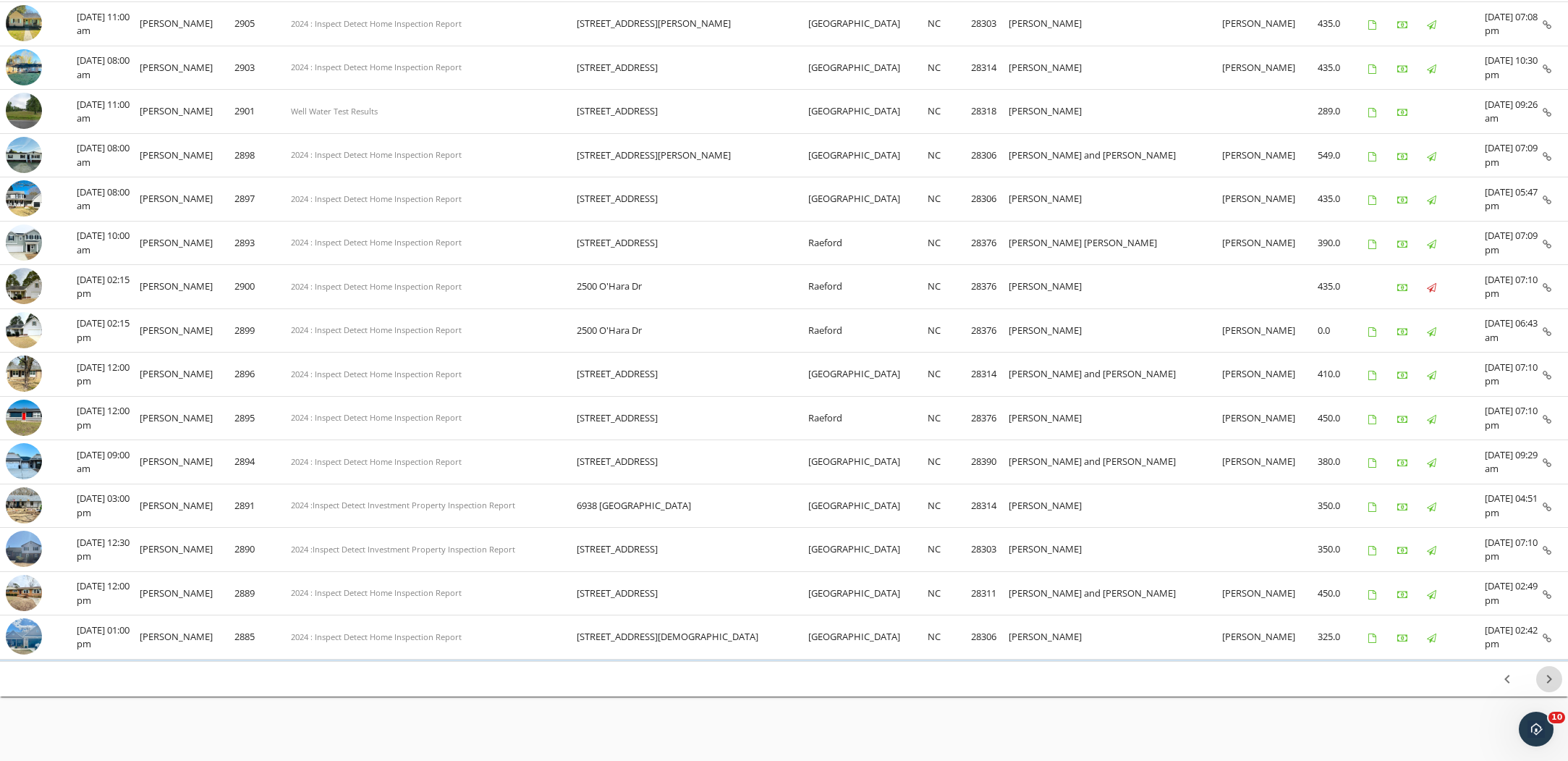
click at [1554, 672] on icon "chevron_right" at bounding box center [1549, 679] width 17 height 17
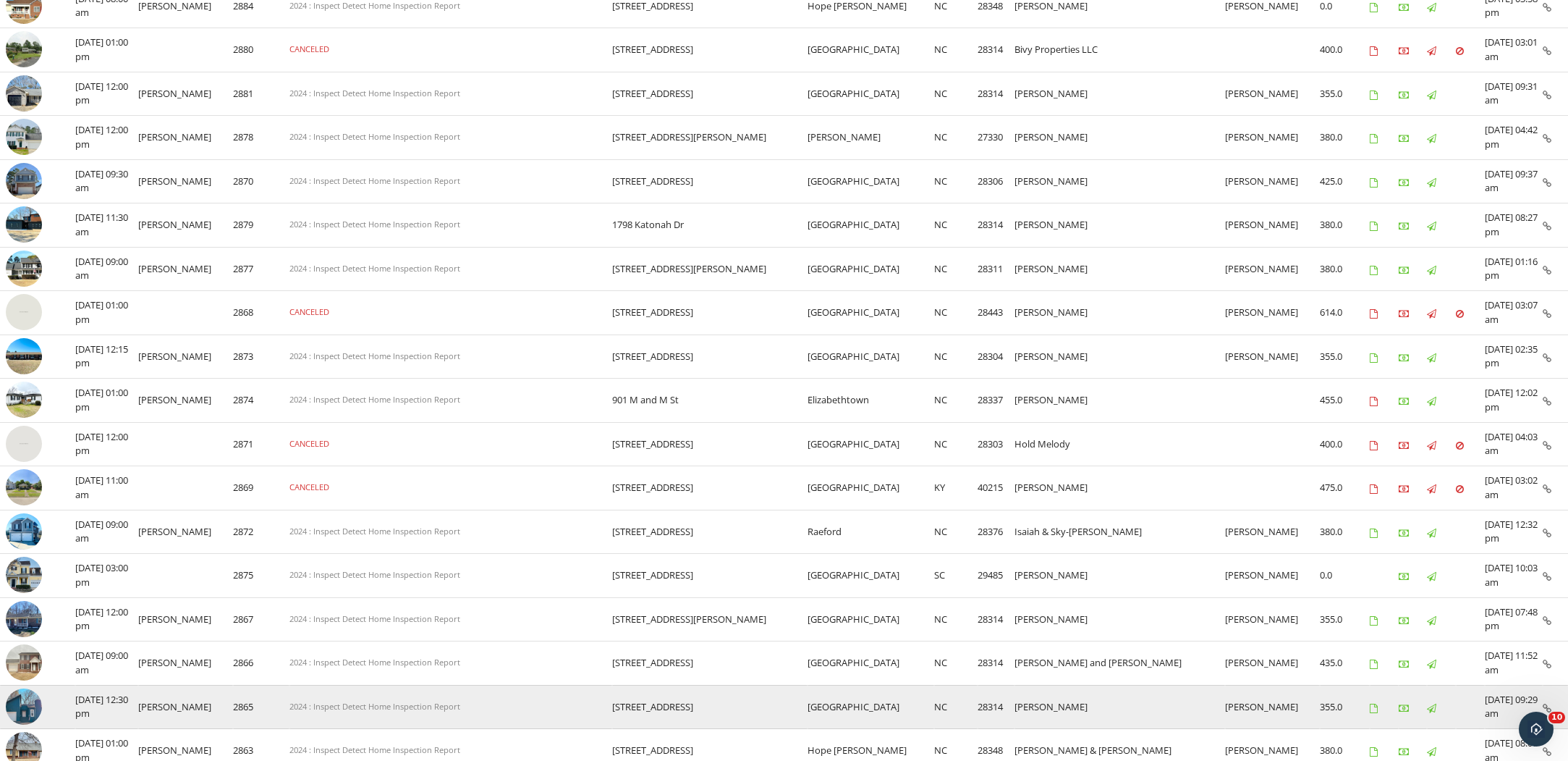
scroll to position [700, 0]
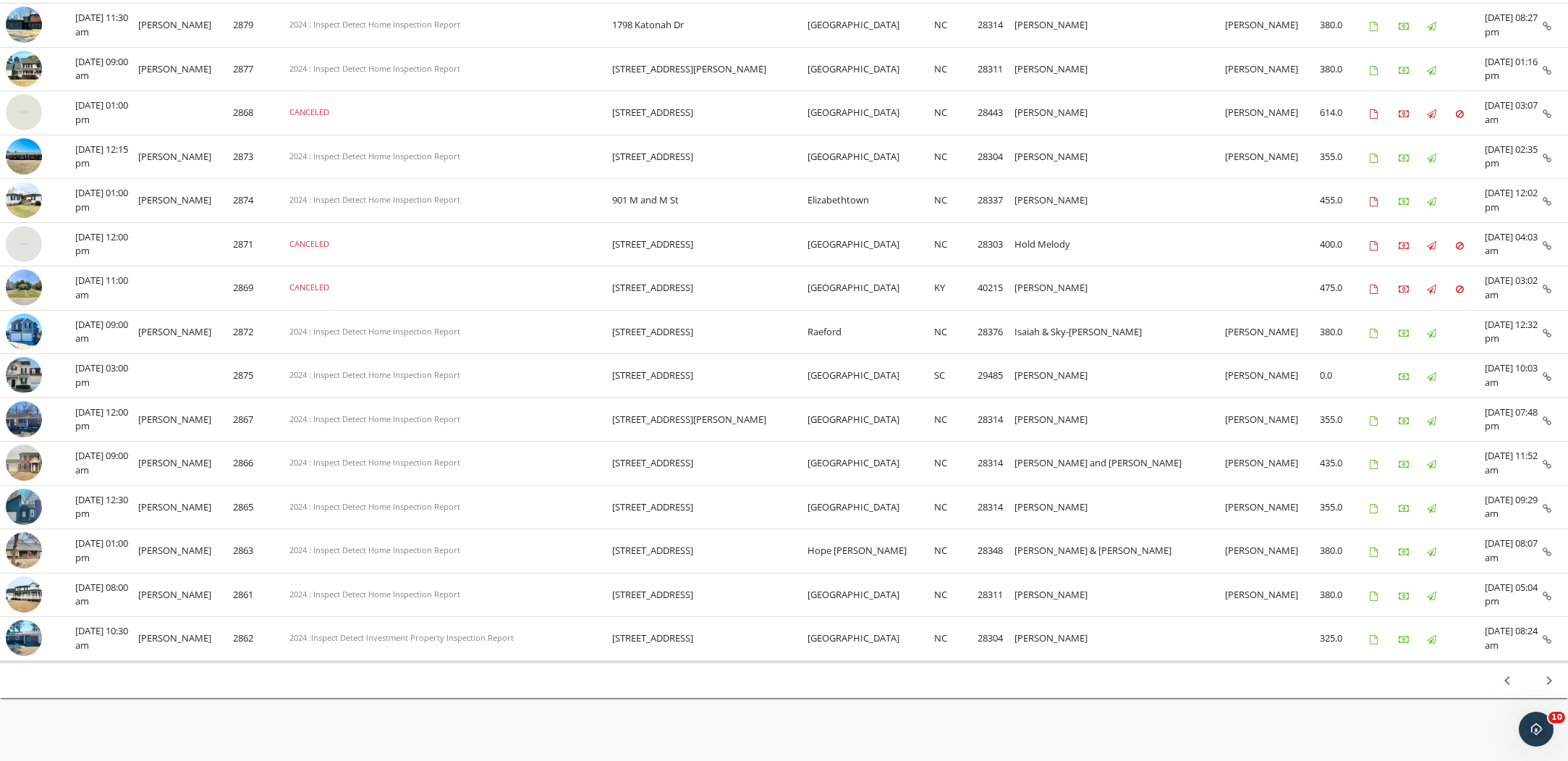
click at [1545, 672] on icon "chevron_right" at bounding box center [1549, 680] width 17 height 17
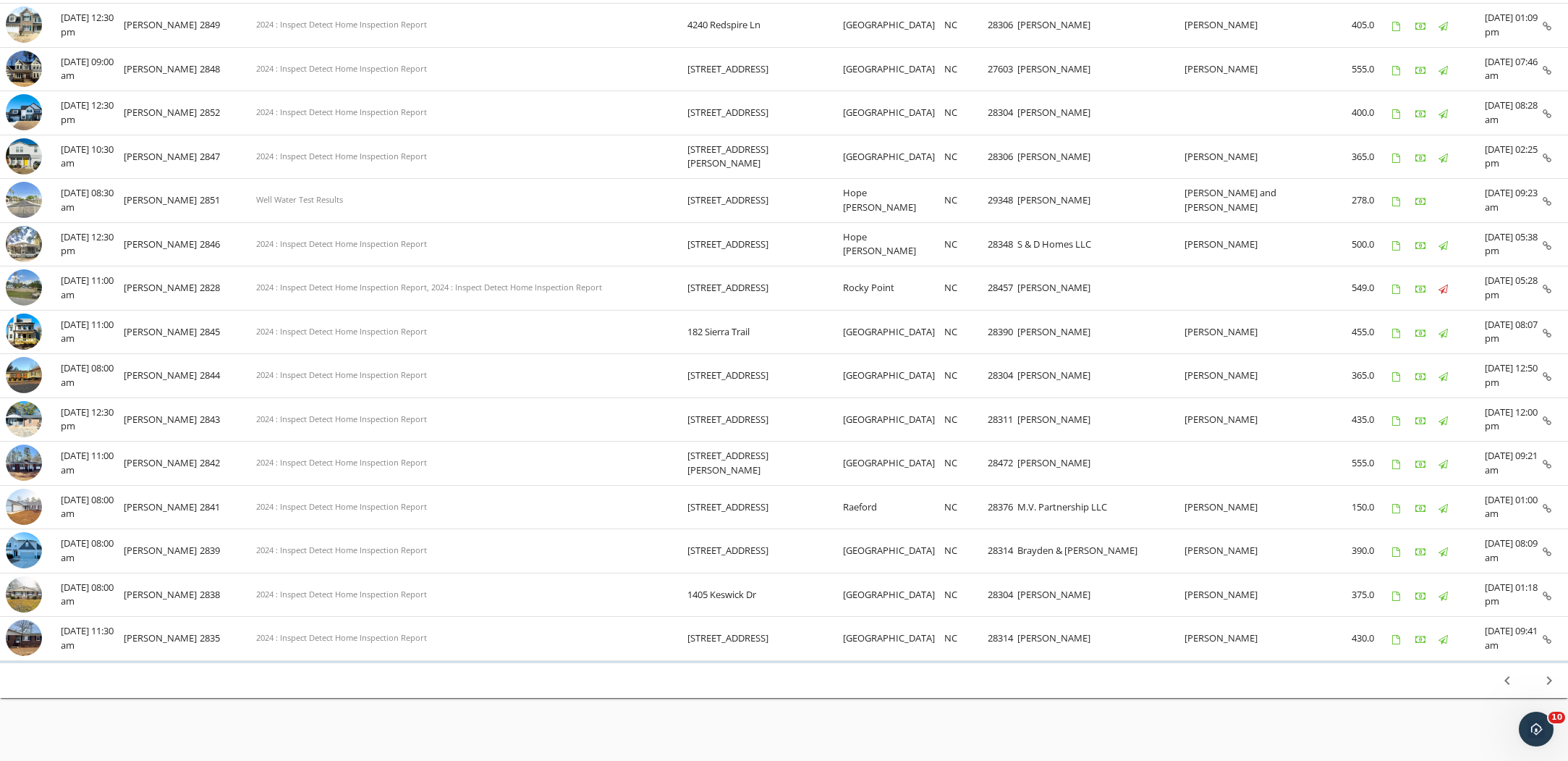
click at [1551, 672] on icon "chevron_right" at bounding box center [1549, 680] width 17 height 17
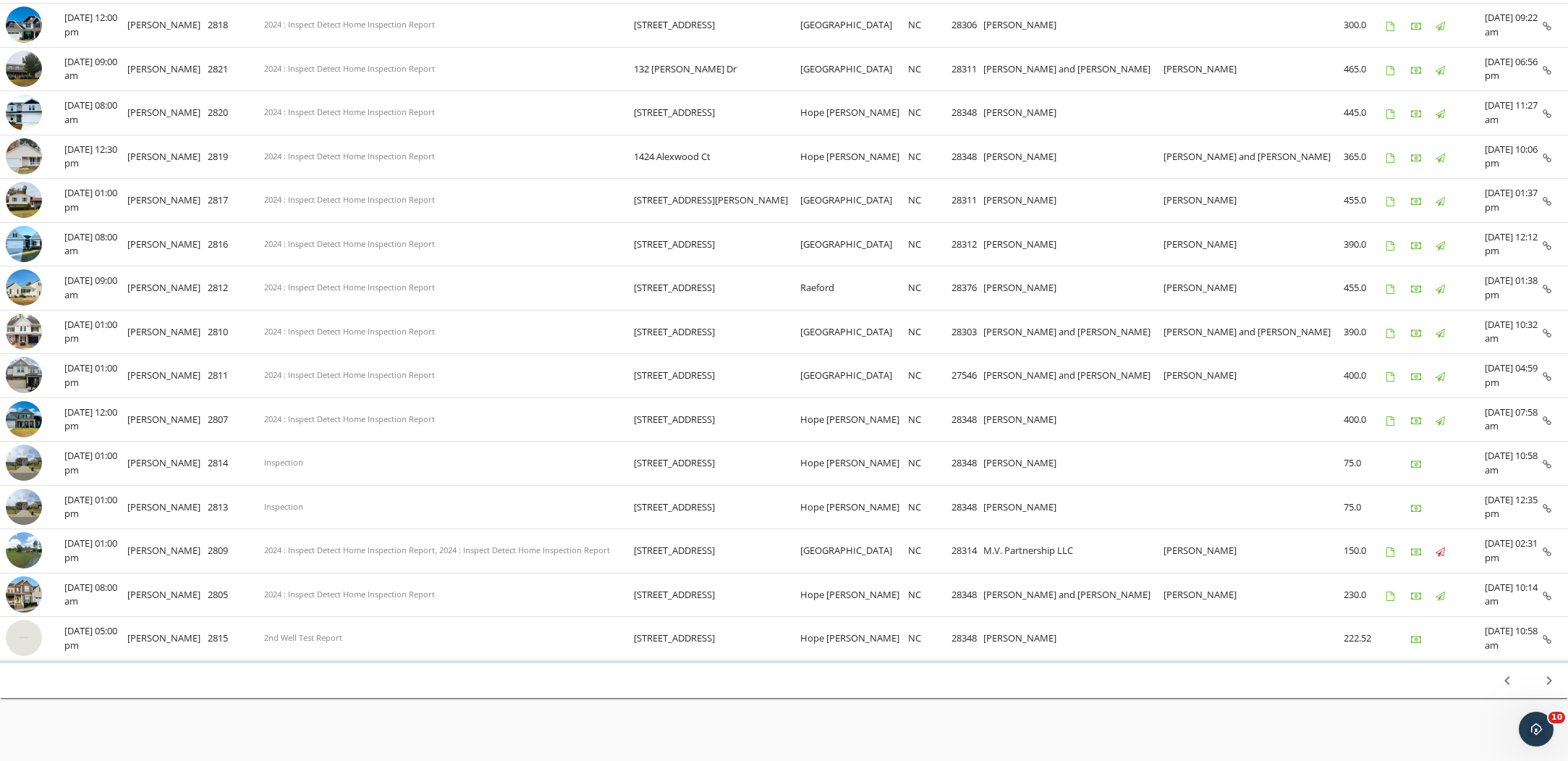
click at [1549, 672] on icon "chevron_right" at bounding box center [1549, 680] width 17 height 17
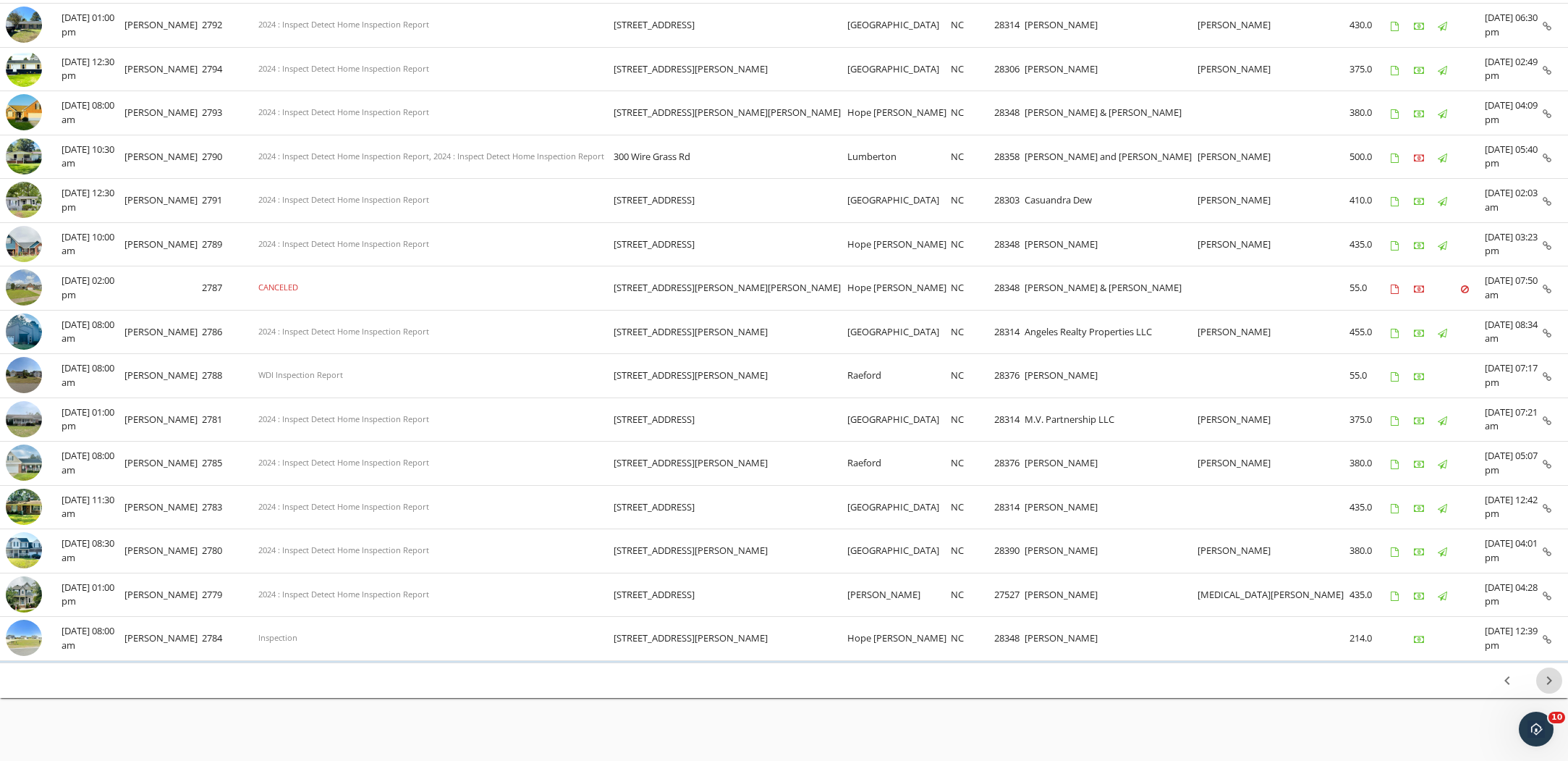
click at [1553, 672] on icon "chevron_right" at bounding box center [1549, 680] width 17 height 17
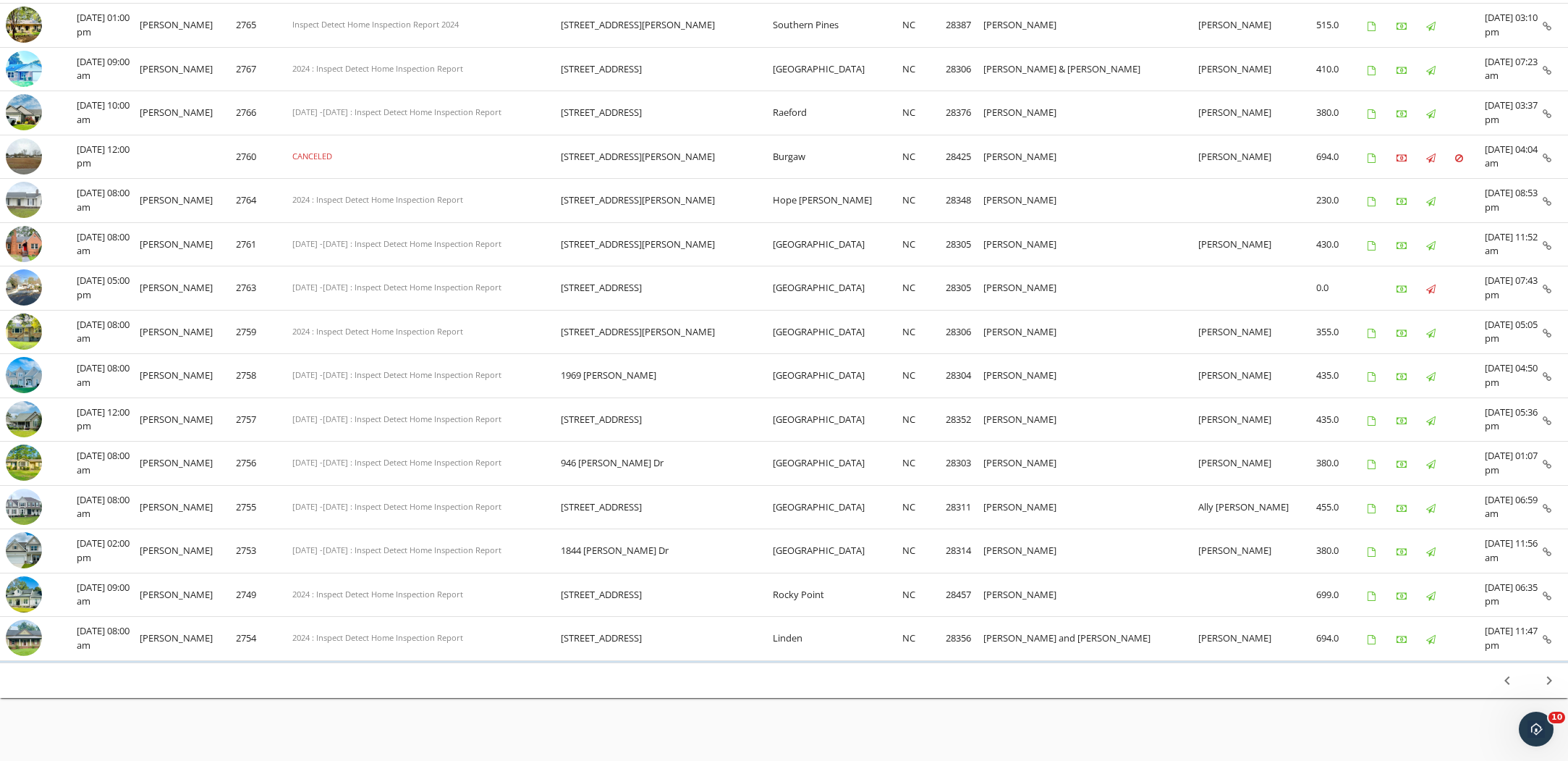
click at [1549, 672] on icon "chevron_right" at bounding box center [1549, 680] width 17 height 17
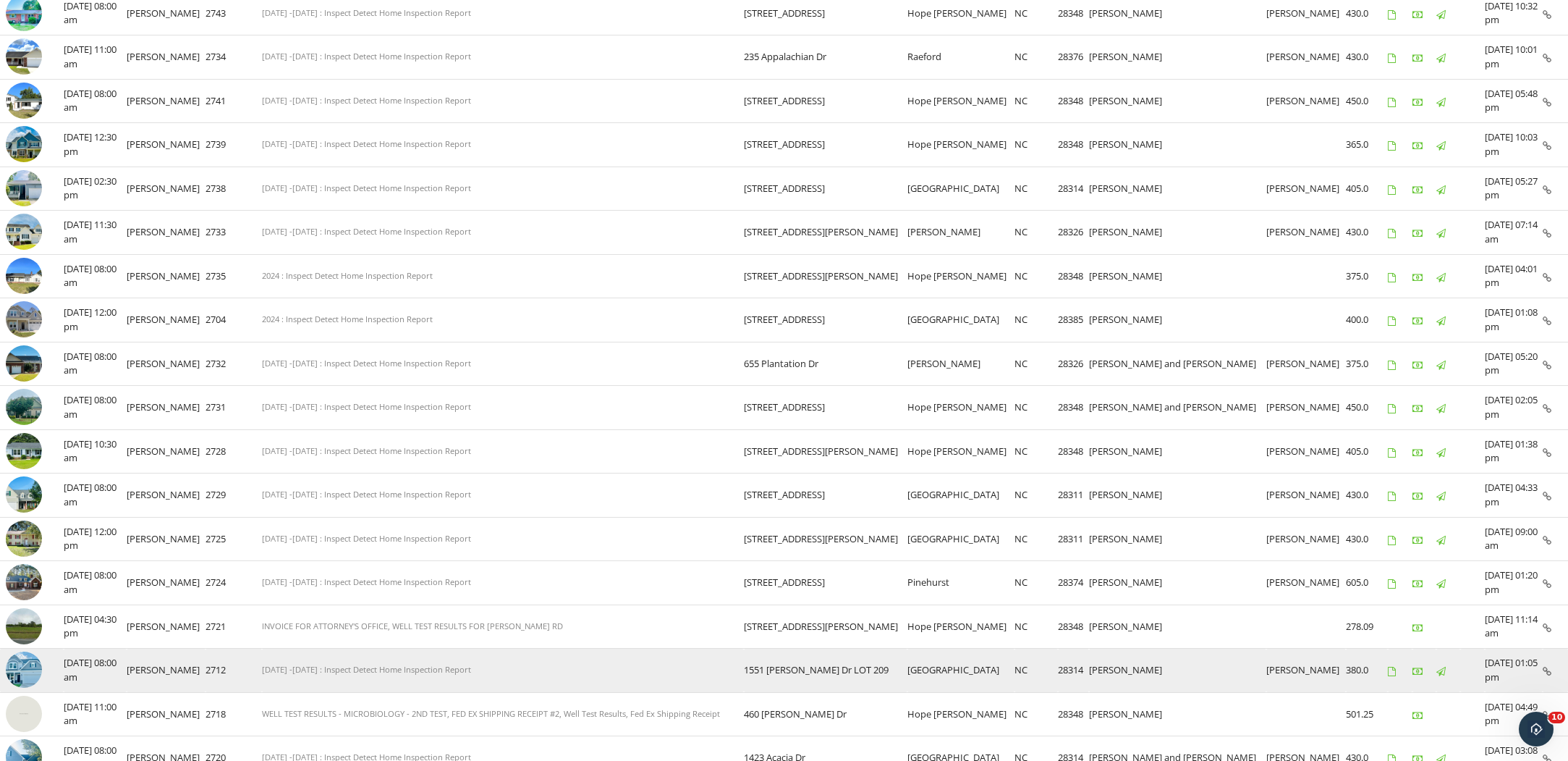
scroll to position [687, 0]
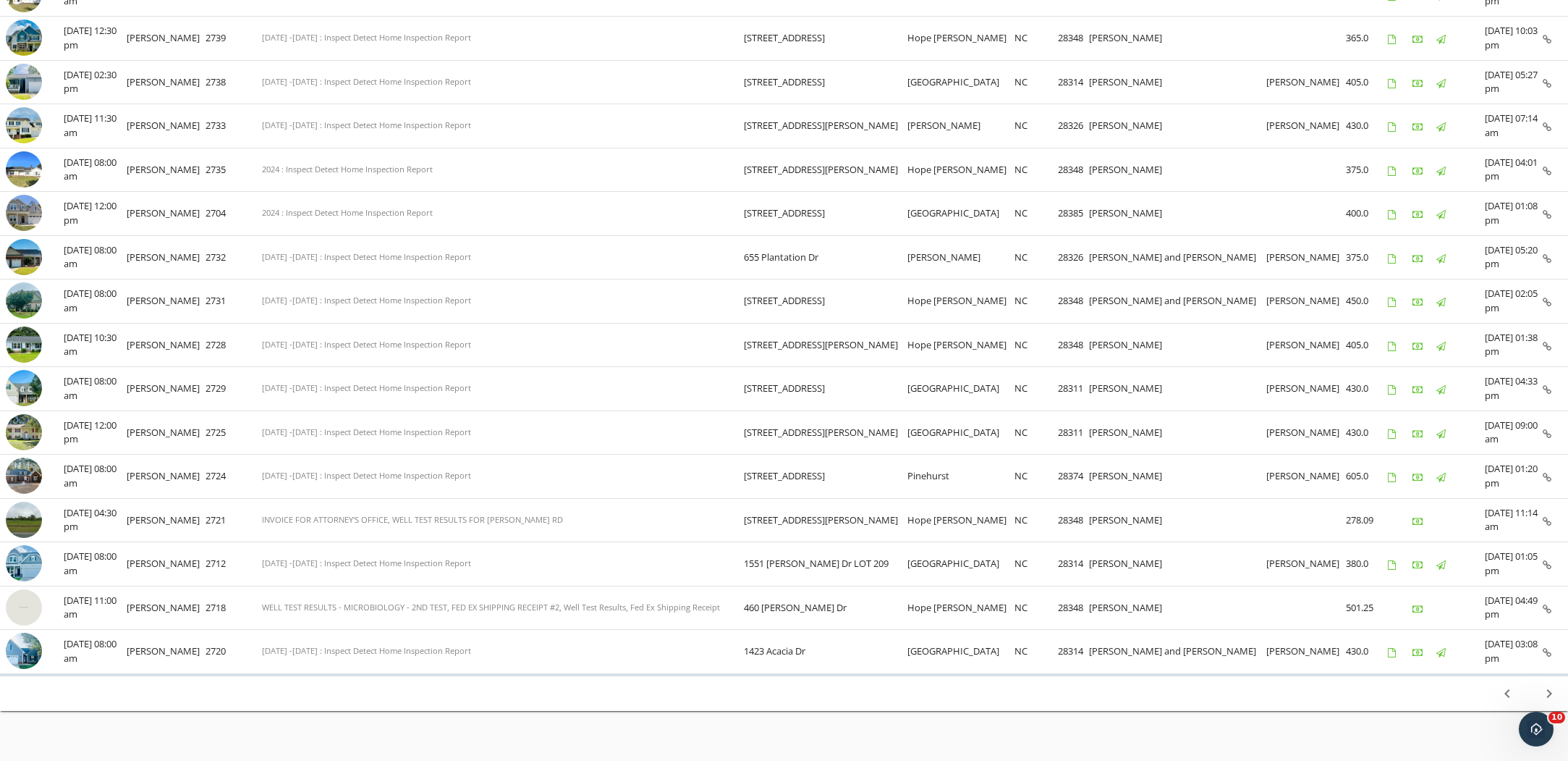
click at [1554, 685] on icon "chevron_right" at bounding box center [1549, 693] width 17 height 17
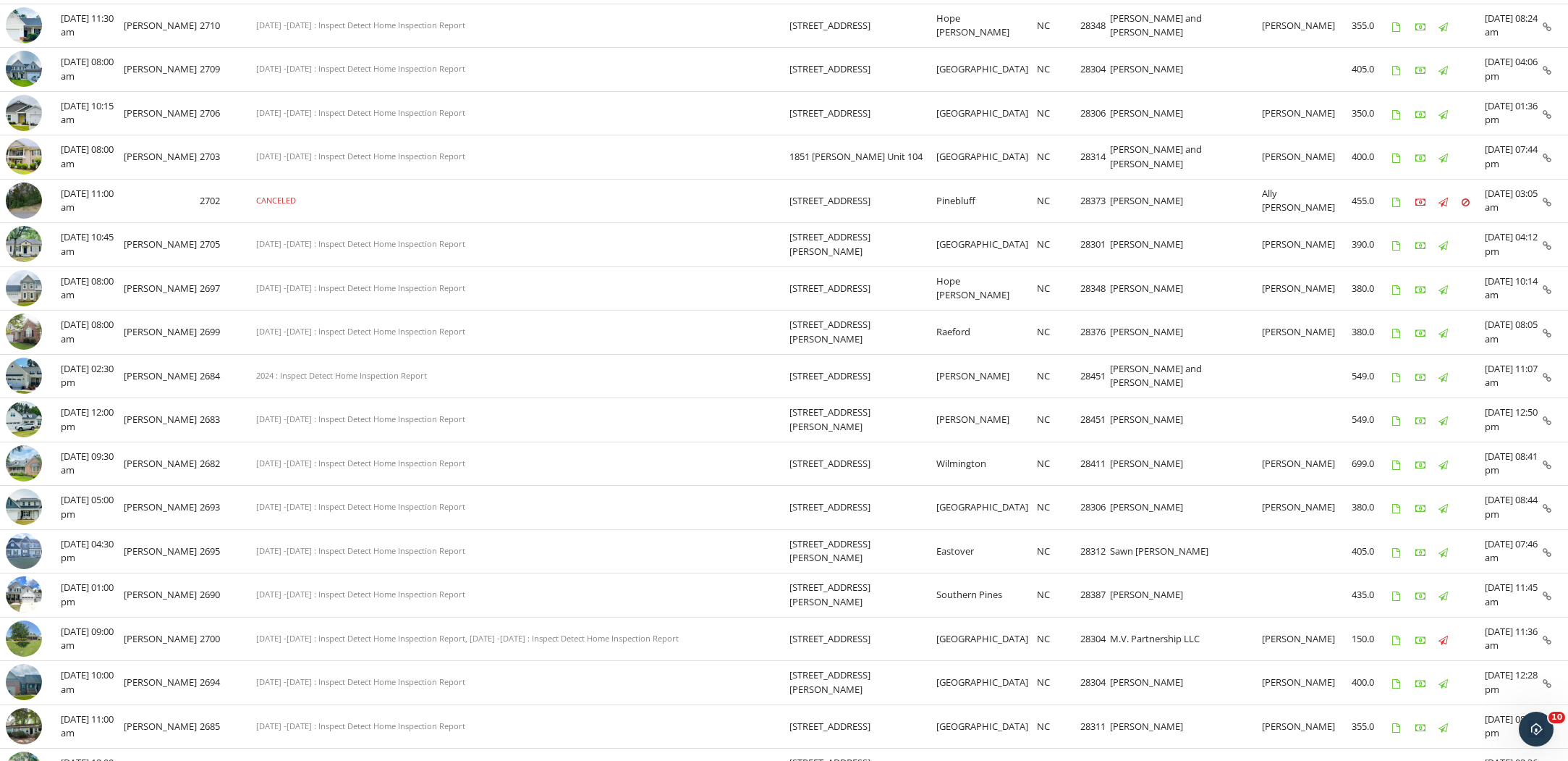
scroll to position [700, 0]
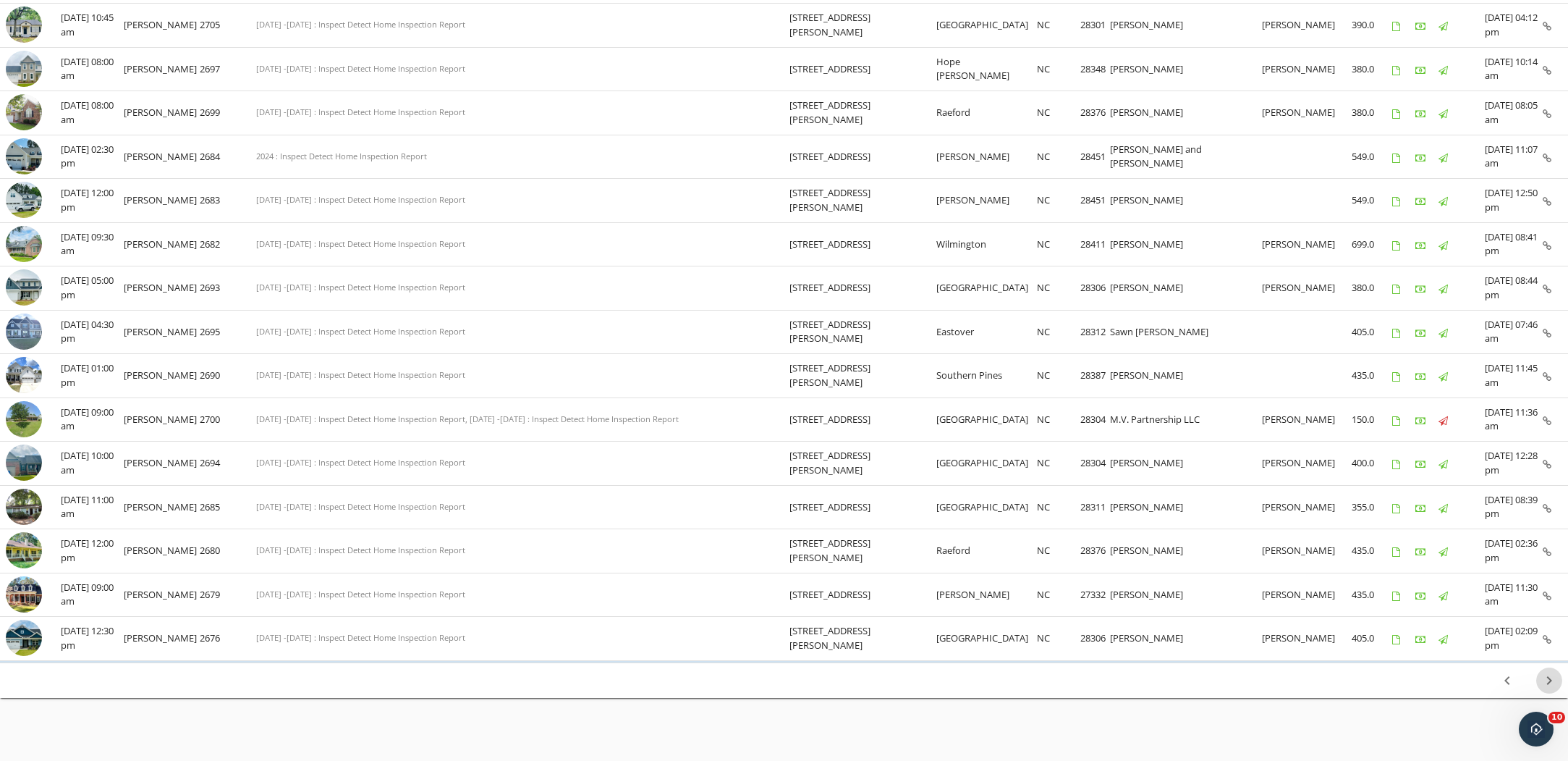
click at [1550, 672] on icon "chevron_right" at bounding box center [1549, 680] width 17 height 17
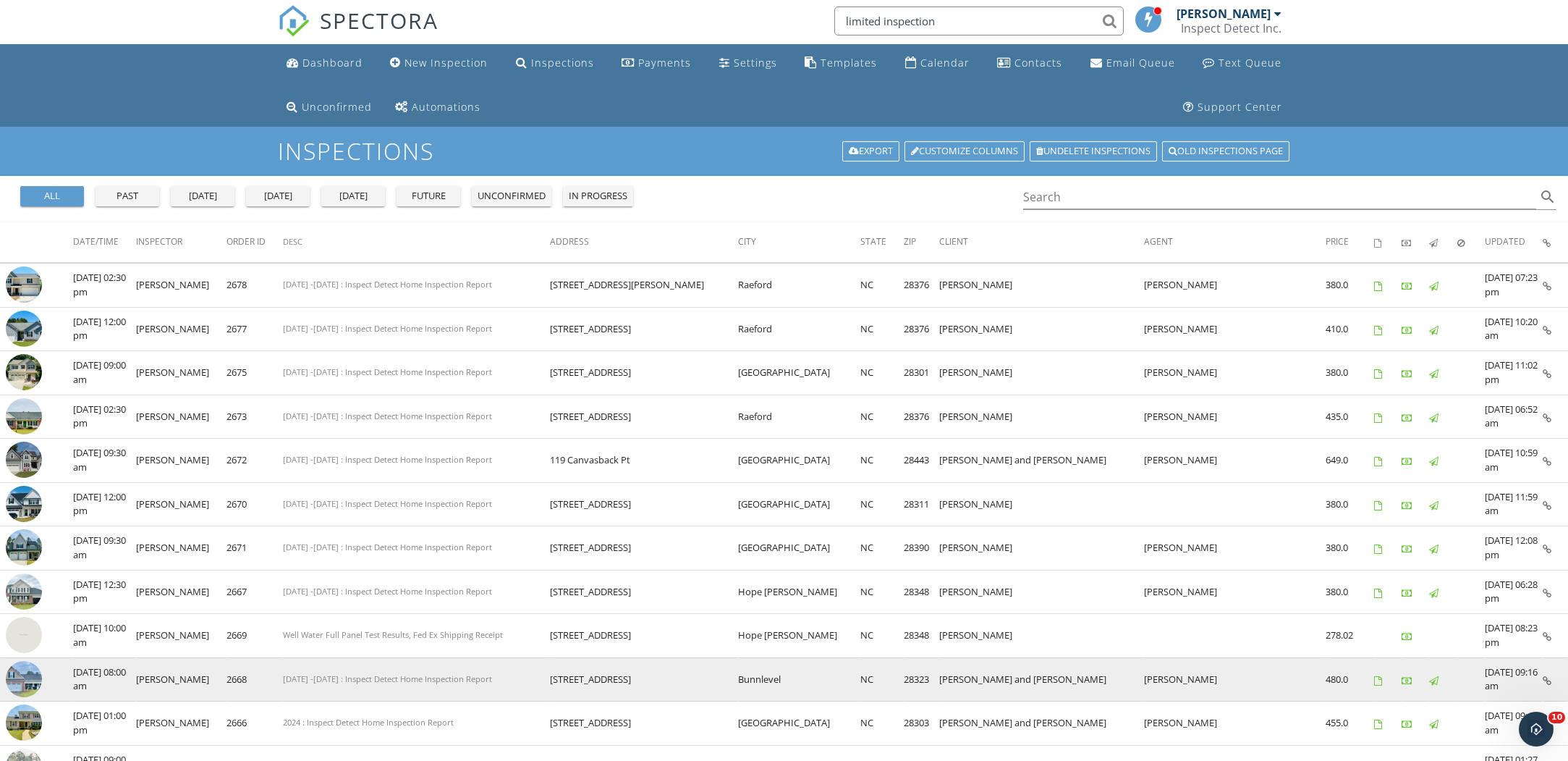
scroll to position [0, 0]
